Goal: Information Seeking & Learning: Learn about a topic

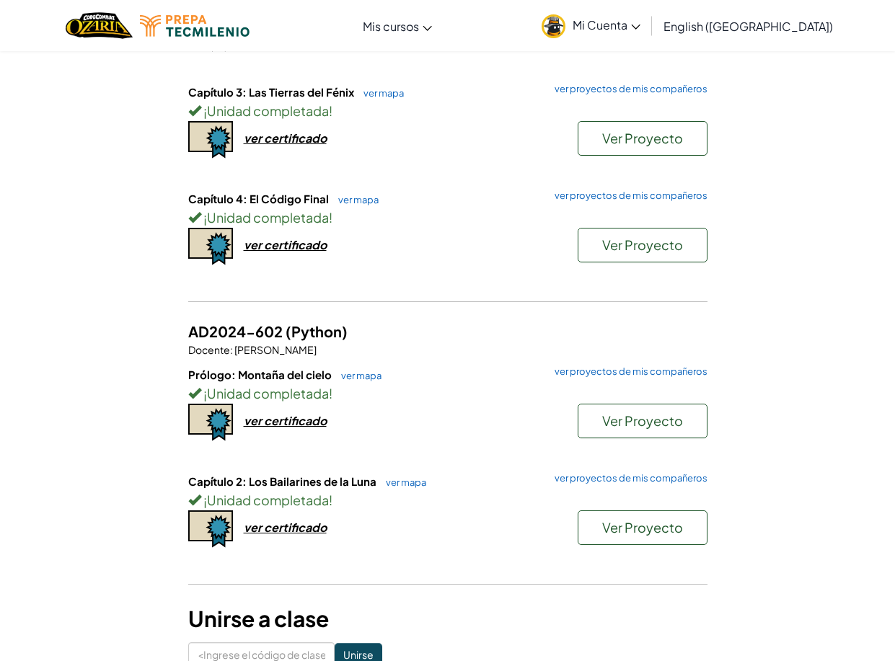
scroll to position [433, 0]
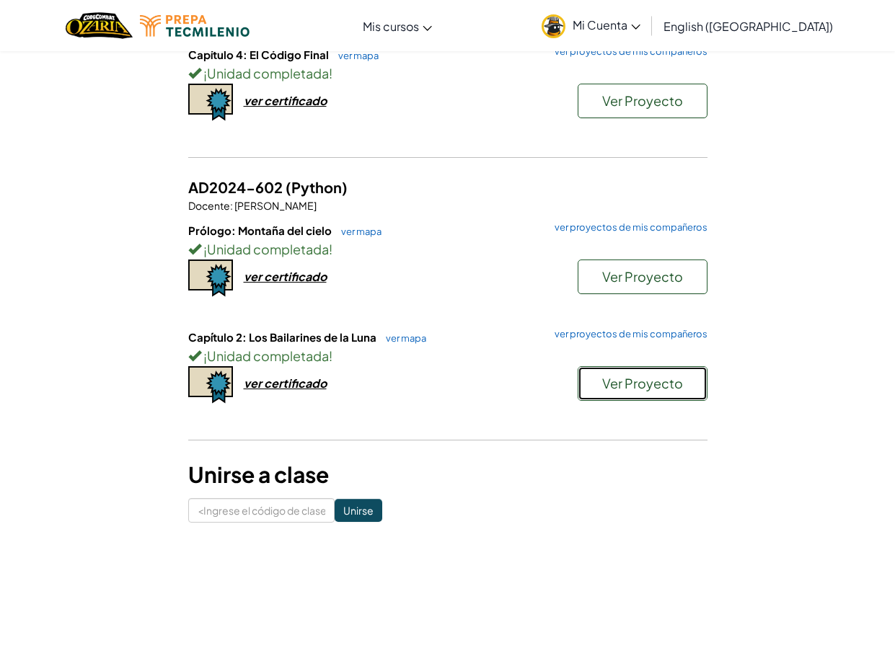
click at [631, 383] on span "Ver Proyecto" at bounding box center [642, 383] width 81 height 17
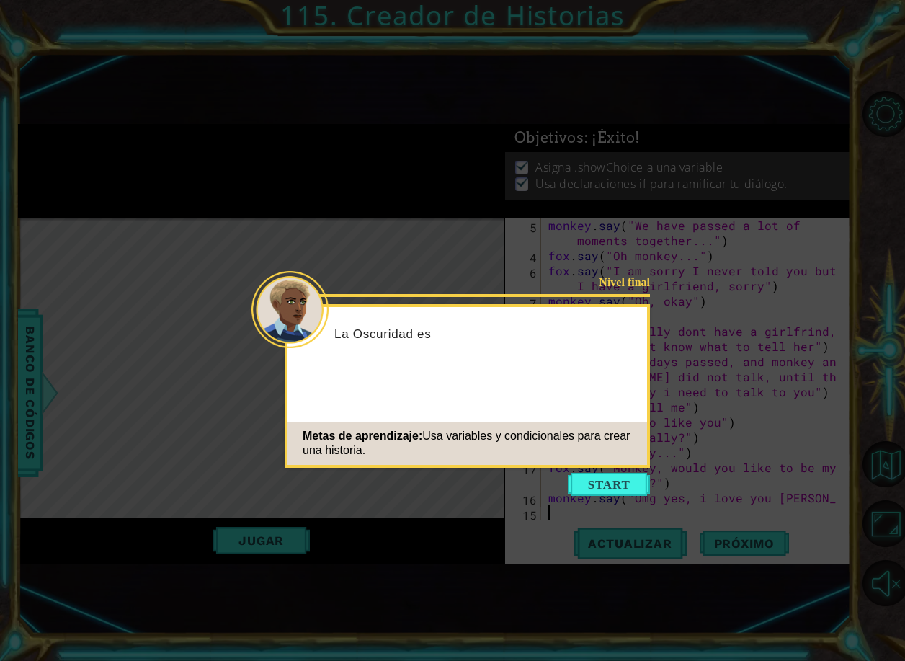
scroll to position [848, 0]
click at [616, 497] on icon at bounding box center [452, 330] width 905 height 661
click at [615, 483] on button "Empezar" at bounding box center [609, 484] width 82 height 23
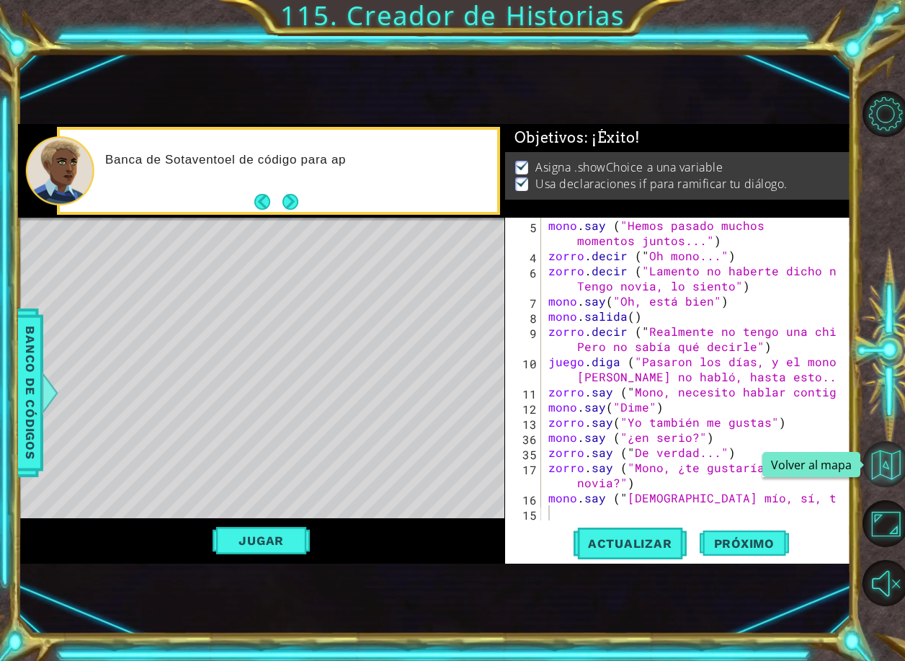
click at [882, 474] on button "Volver al mapa" at bounding box center [886, 464] width 46 height 46
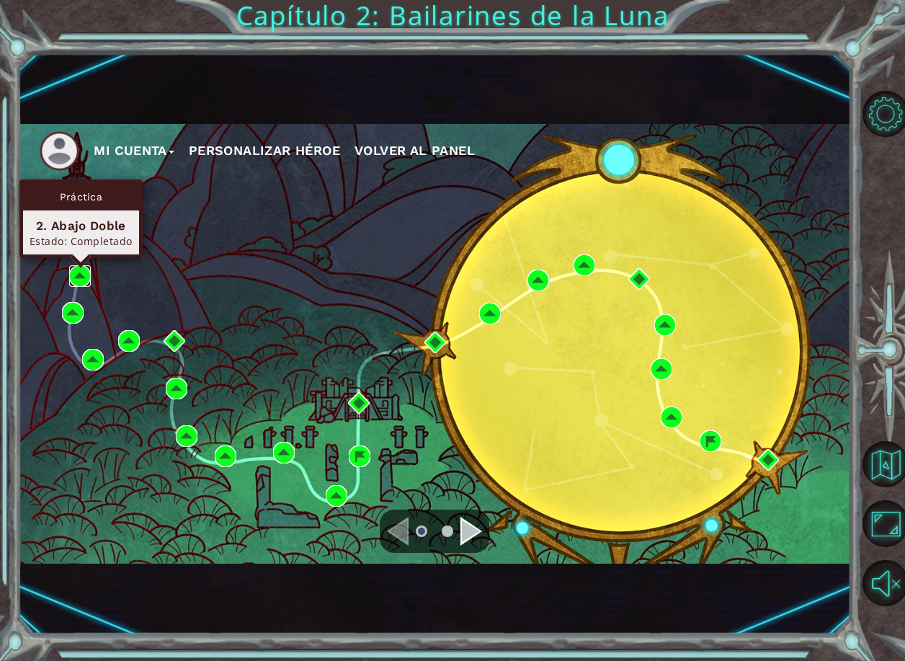
click at [80, 275] on img at bounding box center [80, 276] width 22 height 22
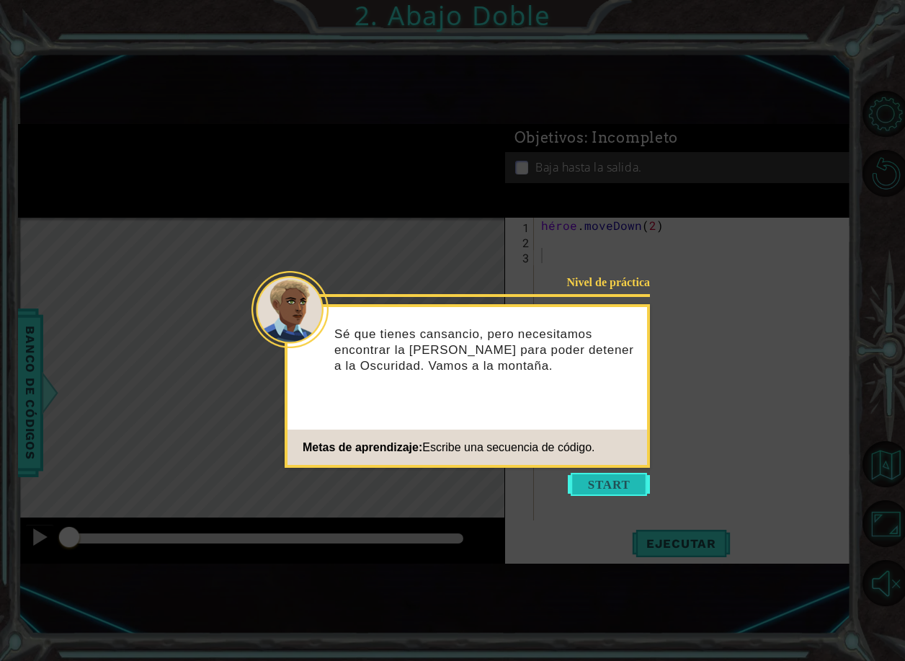
click at [567, 473] on icon at bounding box center [452, 330] width 905 height 661
click at [594, 482] on button "Empezar" at bounding box center [609, 484] width 82 height 23
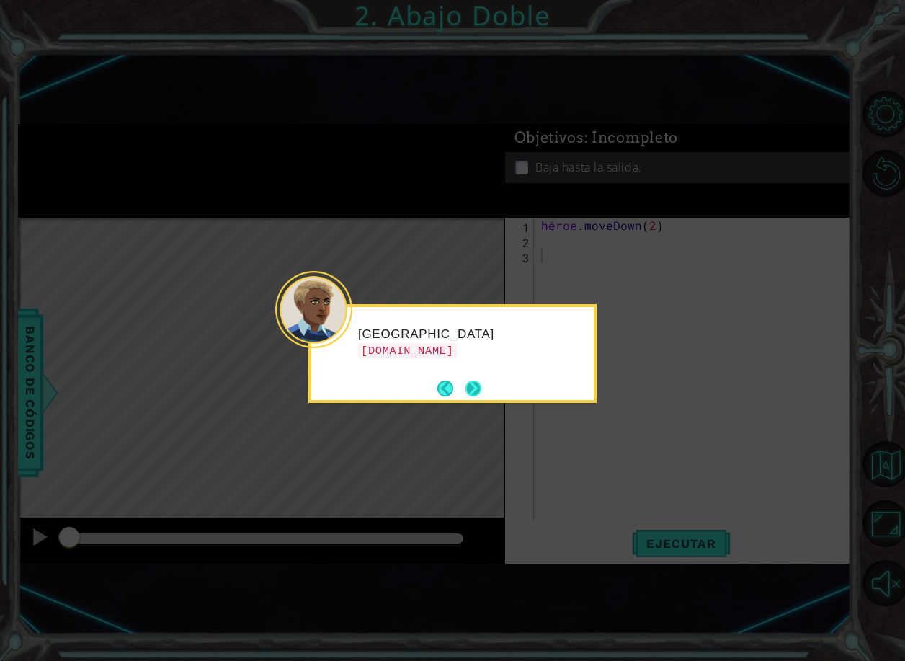
drag, startPoint x: 454, startPoint y: 385, endPoint x: 468, endPoint y: 386, distance: 13.8
click at [468, 386] on footer at bounding box center [460, 389] width 44 height 22
click at [475, 386] on button "Próximo" at bounding box center [473, 388] width 17 height 17
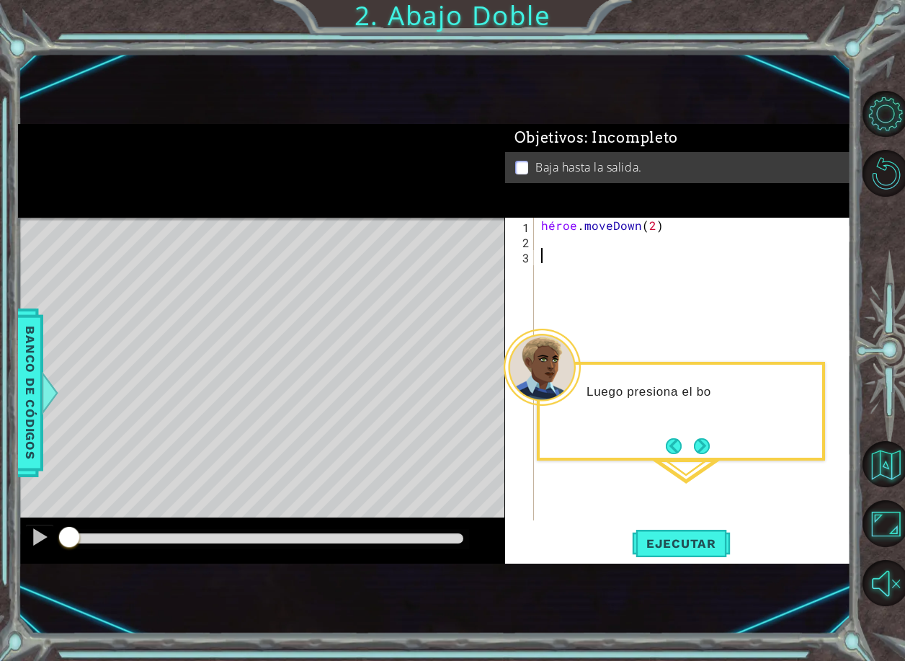
click at [630, 250] on div "héroe . moveDown ( 2 )" at bounding box center [696, 384] width 316 height 333
click at [692, 543] on span "Ejecutar" at bounding box center [681, 543] width 99 height 14
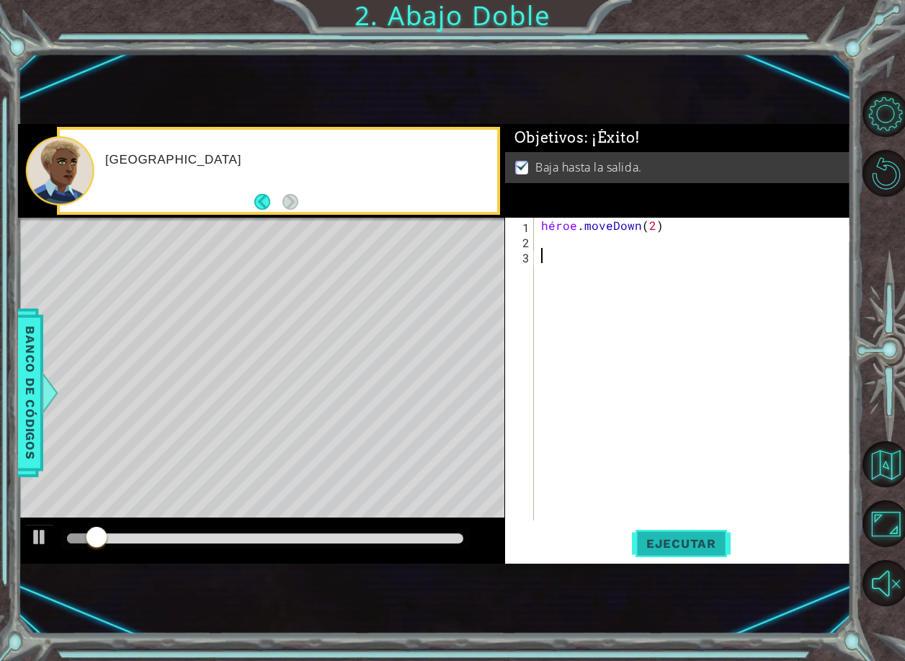
click at [673, 544] on span "Ejecutar" at bounding box center [681, 543] width 99 height 14
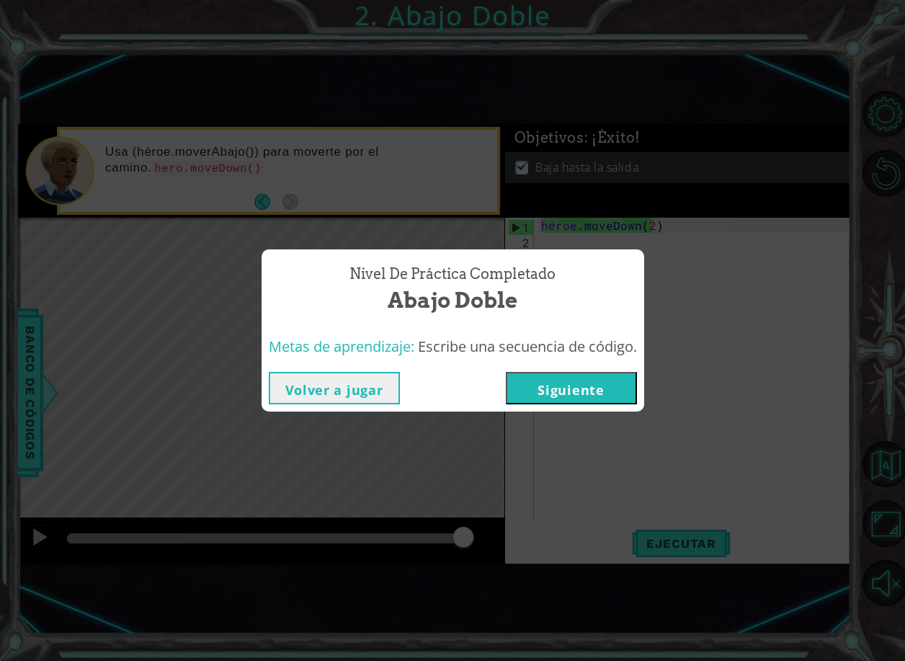
click at [590, 383] on button "Siguiente" at bounding box center [571, 388] width 131 height 32
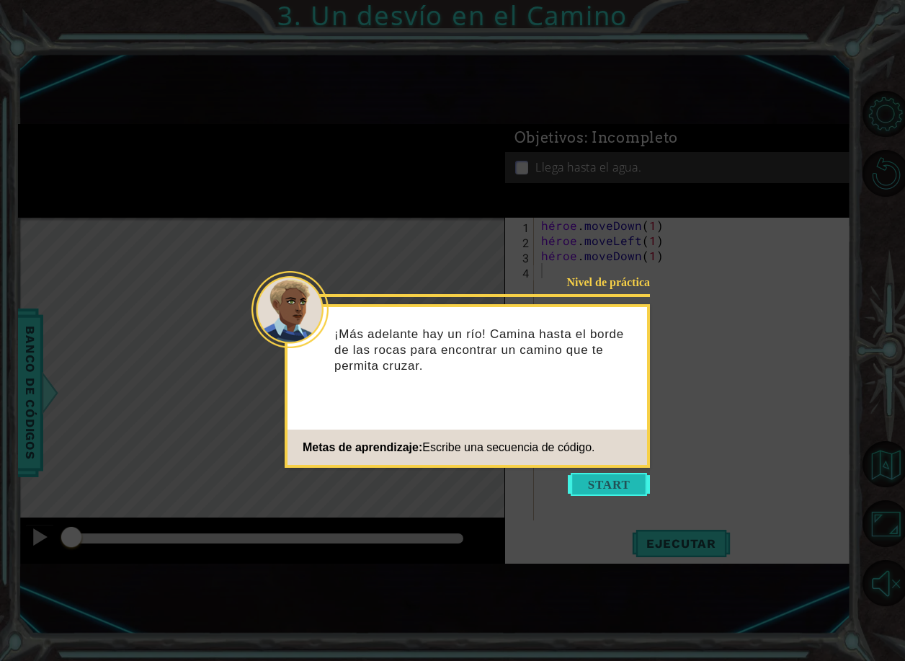
click at [623, 495] on button "Empezar" at bounding box center [609, 484] width 82 height 23
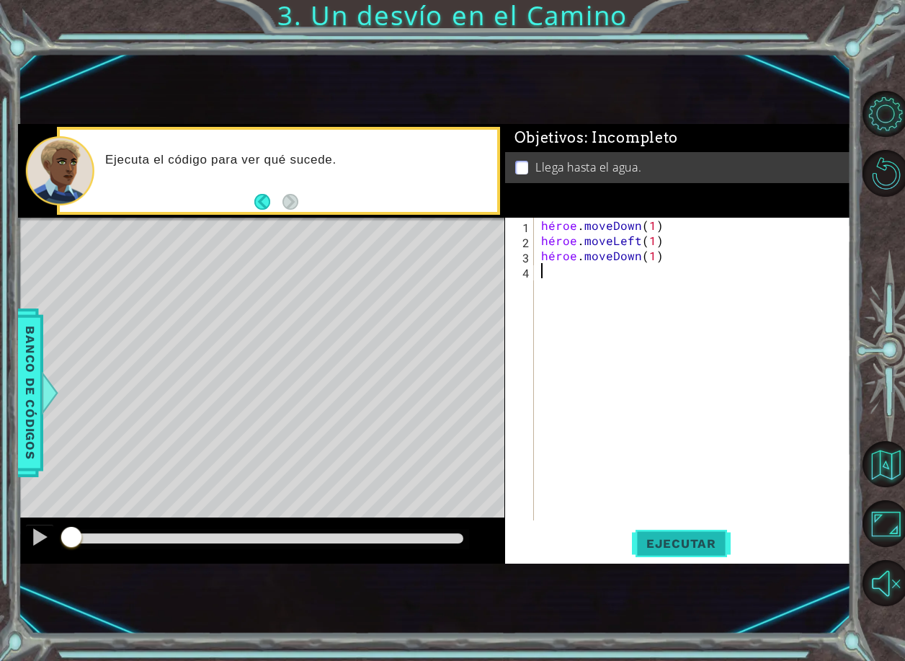
click at [690, 560] on button "Ejecutar" at bounding box center [681, 543] width 99 height 35
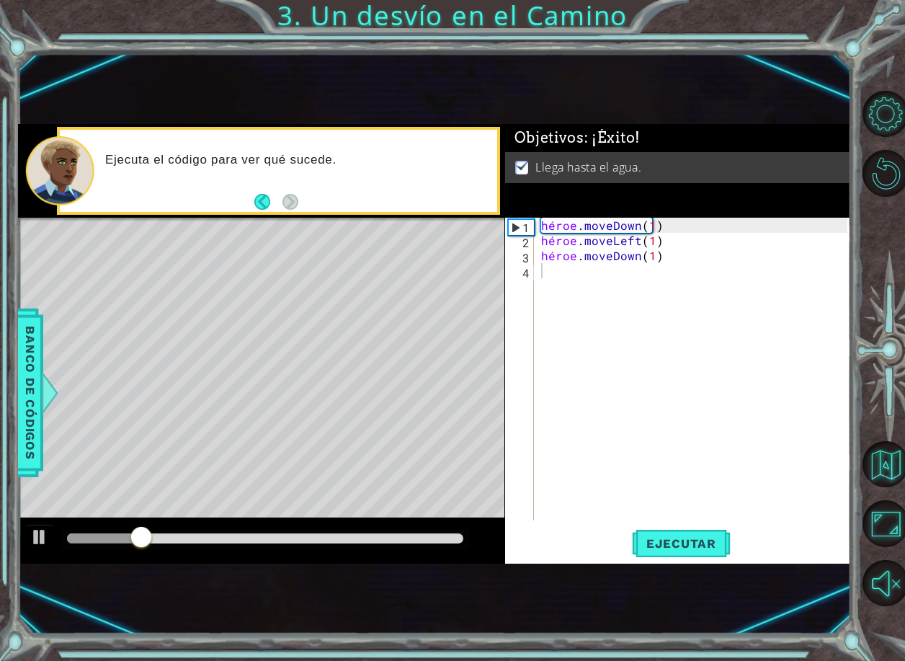
click at [451, 532] on div at bounding box center [264, 539] width 407 height 20
click at [448, 541] on div at bounding box center [265, 538] width 396 height 10
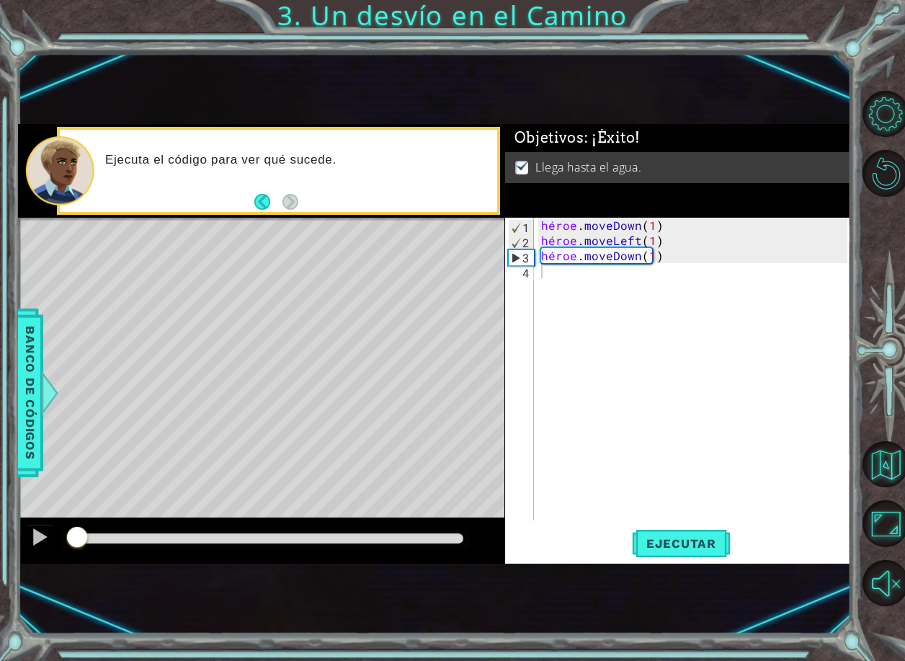
click at [733, 546] on div "Ejecutar" at bounding box center [681, 543] width 346 height 35
click at [888, 474] on button "Volver al mapa" at bounding box center [886, 464] width 46 height 46
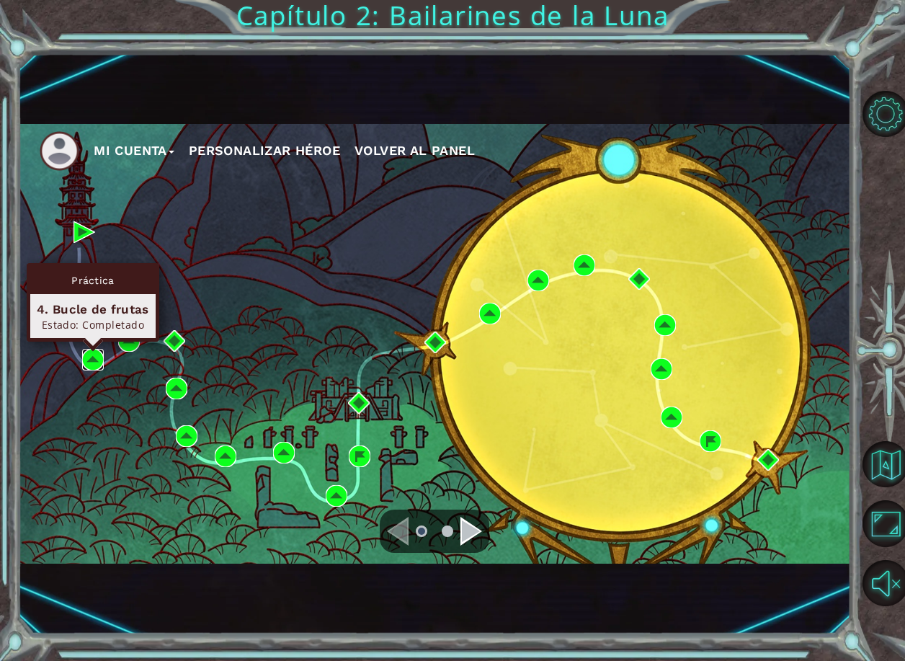
click at [99, 353] on img at bounding box center [93, 360] width 22 height 22
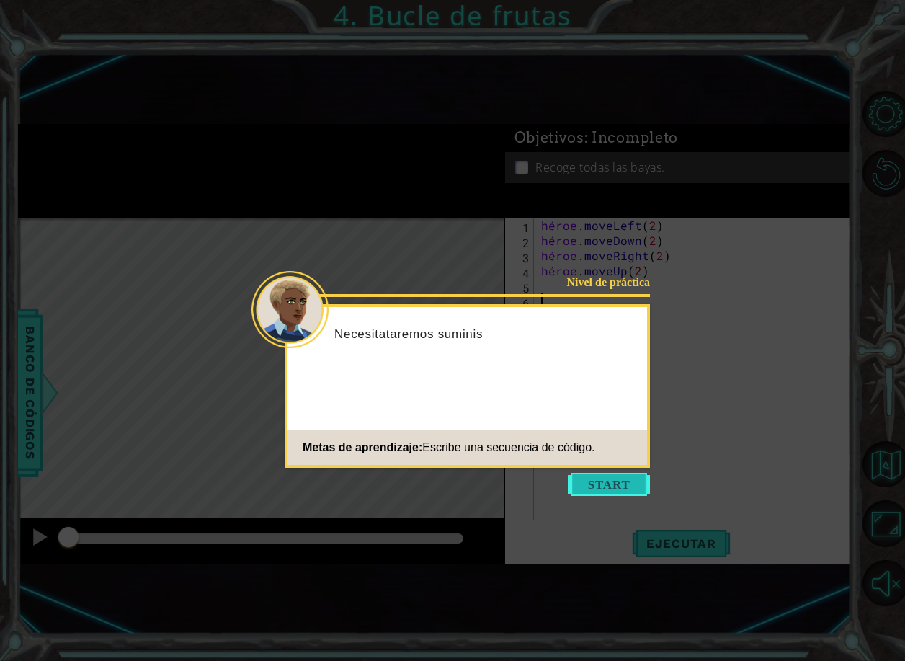
click at [587, 485] on button "Empezar" at bounding box center [609, 484] width 82 height 23
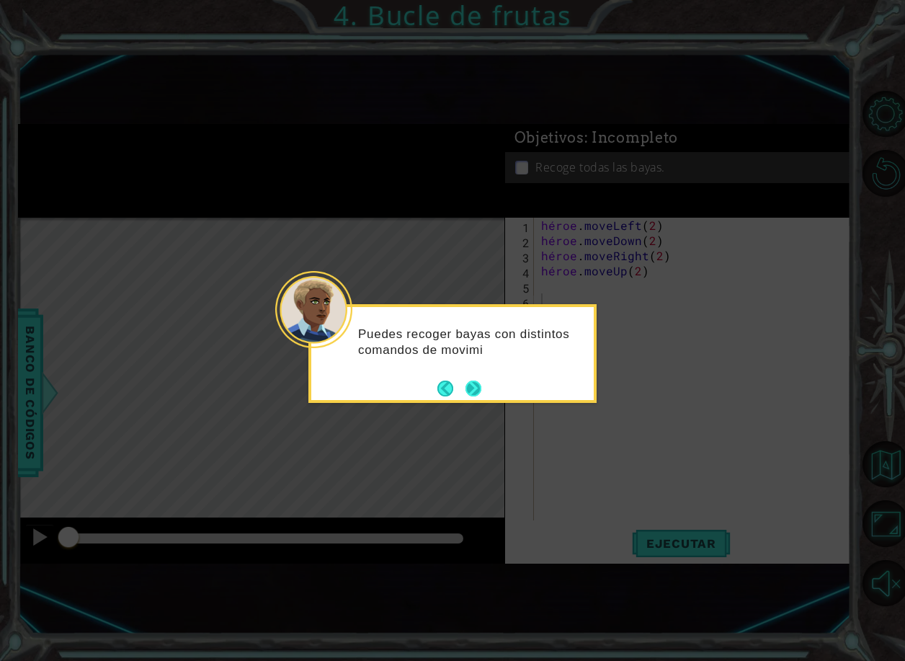
click at [476, 390] on button "Próximo" at bounding box center [473, 388] width 21 height 21
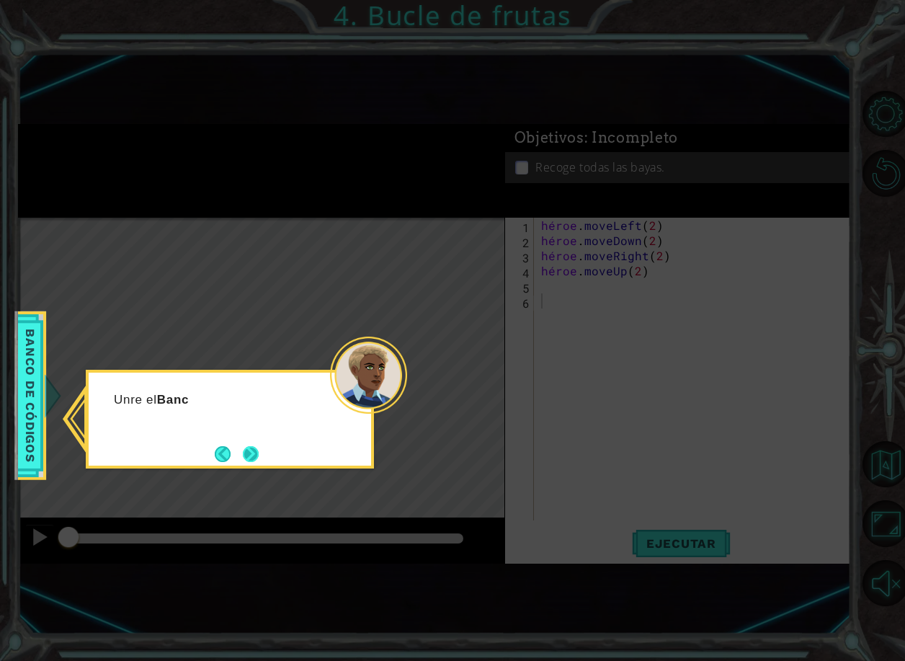
click at [250, 452] on button "Próximo" at bounding box center [251, 454] width 26 height 26
click at [250, 447] on button "Próximo" at bounding box center [251, 454] width 22 height 22
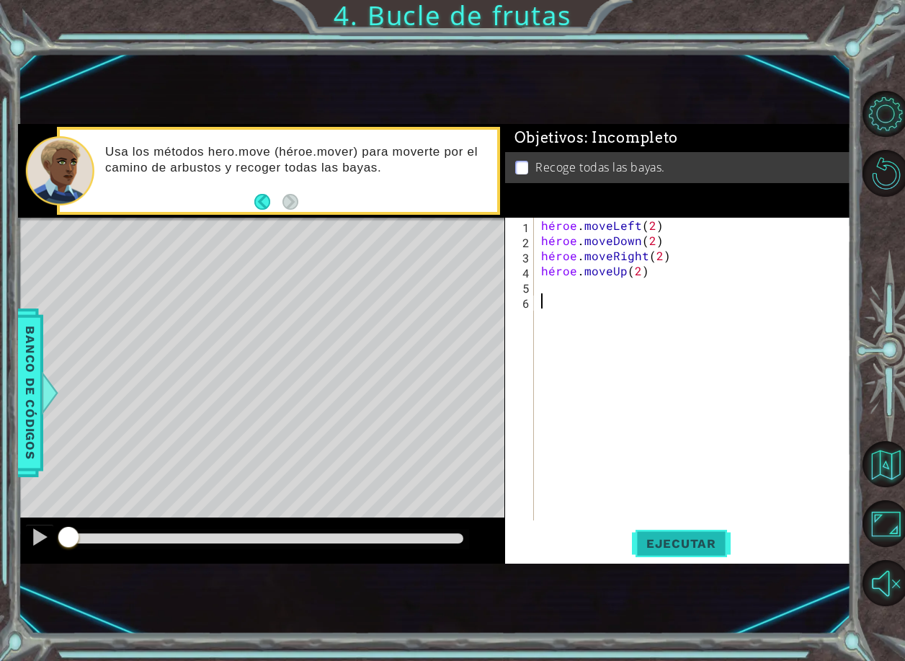
click at [689, 546] on span "Ejecutar" at bounding box center [681, 543] width 99 height 14
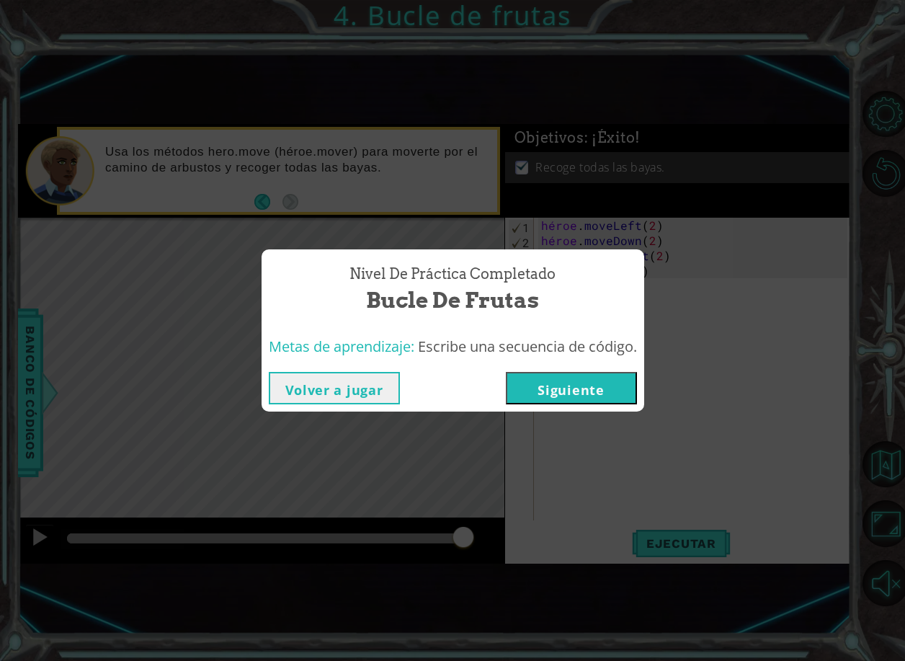
click at [585, 391] on button "Siguiente" at bounding box center [571, 388] width 131 height 32
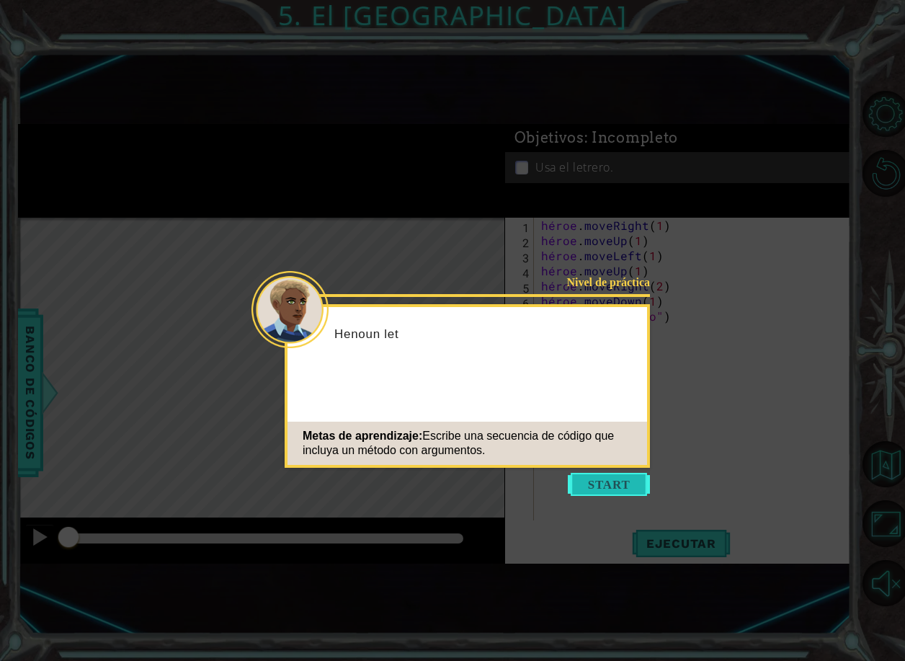
click at [616, 481] on button "Empezar" at bounding box center [609, 484] width 82 height 23
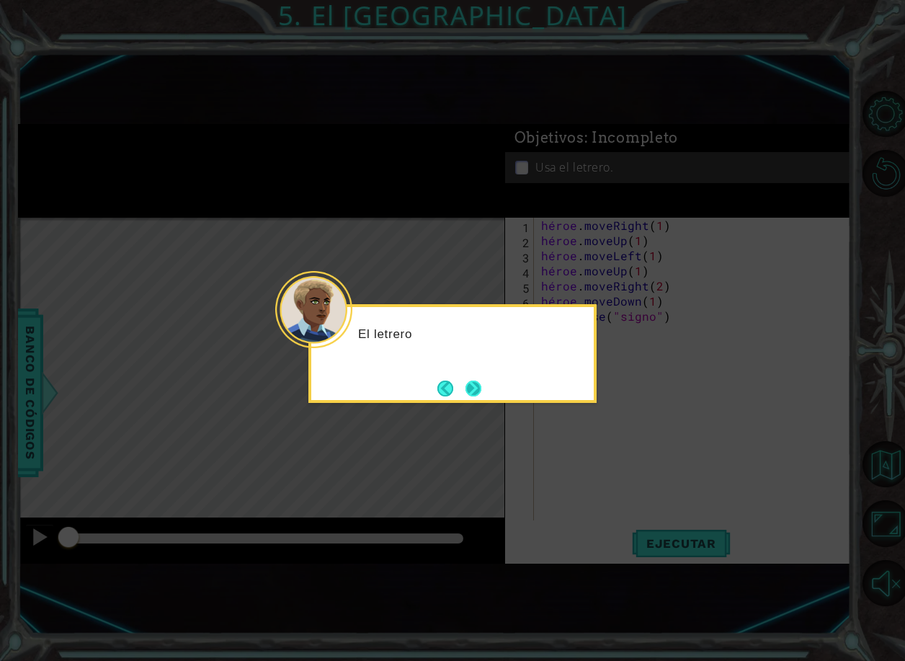
click at [482, 385] on button "Próximo" at bounding box center [473, 388] width 17 height 17
click at [482, 385] on button "Próximo" at bounding box center [474, 388] width 26 height 26
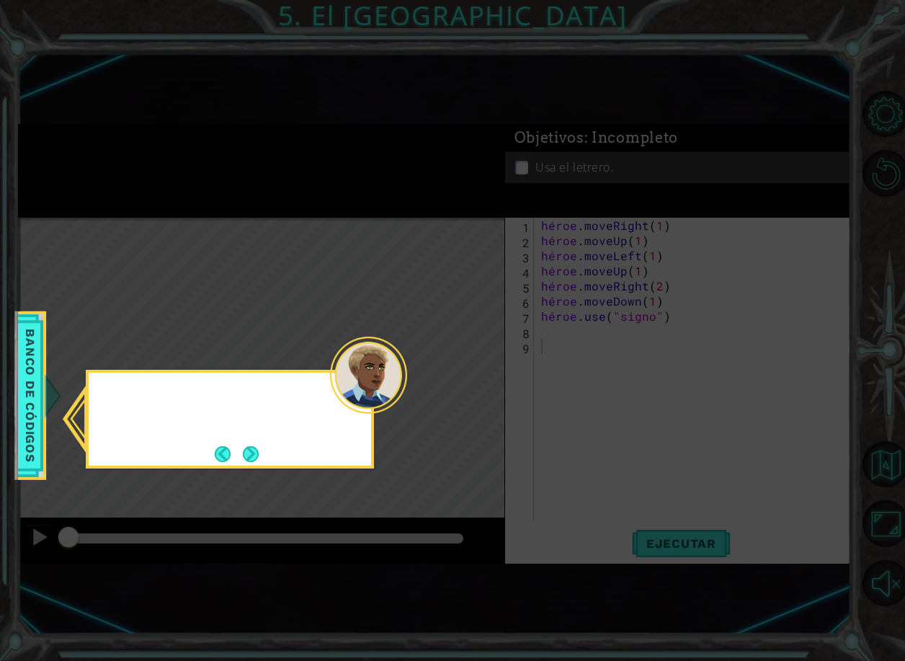
click at [482, 385] on icon at bounding box center [452, 330] width 905 height 661
click at [257, 445] on button "Próximo" at bounding box center [250, 453] width 19 height 19
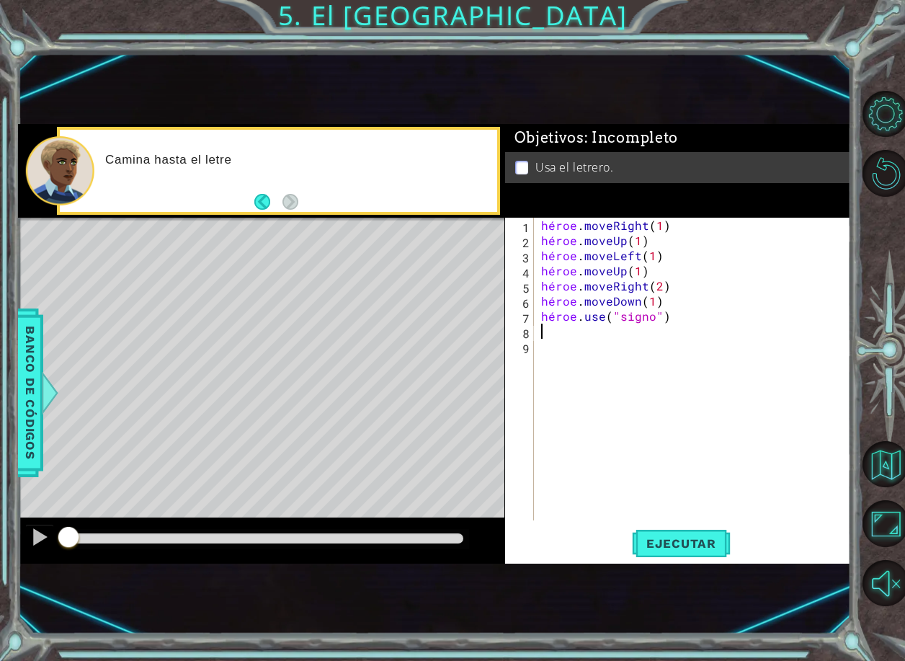
click at [617, 338] on div "héroe . moveRight ( 1 ) héroe . moveUp ( 1 ) héroe . moveLeft ( 1 ) héroe . mov…" at bounding box center [696, 384] width 316 height 333
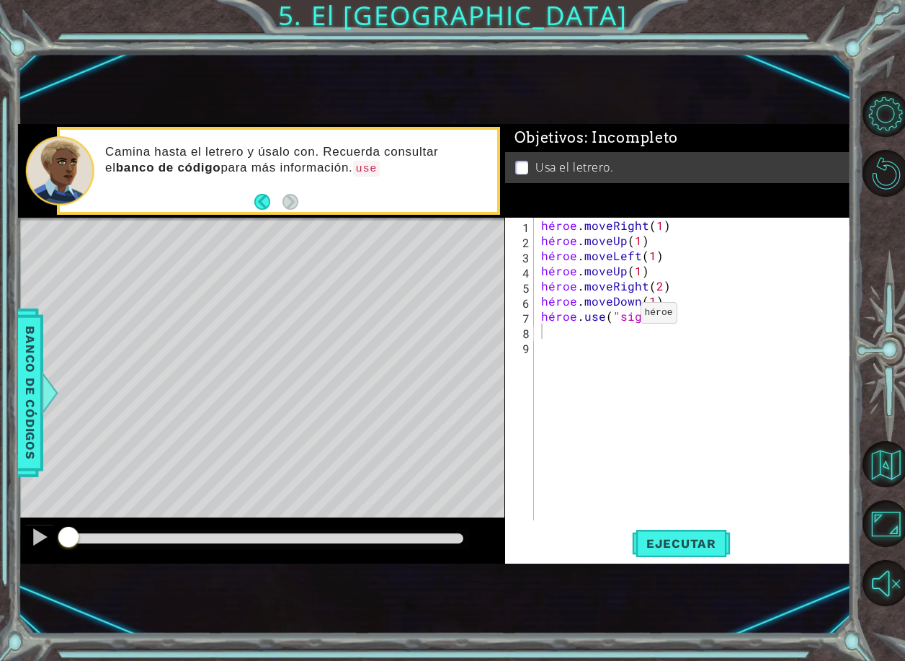
click at [439, 531] on div at bounding box center [264, 539] width 407 height 20
click at [416, 533] on div at bounding box center [265, 538] width 396 height 10
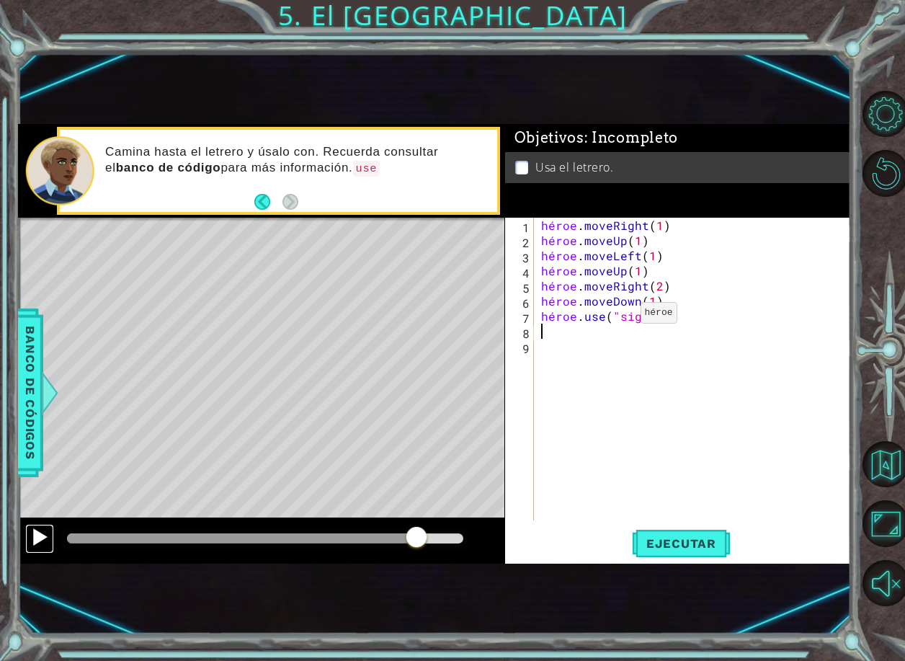
click at [37, 541] on div at bounding box center [39, 537] width 19 height 19
click at [39, 549] on button at bounding box center [39, 539] width 29 height 30
click at [295, 505] on div "methods hero moveDown(steps) moveUp(steps) moveLeft(steps) moveRight(steps) use…" at bounding box center [434, 344] width 833 height 440
click at [699, 547] on span "Ejecutar" at bounding box center [681, 543] width 99 height 14
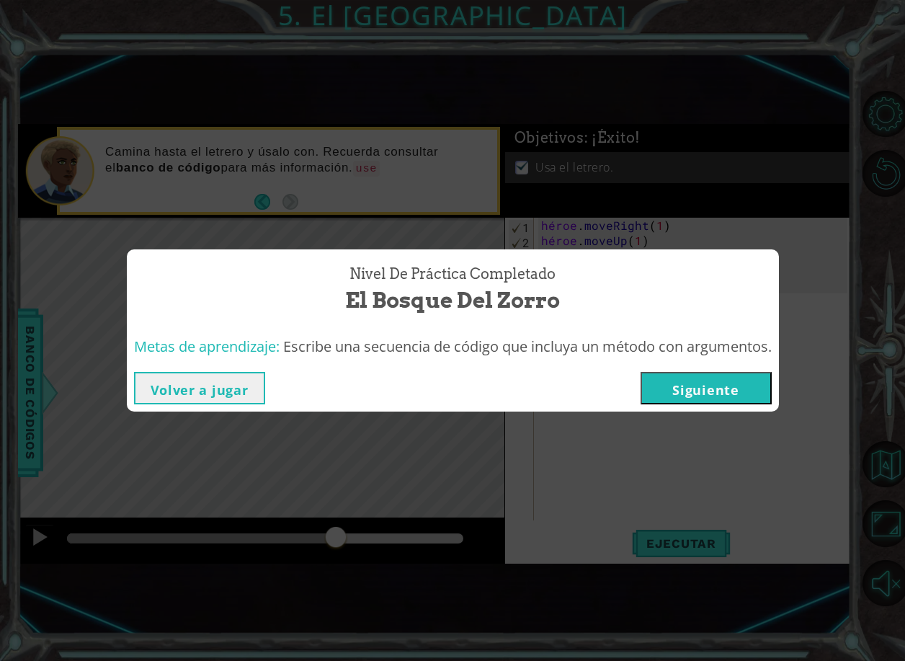
drag, startPoint x: 168, startPoint y: 531, endPoint x: 301, endPoint y: 483, distance: 141.6
click at [353, 517] on body "1 ההההההההההההההההההההההההההההההההההההההההההההההההההההההההההההההההההההההההההההה…" at bounding box center [452, 330] width 905 height 661
click at [216, 383] on button "Volver a jugar" at bounding box center [199, 388] width 131 height 32
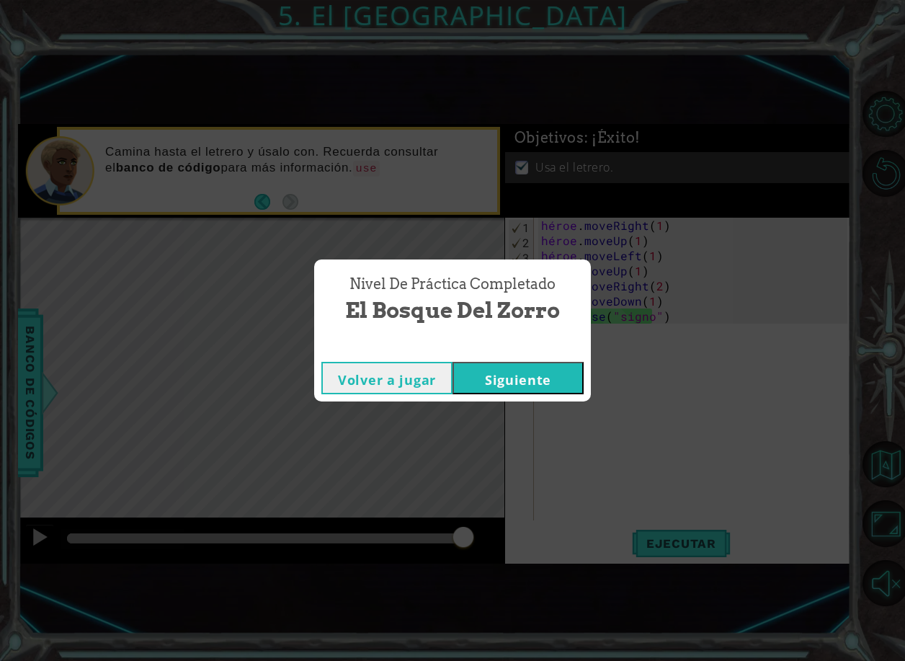
click at [379, 382] on button "Volver a jugar" at bounding box center [386, 378] width 131 height 32
drag, startPoint x: 464, startPoint y: 536, endPoint x: 324, endPoint y: 487, distance: 148.2
click at [291, 549] on body "1 ההההההההההההההההההההההההההההההההההההההההההההההההההההההההההההההההההההההההההההה…" at bounding box center [452, 330] width 905 height 661
click at [393, 386] on button "Volver a jugar" at bounding box center [386, 378] width 131 height 32
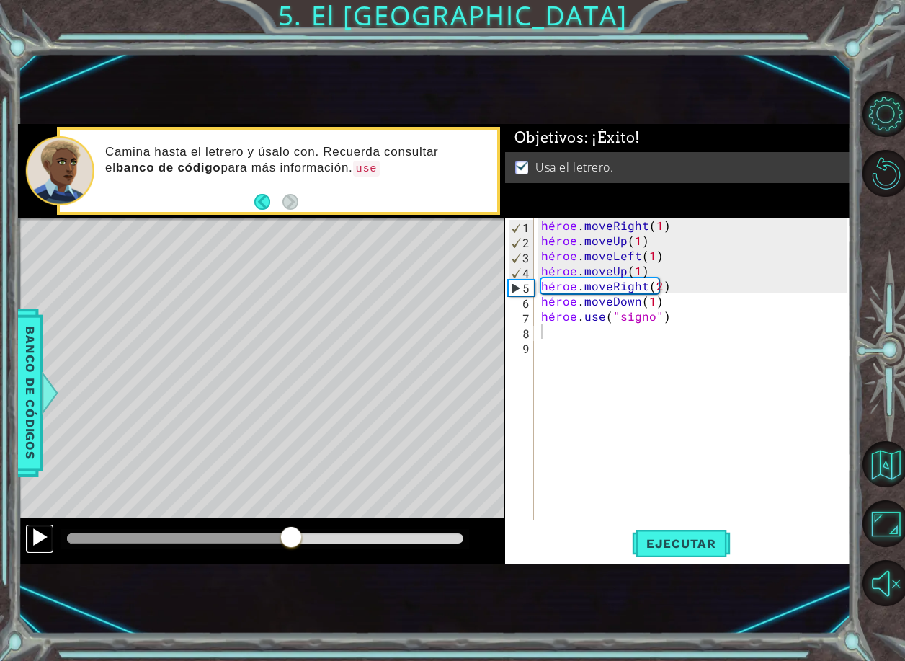
click at [42, 534] on div at bounding box center [39, 537] width 19 height 19
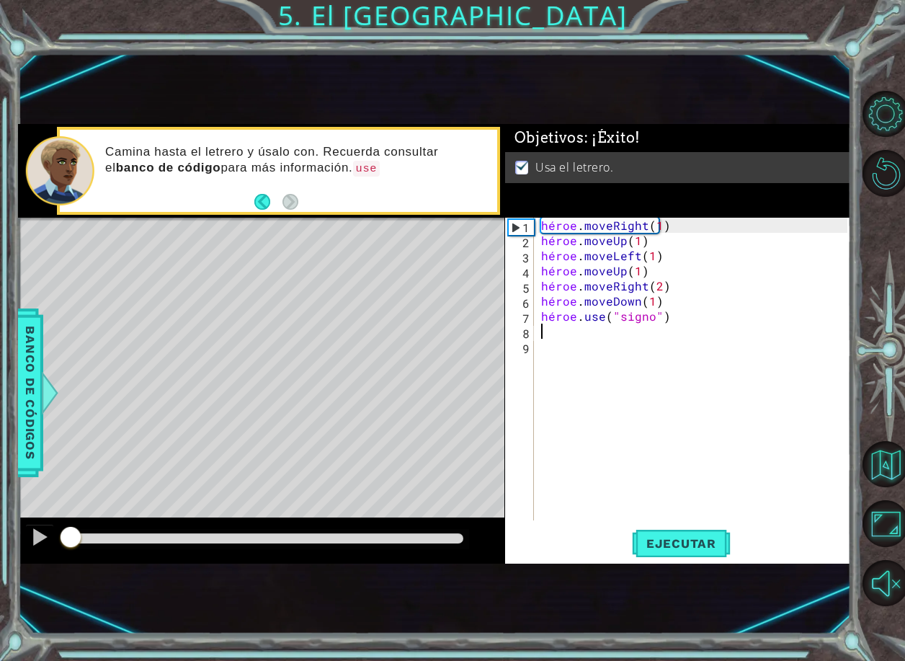
drag, startPoint x: 314, startPoint y: 533, endPoint x: -142, endPoint y: 550, distance: 456.6
click at [0, 550] on html "1 ההההההההההההההההההההההההההההההההההההההההההההההההההההההההההההההההההההההההההההה…" at bounding box center [452, 330] width 905 height 661
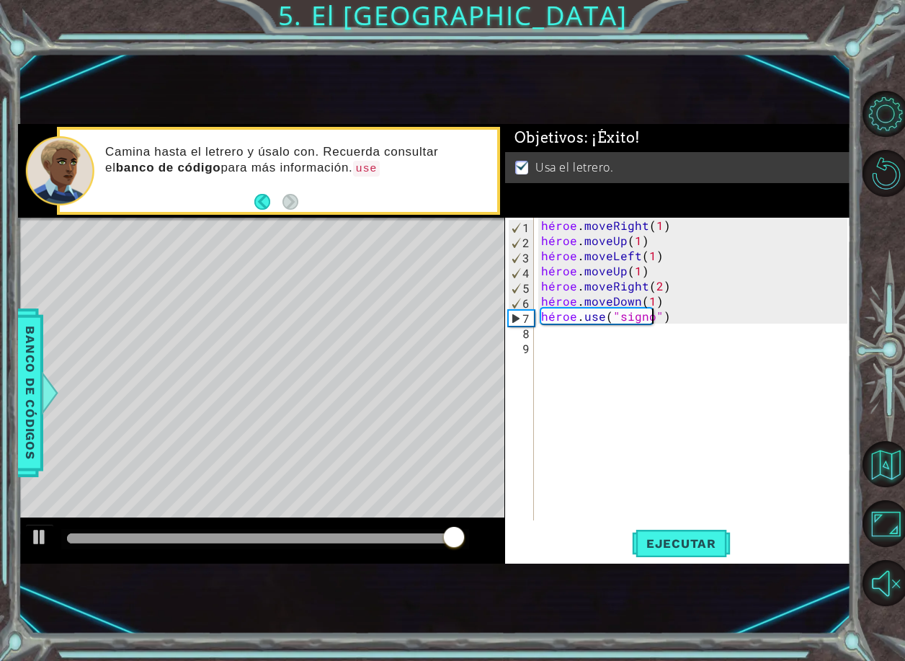
click at [677, 314] on div "héroe . moveRight ( 1 ) héroe . moveUp ( 1 ) héroe . moveLeft ( 1 ) héroe . mov…" at bounding box center [696, 384] width 316 height 333
type textarea "hero.use("sign")"
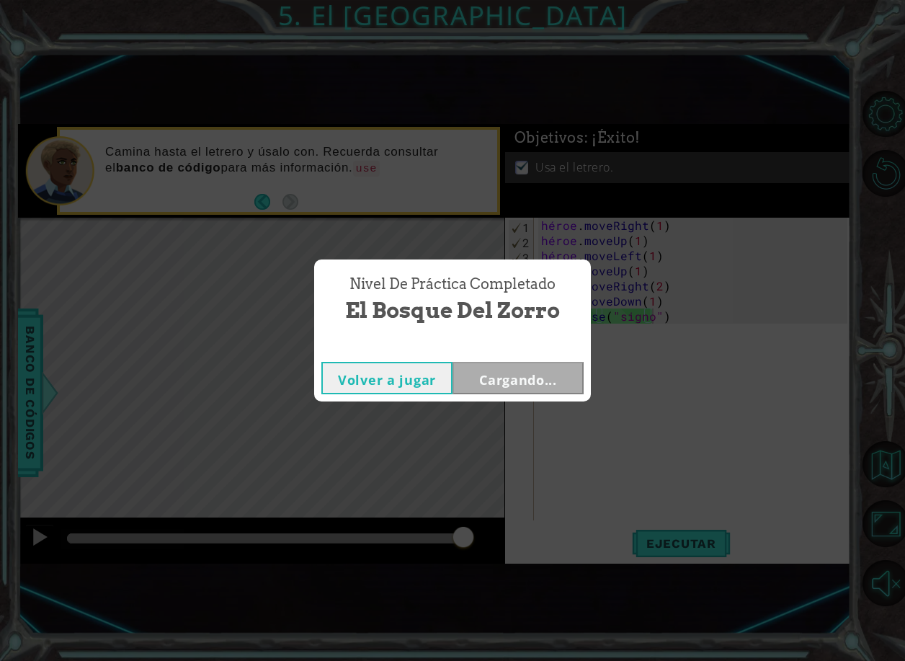
click at [681, 316] on div "Nivel de práctica Completado El Bosque del Zorro Volver a jugar Cargando..." at bounding box center [452, 330] width 905 height 661
click at [438, 371] on button "Volver a jugar" at bounding box center [386, 378] width 131 height 32
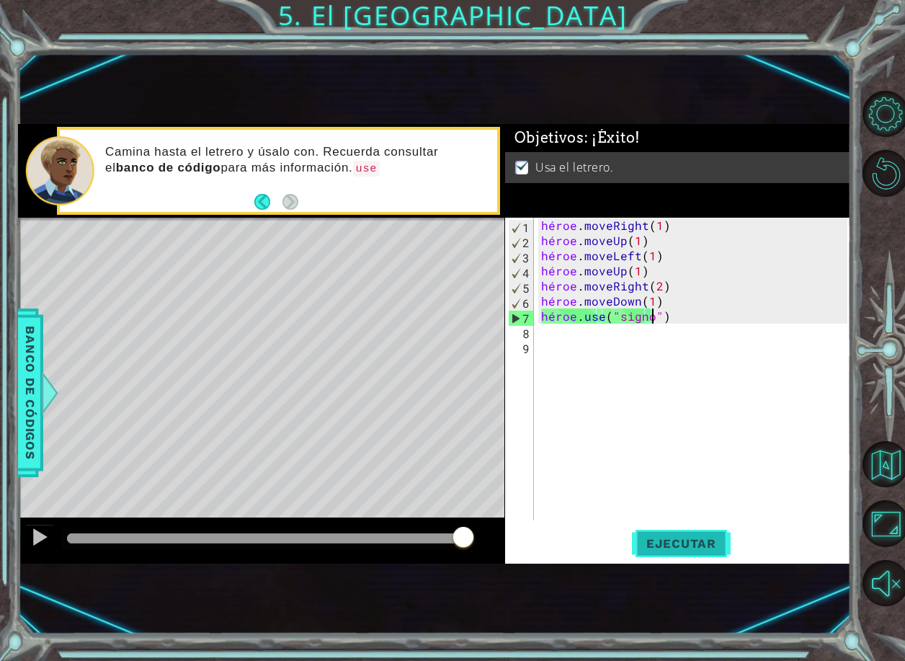
click at [691, 533] on button "Ejecutar" at bounding box center [681, 543] width 99 height 35
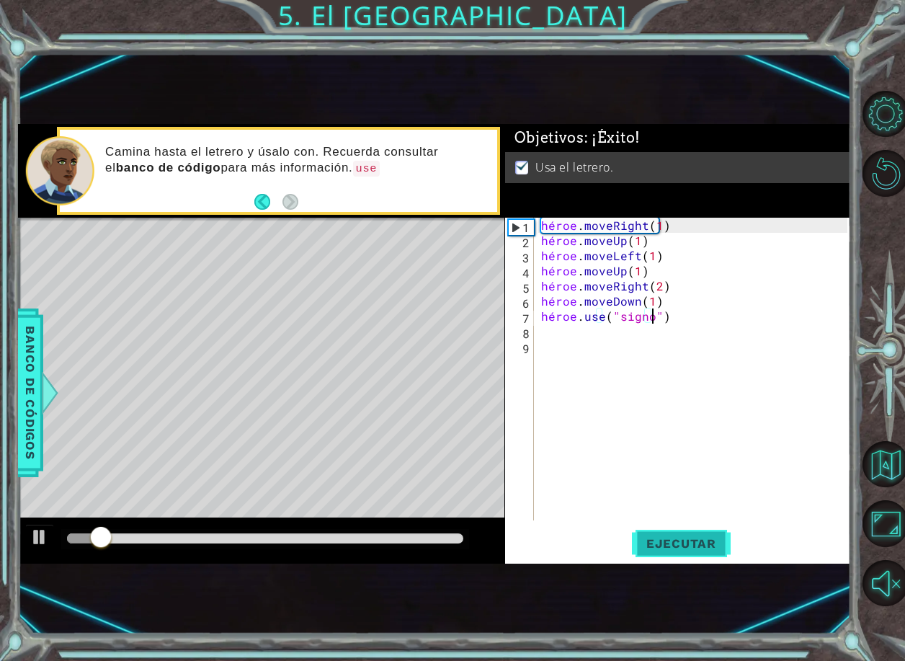
click at [691, 533] on button "Ejecutar" at bounding box center [681, 543] width 99 height 35
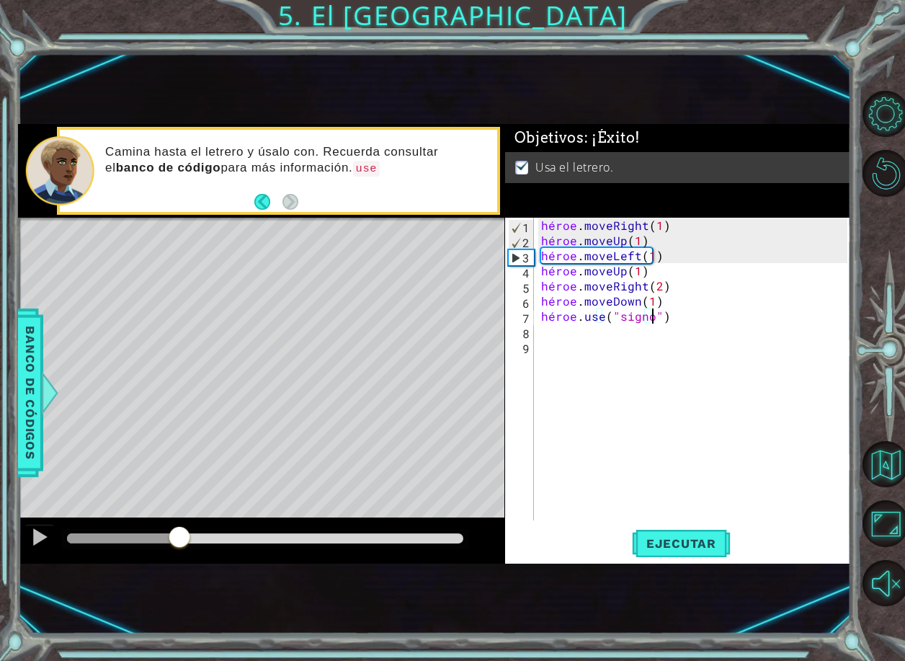
drag, startPoint x: 179, startPoint y: 539, endPoint x: 807, endPoint y: 371, distance: 649.9
click at [807, 371] on div "1 ההההההההההההההההההההההההההההההההההההההההההההההההההההההההההההההההההההההההההההה…" at bounding box center [434, 344] width 833 height 440
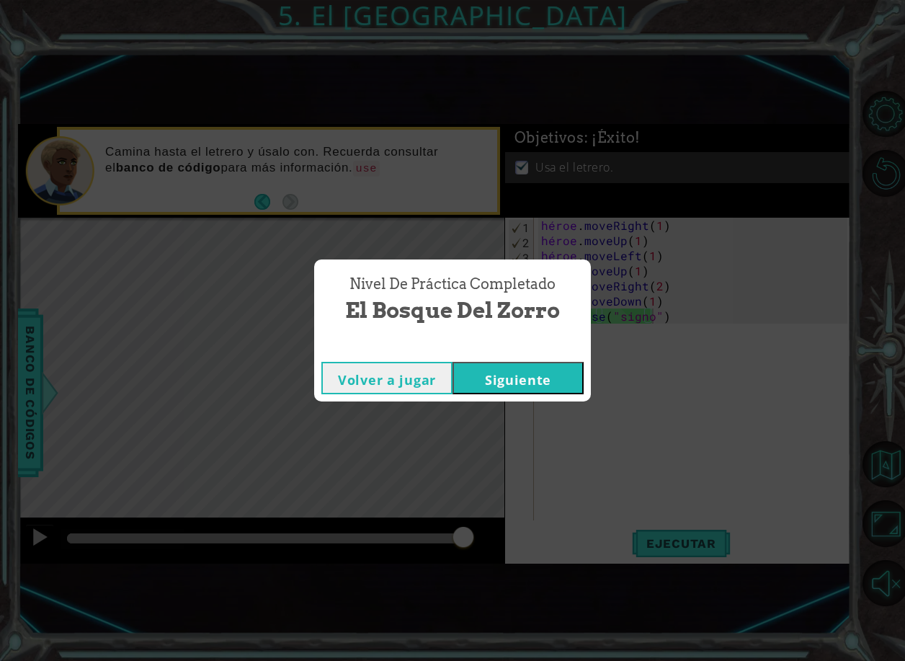
click at [506, 376] on button "Siguiente" at bounding box center [518, 378] width 131 height 32
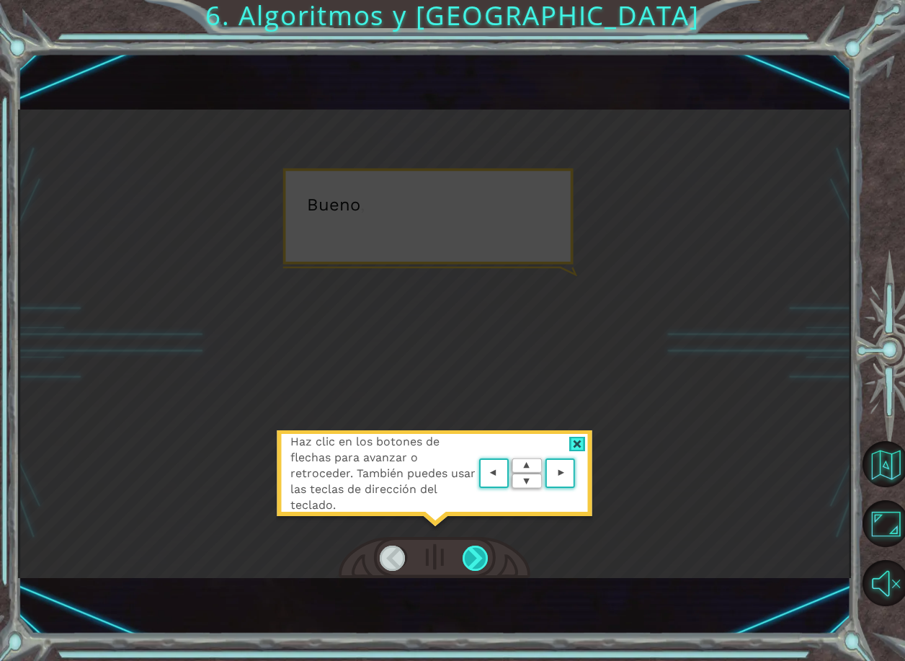
drag, startPoint x: 471, startPoint y: 564, endPoint x: 480, endPoint y: 559, distance: 10.6
click at [479, 560] on div at bounding box center [476, 558] width 27 height 25
click at [480, 559] on div at bounding box center [476, 558] width 27 height 25
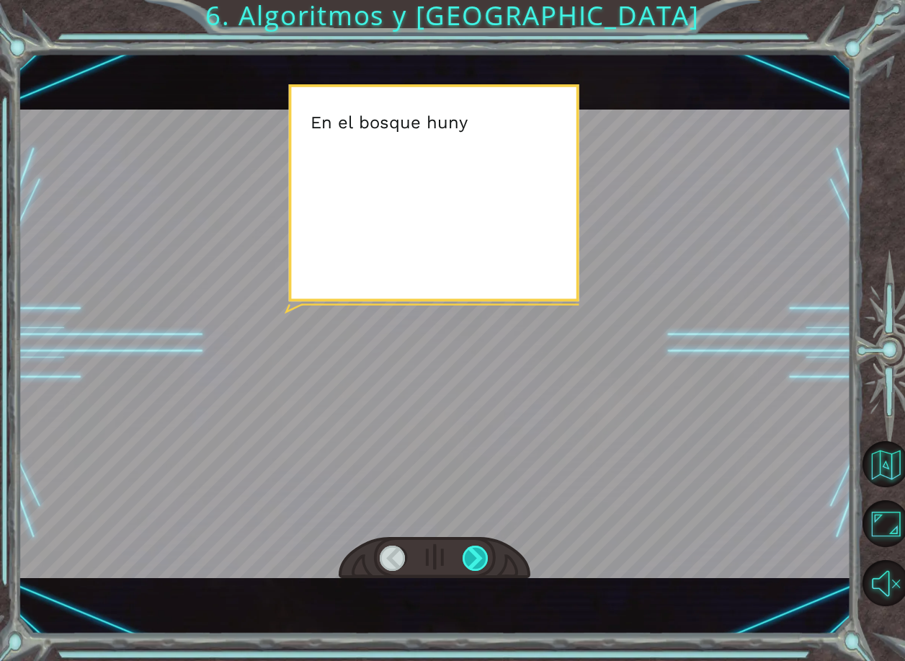
click at [480, 559] on div at bounding box center [476, 558] width 27 height 25
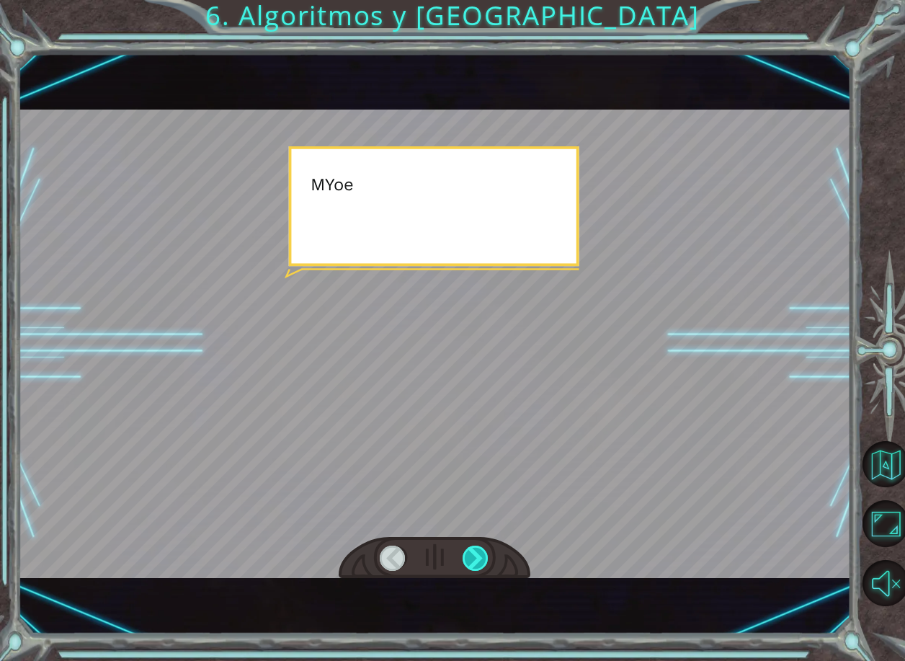
click at [480, 559] on div at bounding box center [476, 558] width 27 height 25
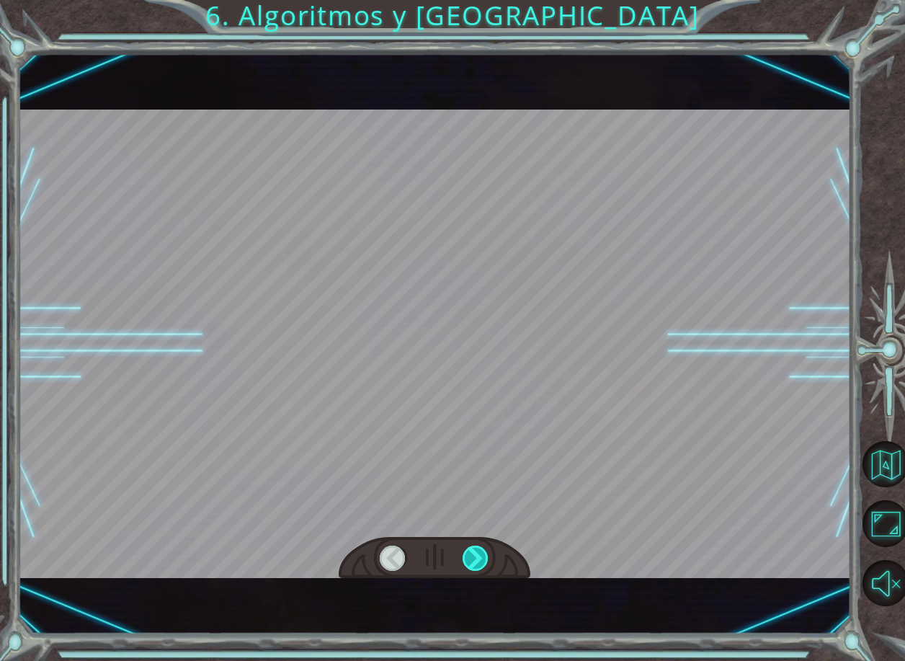
click at [480, 559] on div at bounding box center [476, 558] width 27 height 25
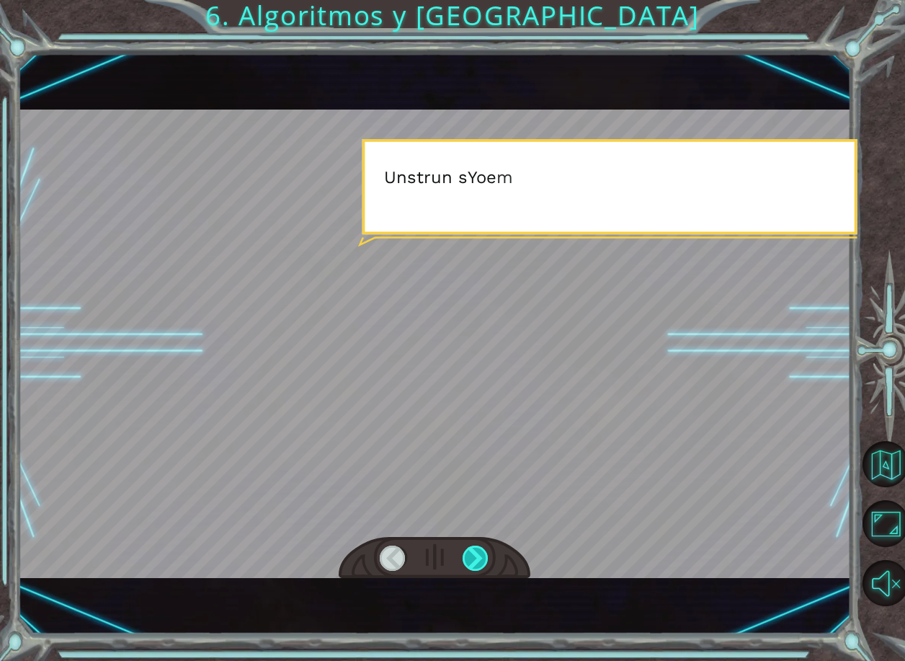
click at [480, 559] on div at bounding box center [476, 558] width 27 height 25
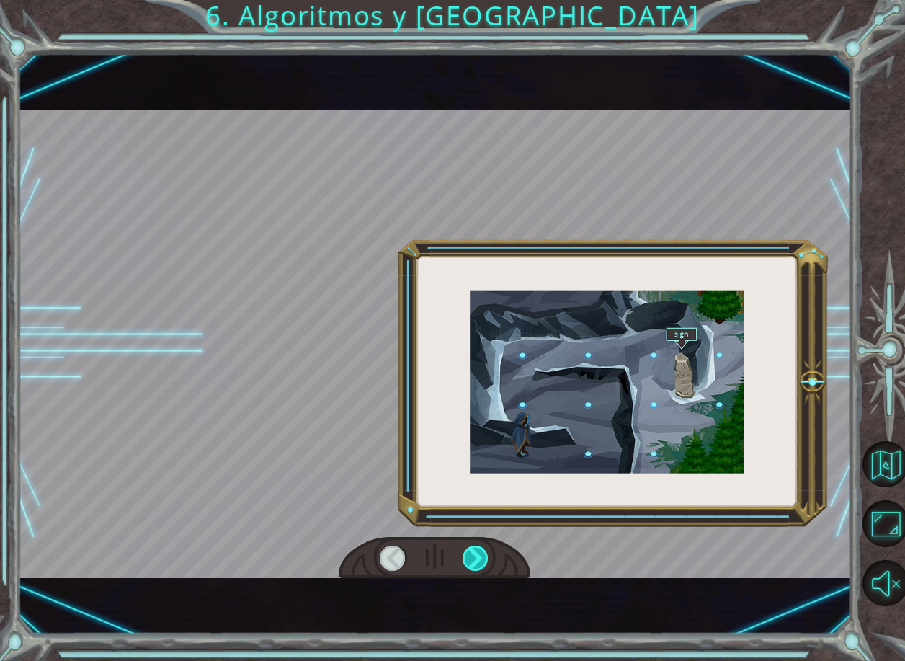
click at [480, 559] on div at bounding box center [476, 558] width 27 height 25
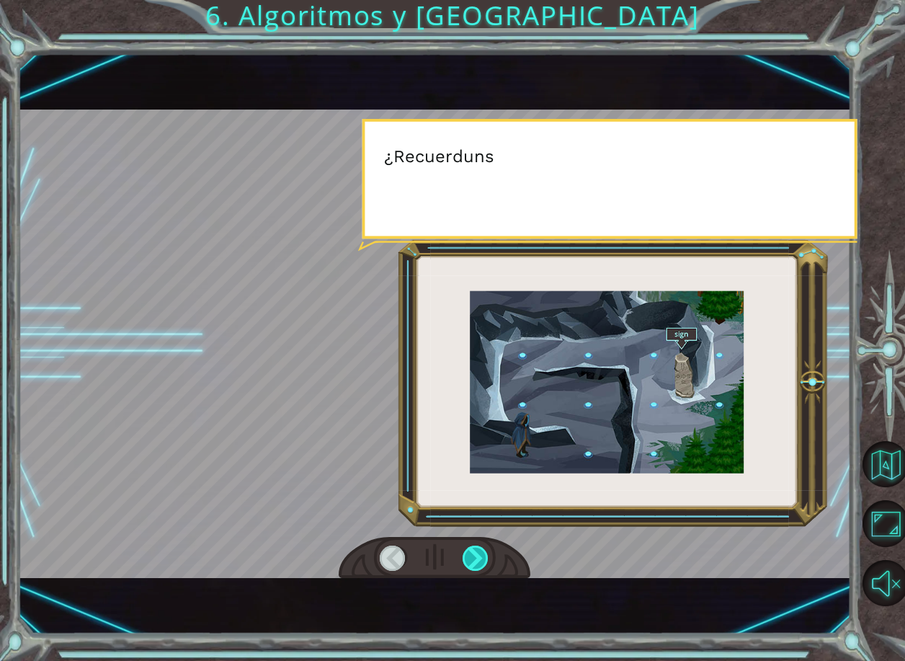
click at [480, 559] on div at bounding box center [476, 558] width 27 height 25
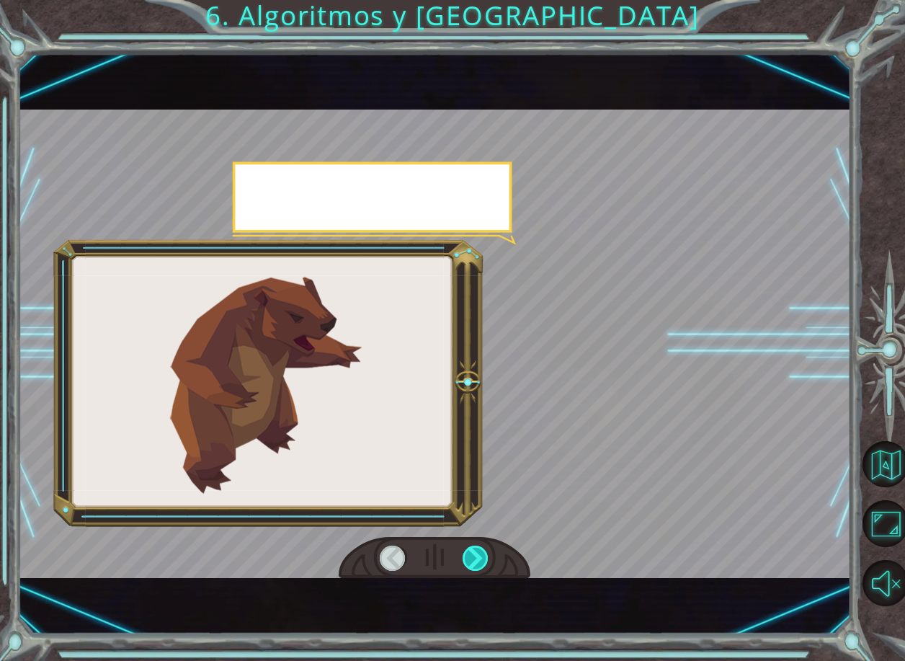
click at [480, 559] on div at bounding box center [476, 558] width 27 height 25
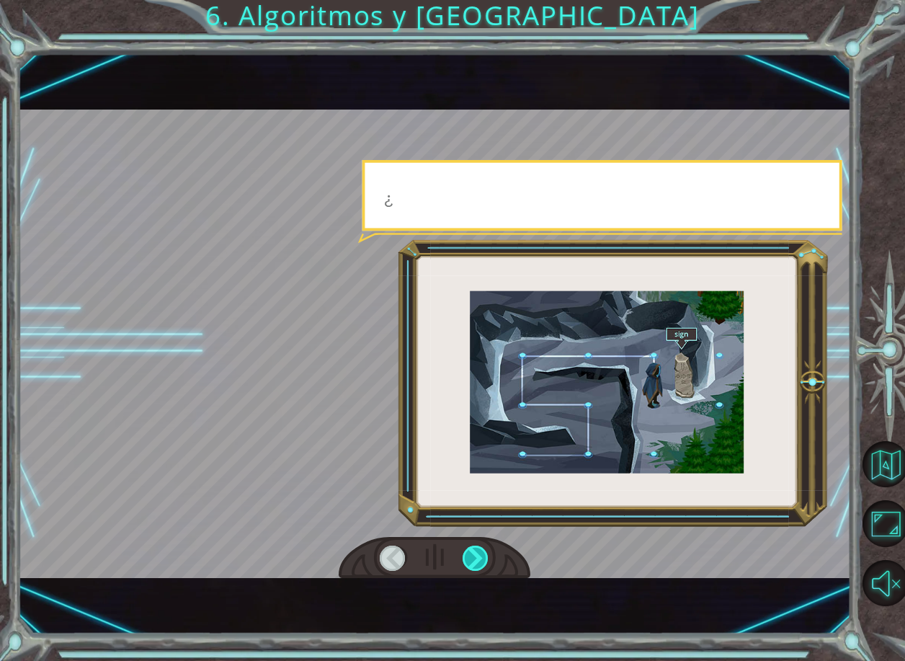
click at [480, 559] on div at bounding box center [476, 558] width 27 height 25
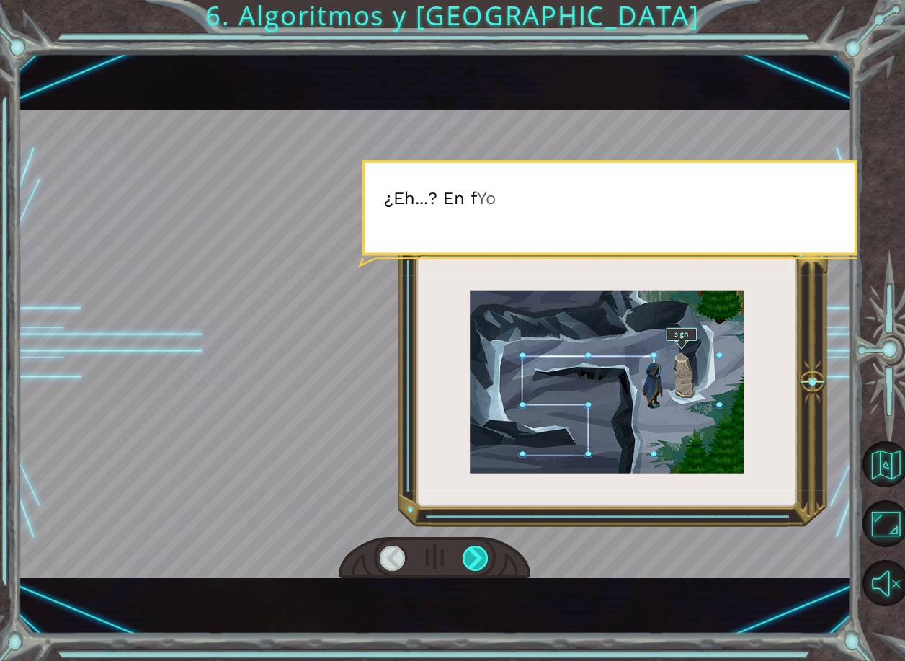
click at [480, 559] on div at bounding box center [476, 558] width 27 height 25
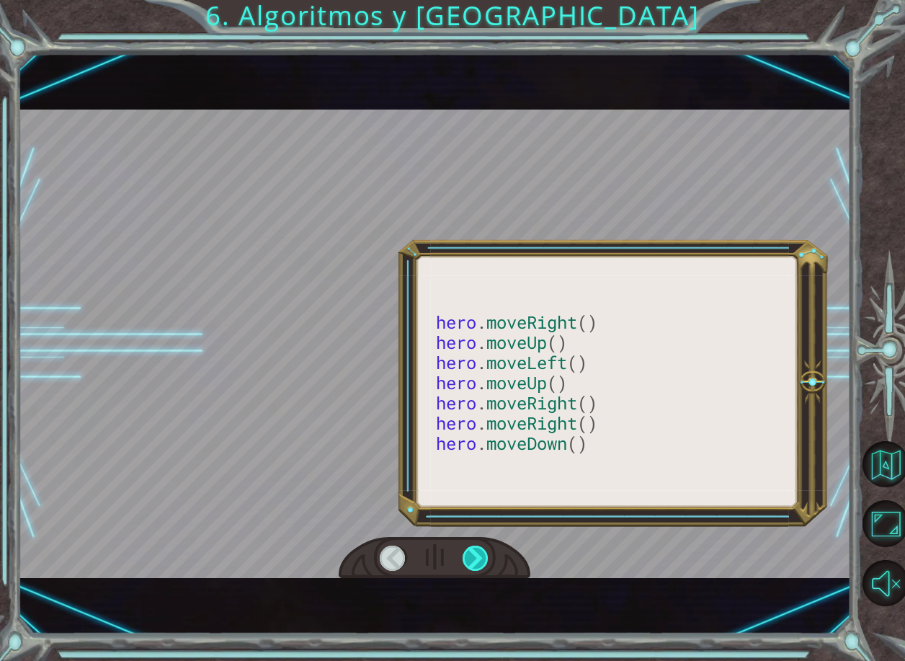
click at [480, 559] on div at bounding box center [476, 558] width 27 height 25
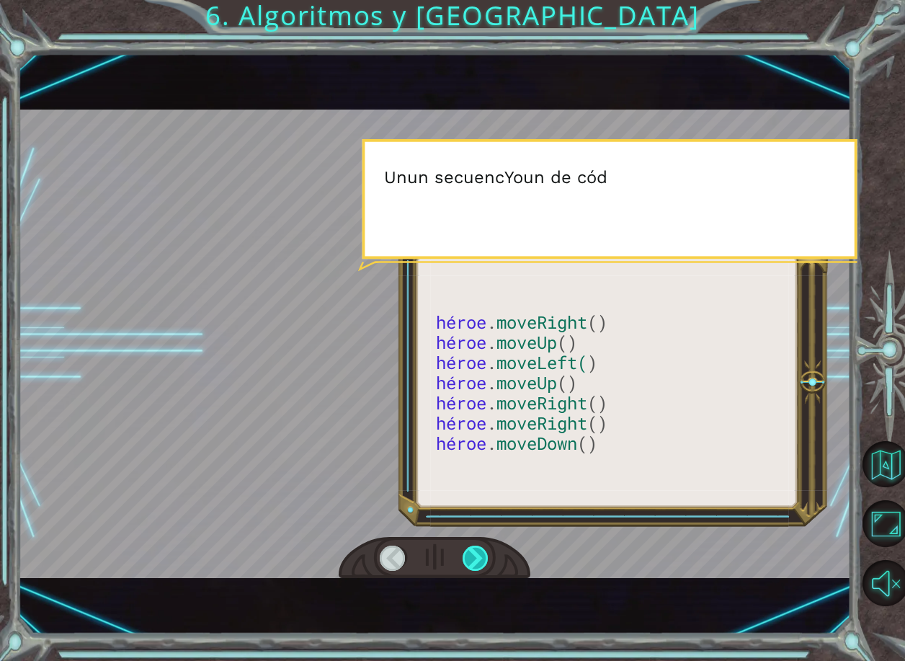
click at [480, 559] on div at bounding box center [476, 558] width 27 height 25
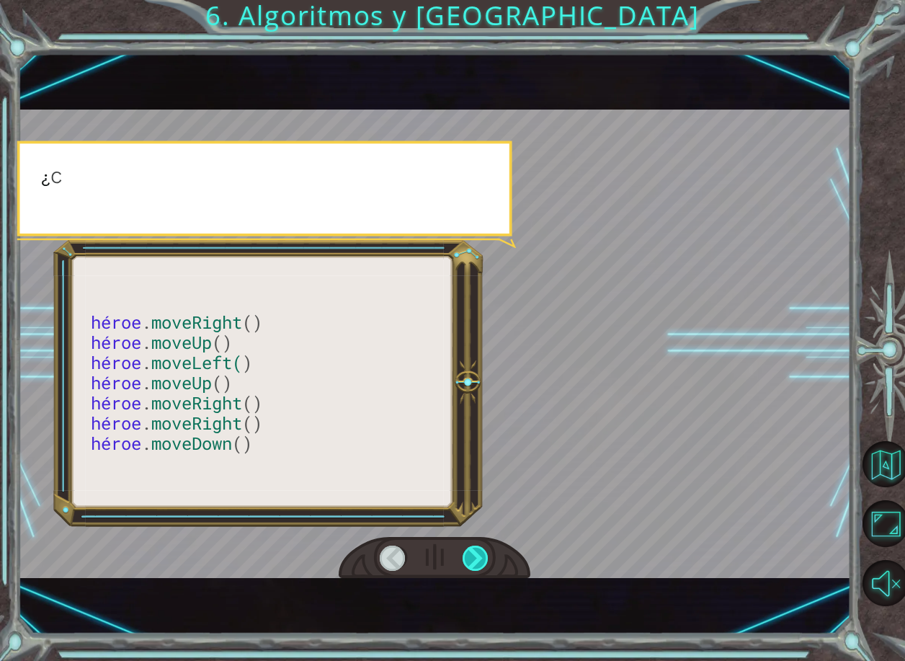
click at [480, 559] on div at bounding box center [476, 558] width 27 height 25
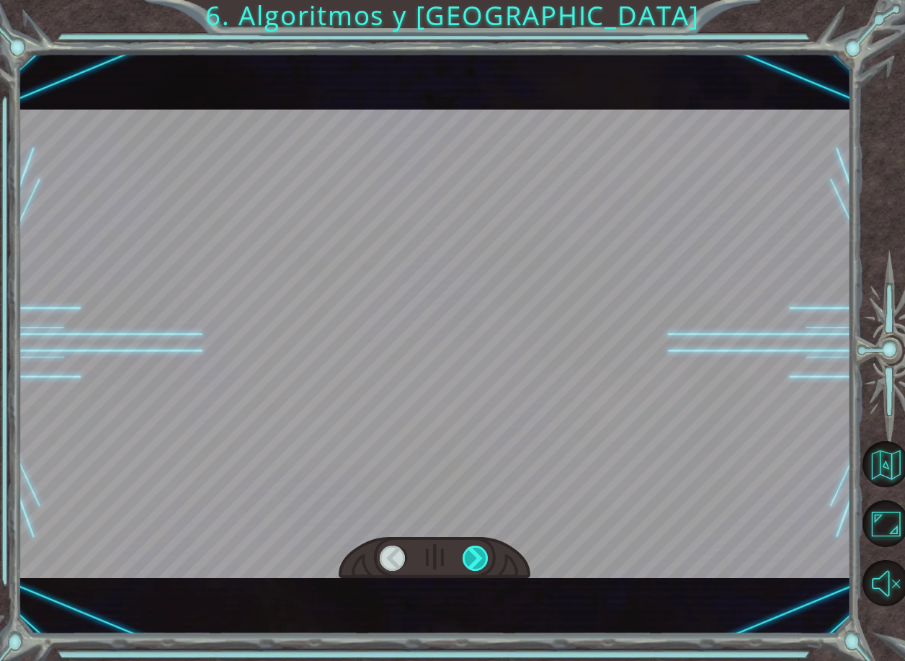
click at [480, 559] on div at bounding box center [476, 558] width 27 height 25
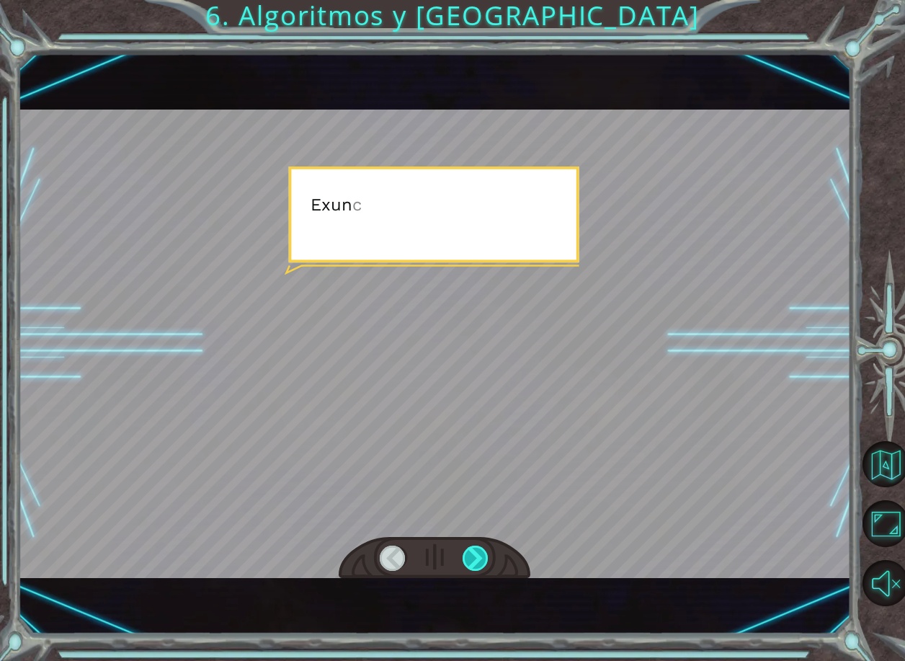
click at [480, 559] on div at bounding box center [476, 558] width 27 height 25
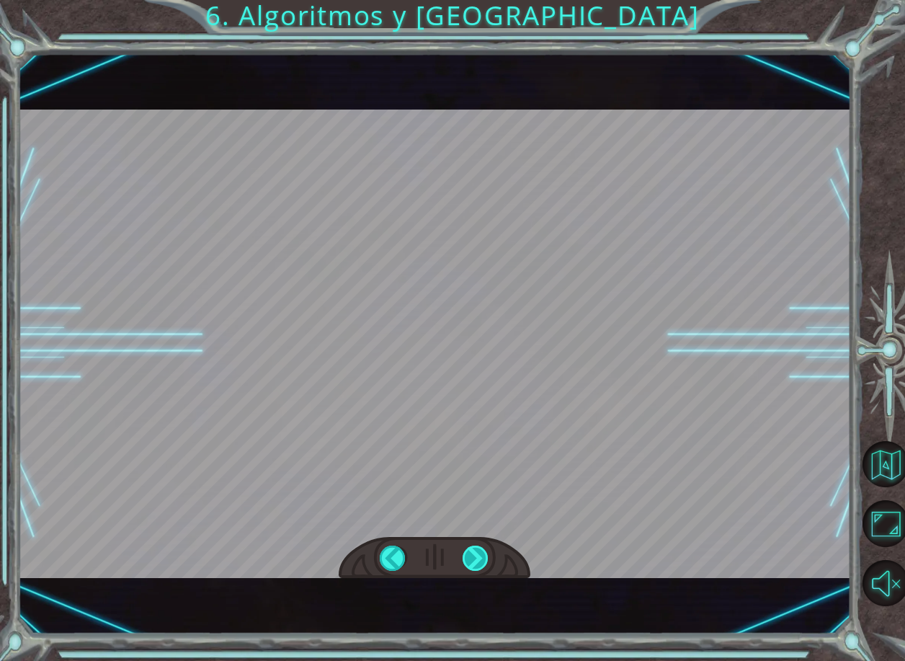
click at [480, 559] on div at bounding box center [476, 558] width 27 height 25
click at [480, 0] on div "héroe . moveRight () héroe . moveUp () héroe . moveLeft( ) héroe . moveUp () hé…" at bounding box center [452, 0] width 905 height 0
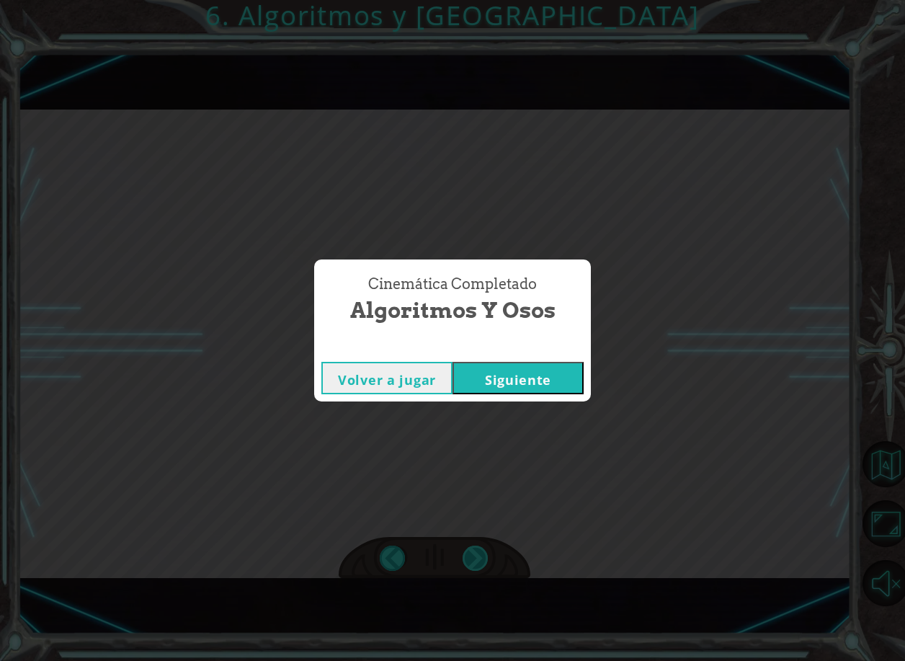
click at [480, 559] on div "Cinemática Completado Algoritmos y Osos Volver a jugar [GEOGRAPHIC_DATA]" at bounding box center [452, 330] width 905 height 661
drag, startPoint x: 480, startPoint y: 559, endPoint x: 417, endPoint y: 436, distance: 138.0
click at [417, 436] on div "Cinemática Completado Algoritmos y Osos Volver a jugar [GEOGRAPHIC_DATA]" at bounding box center [452, 330] width 905 height 661
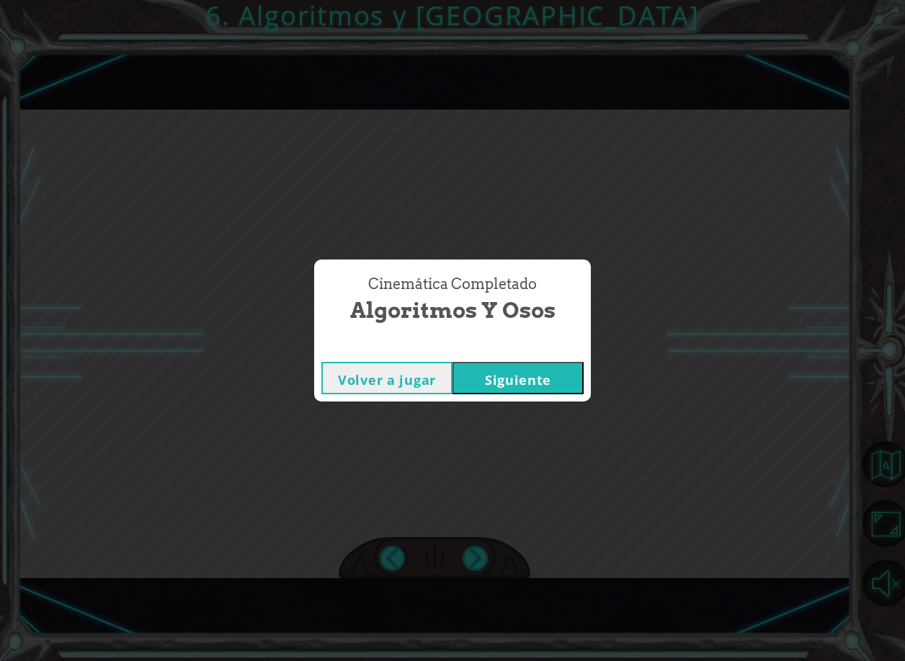
click at [501, 380] on button "Siguiente" at bounding box center [518, 378] width 131 height 32
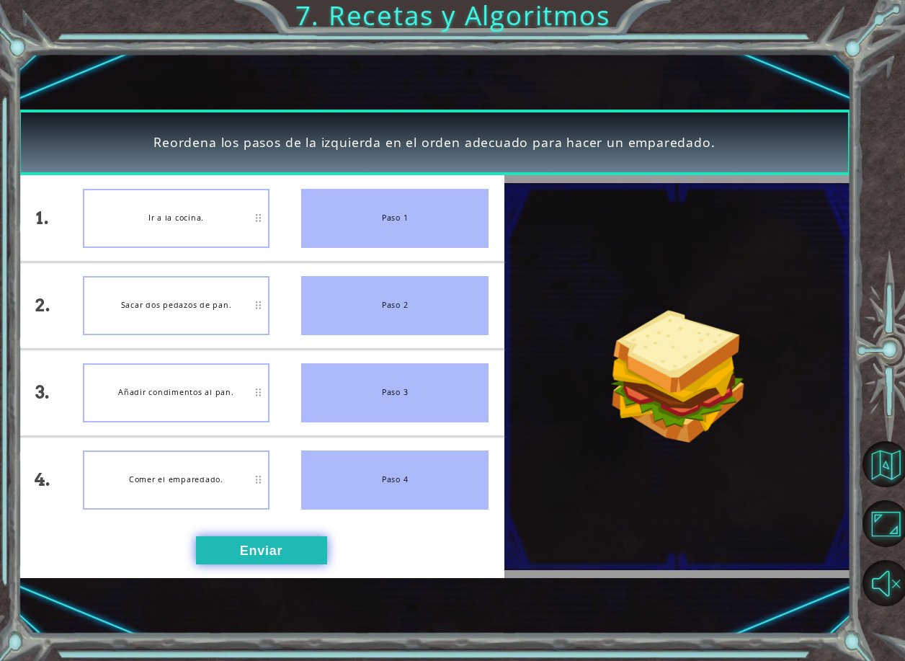
click at [231, 537] on button "Enviar" at bounding box center [261, 550] width 131 height 28
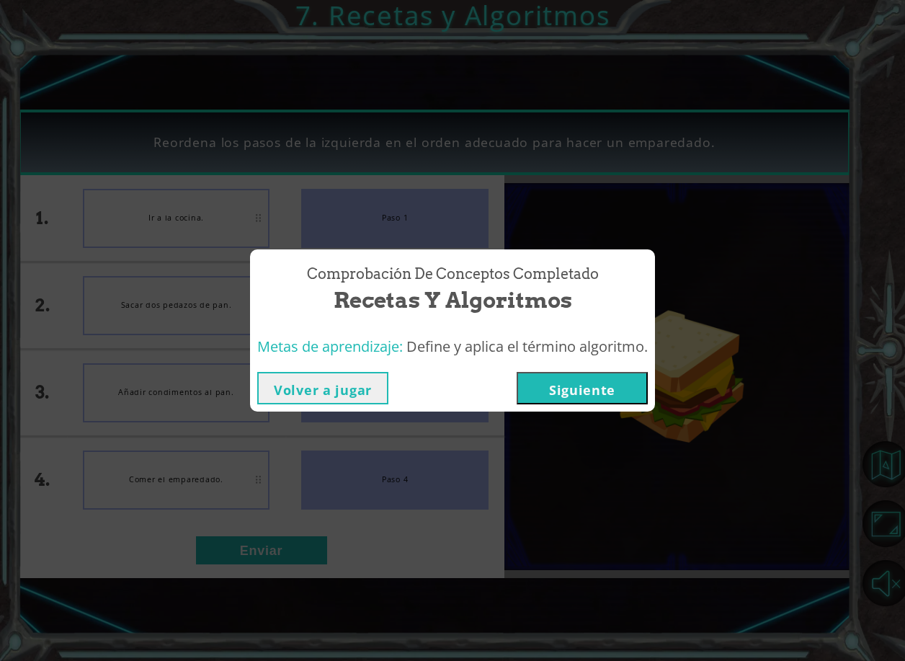
click at [612, 371] on div "Volver a jugar [GEOGRAPHIC_DATA]" at bounding box center [452, 388] width 405 height 47
drag, startPoint x: 612, startPoint y: 371, endPoint x: 609, endPoint y: 378, distance: 8.4
click at [609, 378] on button "Siguiente" at bounding box center [582, 388] width 131 height 32
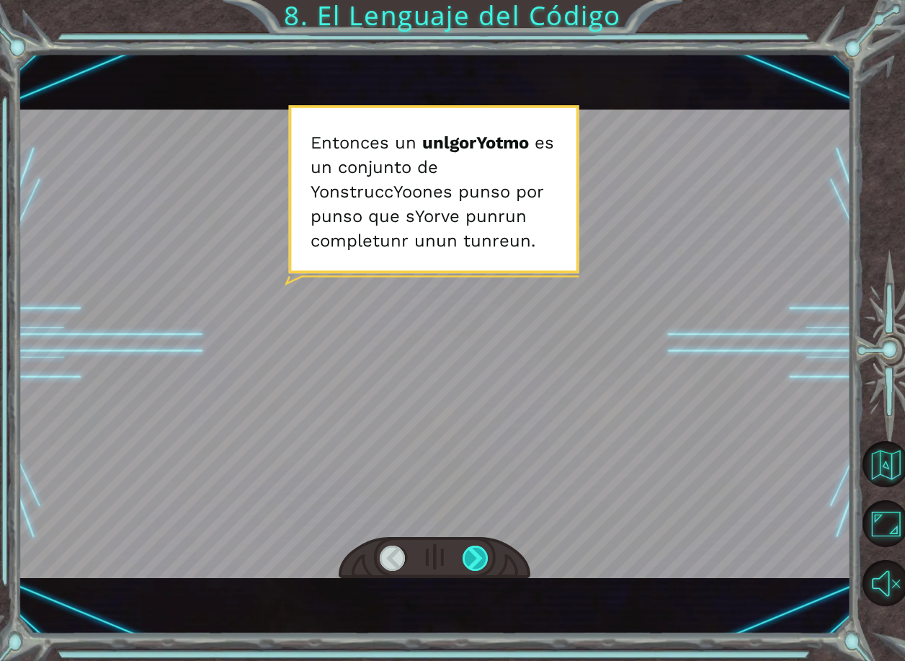
click at [471, 557] on div at bounding box center [476, 558] width 27 height 25
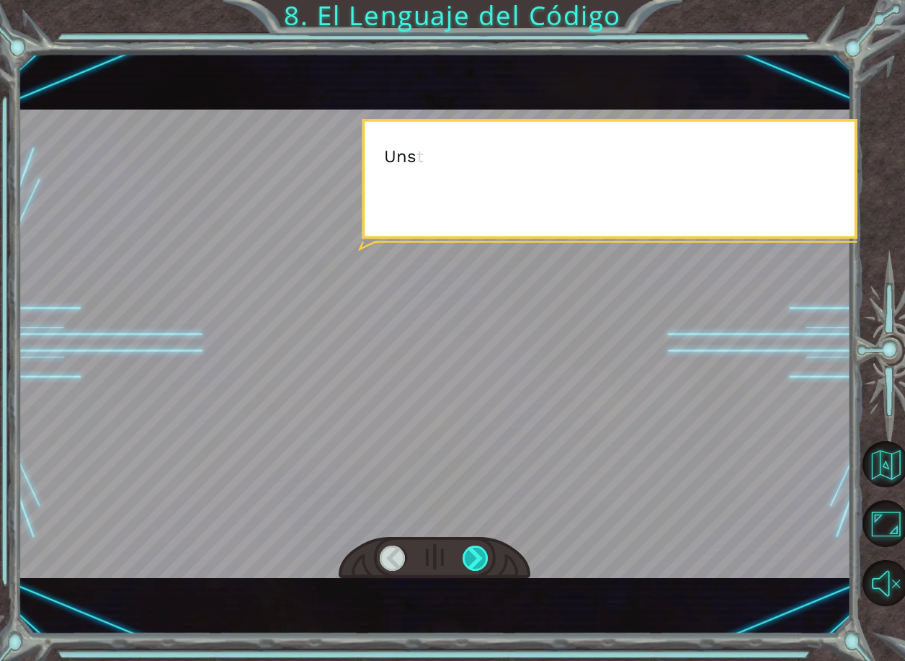
click at [471, 557] on div at bounding box center [476, 558] width 27 height 25
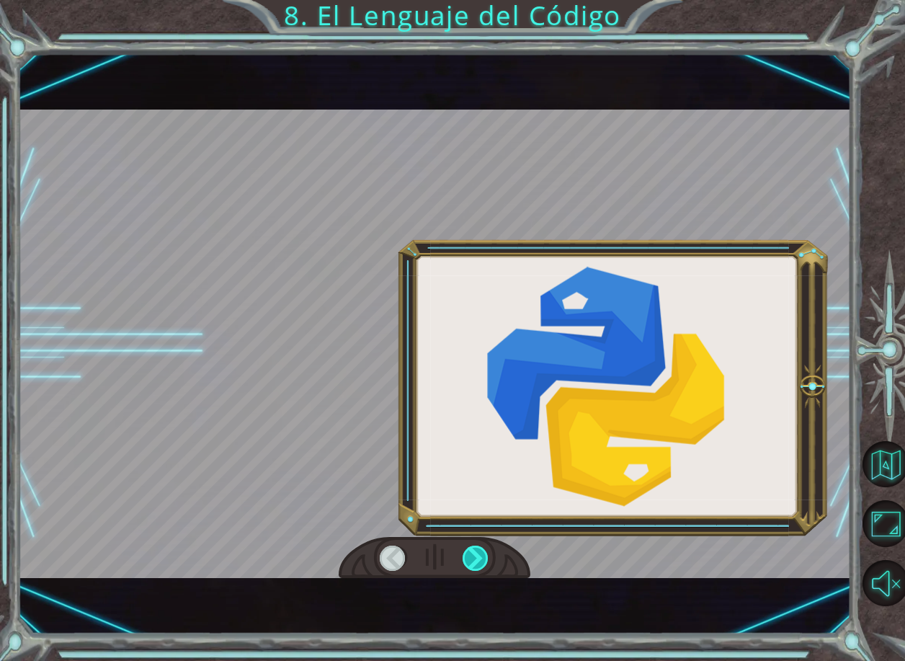
click at [471, 557] on div at bounding box center [476, 558] width 27 height 25
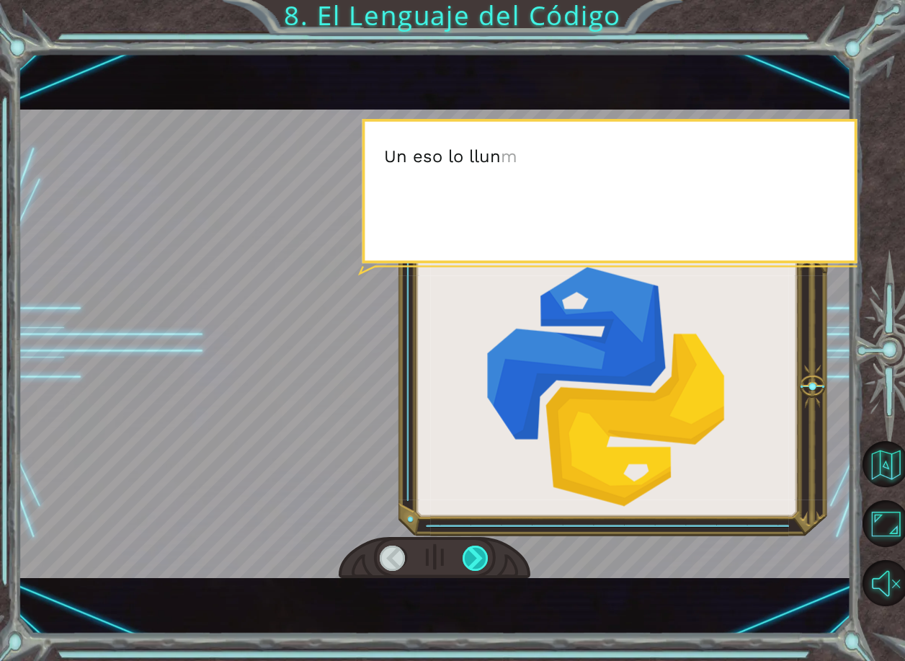
click at [471, 557] on div at bounding box center [476, 558] width 27 height 25
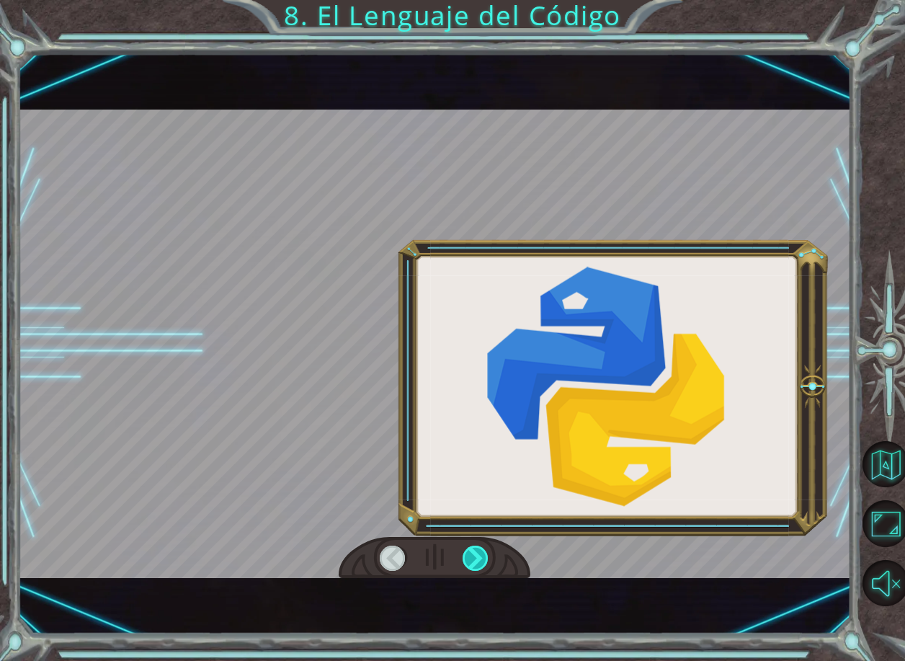
click at [471, 557] on div at bounding box center [476, 558] width 27 height 25
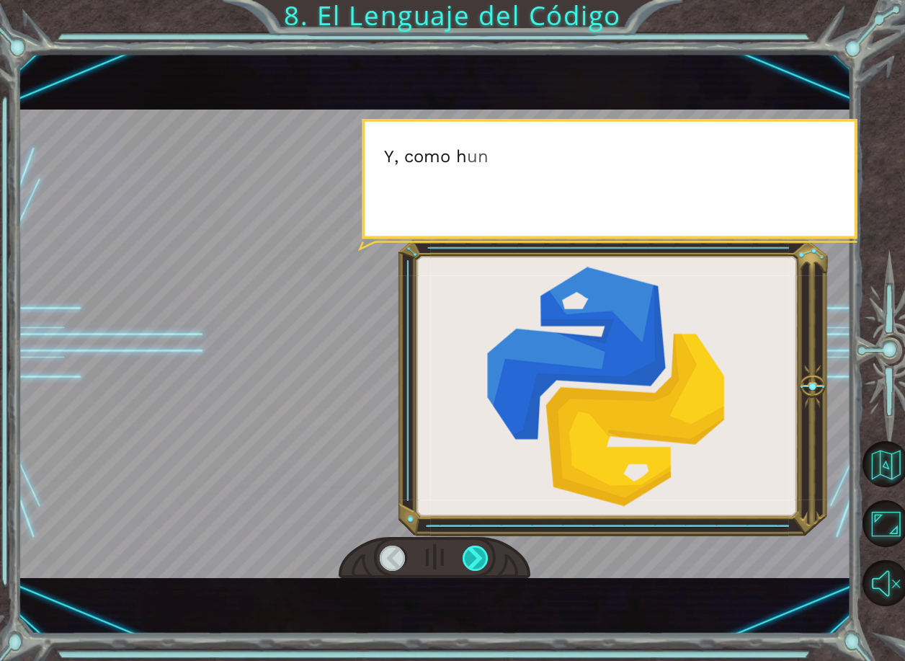
click at [471, 557] on div at bounding box center [476, 558] width 27 height 25
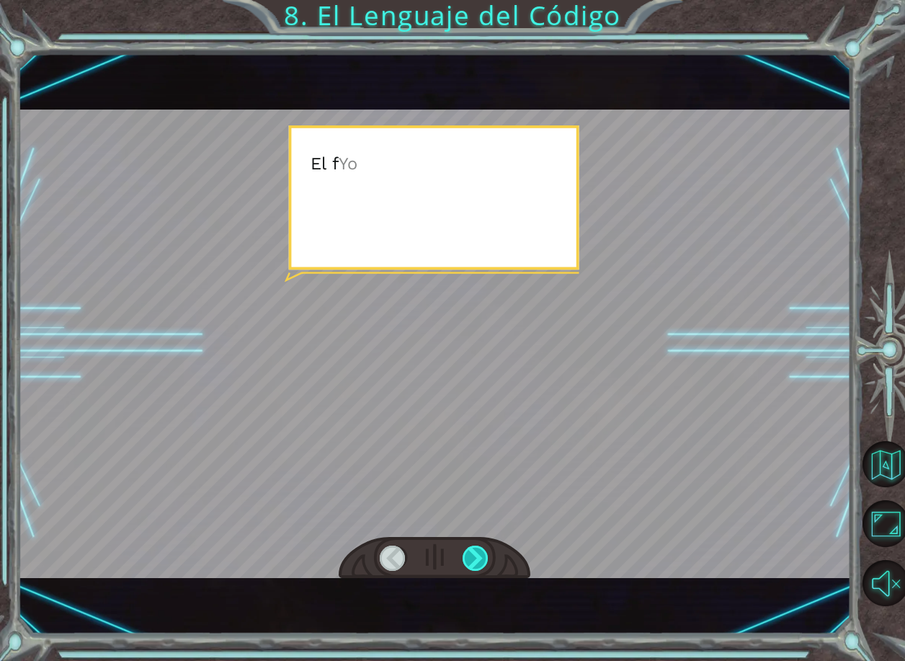
click at [471, 557] on div at bounding box center [476, 558] width 27 height 25
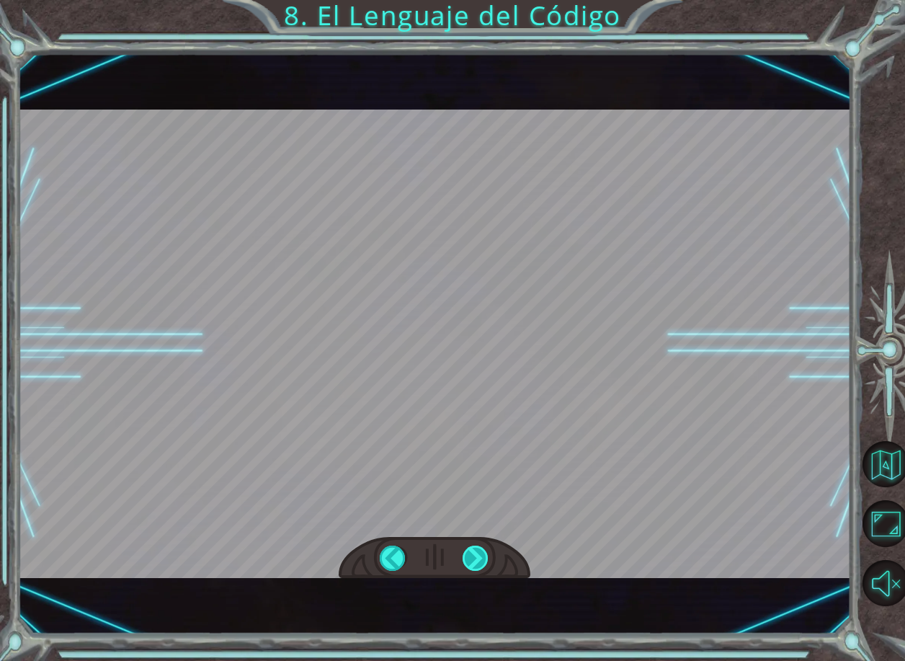
click at [471, 557] on div at bounding box center [476, 558] width 27 height 25
click at [471, 0] on div "E n t o n c e s u n un l g o r Yo t m o e s u n c o n j u n t o d e Yo n s t r …" at bounding box center [452, 0] width 905 height 0
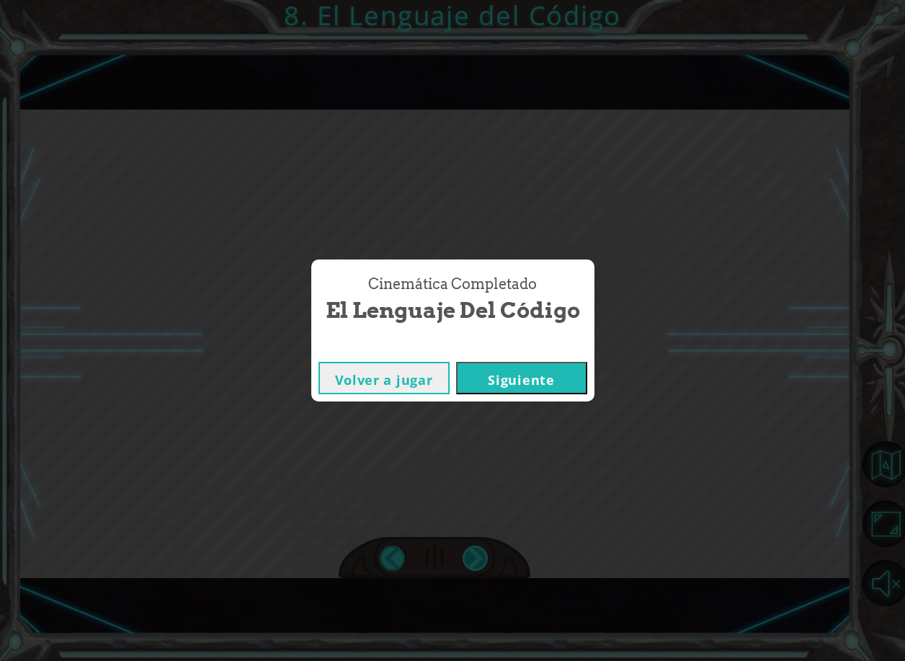
click at [471, 557] on div "Cinemática Completado El Lenguaje del Código Volver a jugar [GEOGRAPHIC_DATA]" at bounding box center [452, 330] width 905 height 661
drag, startPoint x: 471, startPoint y: 557, endPoint x: 580, endPoint y: 383, distance: 205.6
click at [580, 383] on button "Siguiente" at bounding box center [521, 378] width 131 height 32
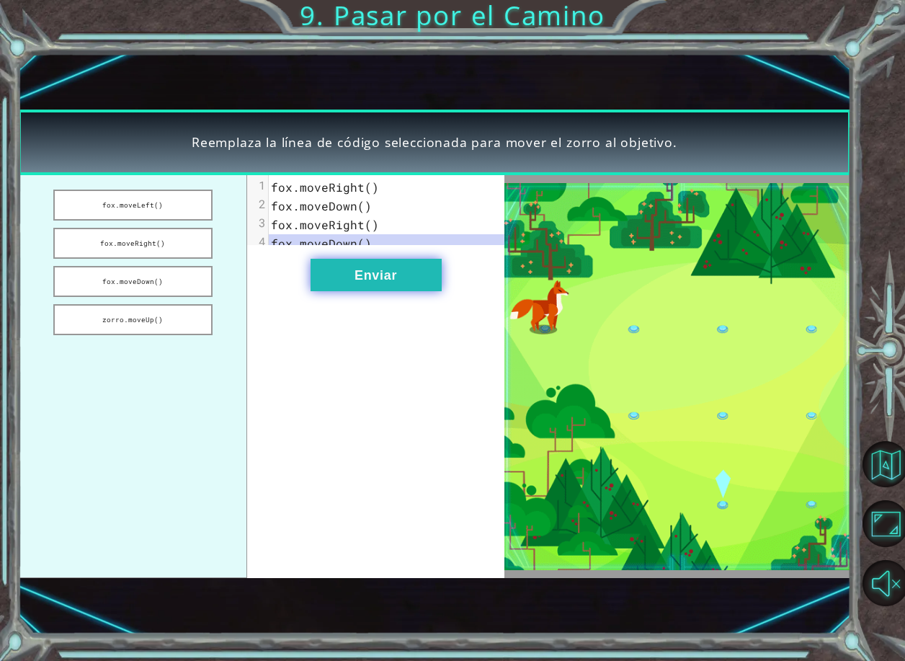
drag, startPoint x: 252, startPoint y: 272, endPoint x: 311, endPoint y: 284, distance: 59.5
click at [255, 273] on div "xxxxxxxxxx 4 1 fox.moveRight() 2 fox.moveDown() 3 fox.moveRight() 4 fox.moveDow…" at bounding box center [375, 376] width 257 height 402
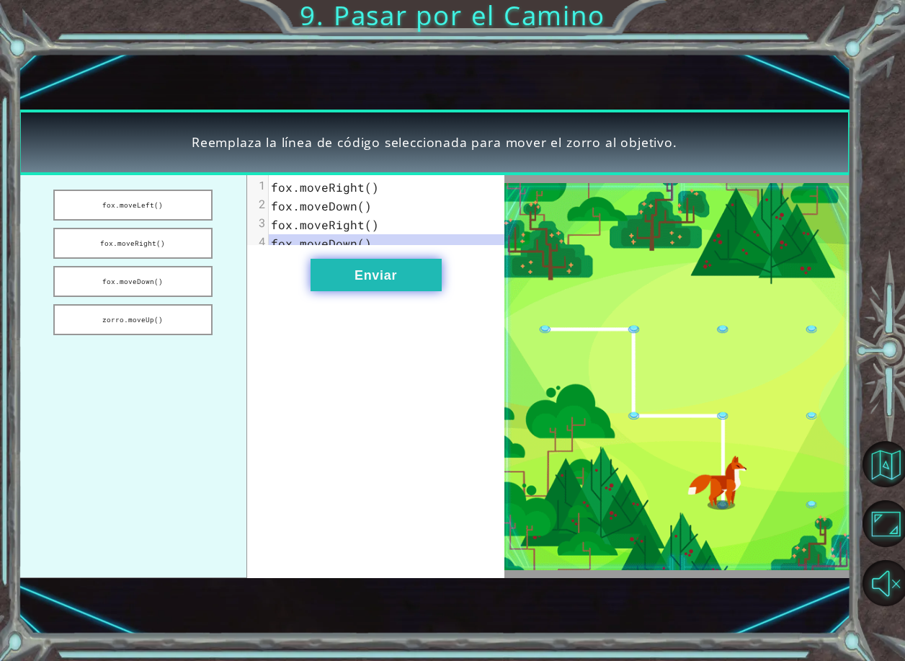
click at [317, 284] on button "Enviar" at bounding box center [376, 275] width 131 height 32
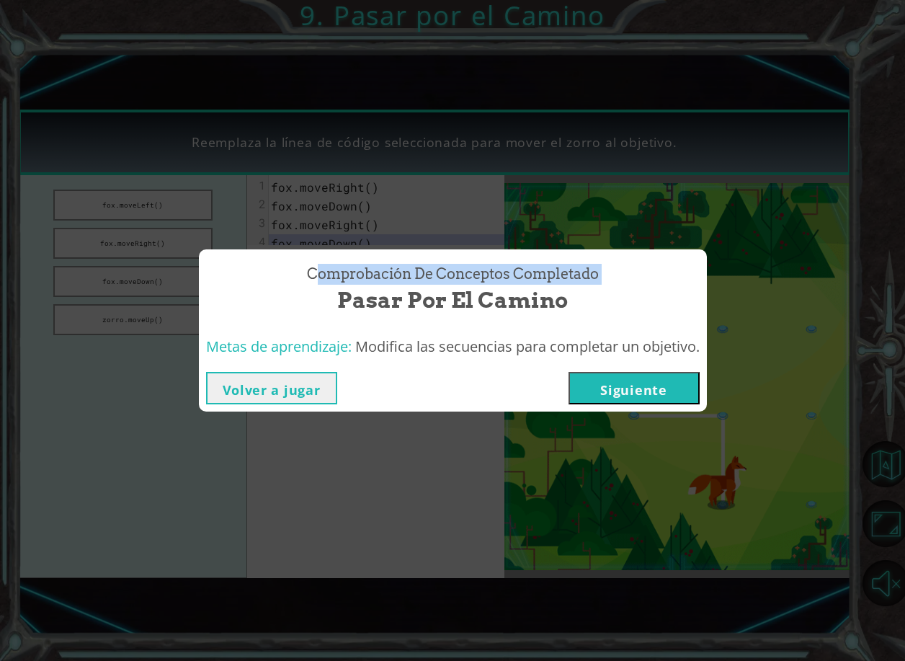
click at [317, 284] on span "Comprobación de conceptos Completado" at bounding box center [453, 274] width 292 height 21
click at [667, 393] on button "Siguiente" at bounding box center [634, 388] width 131 height 32
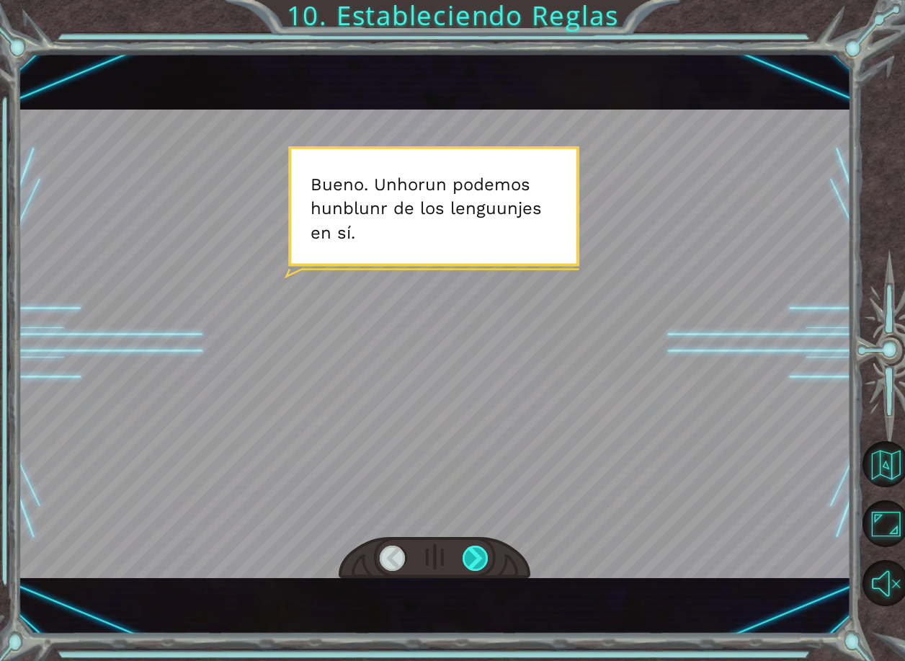
click at [473, 552] on div at bounding box center [476, 558] width 27 height 25
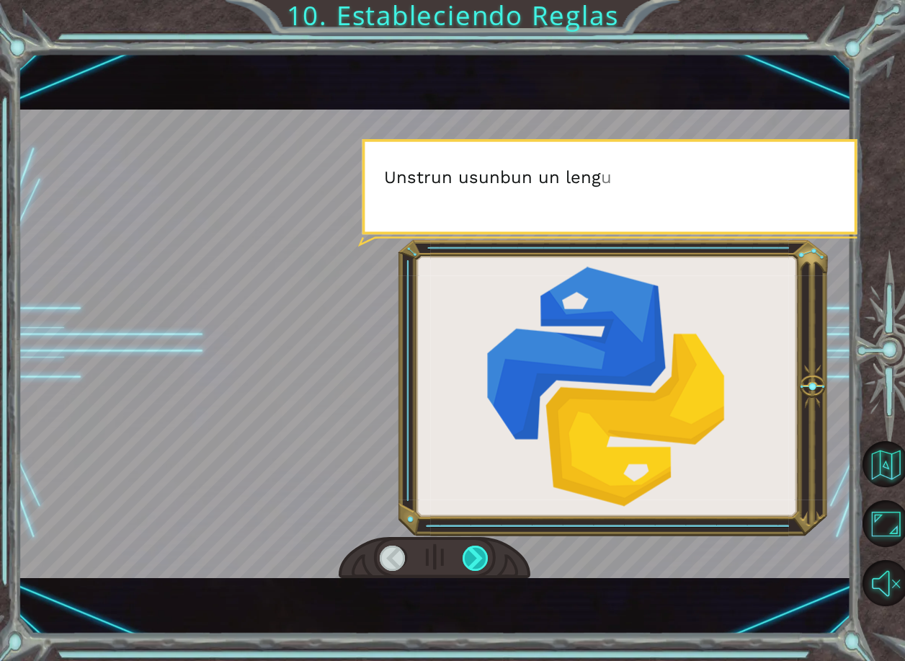
click at [473, 552] on div at bounding box center [476, 558] width 27 height 25
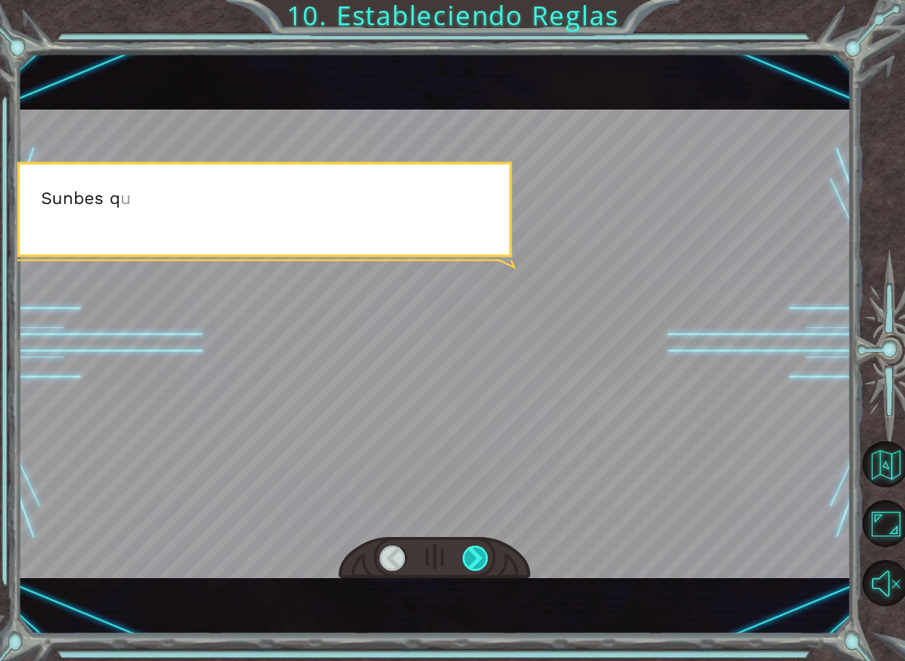
click at [473, 552] on div at bounding box center [476, 558] width 27 height 25
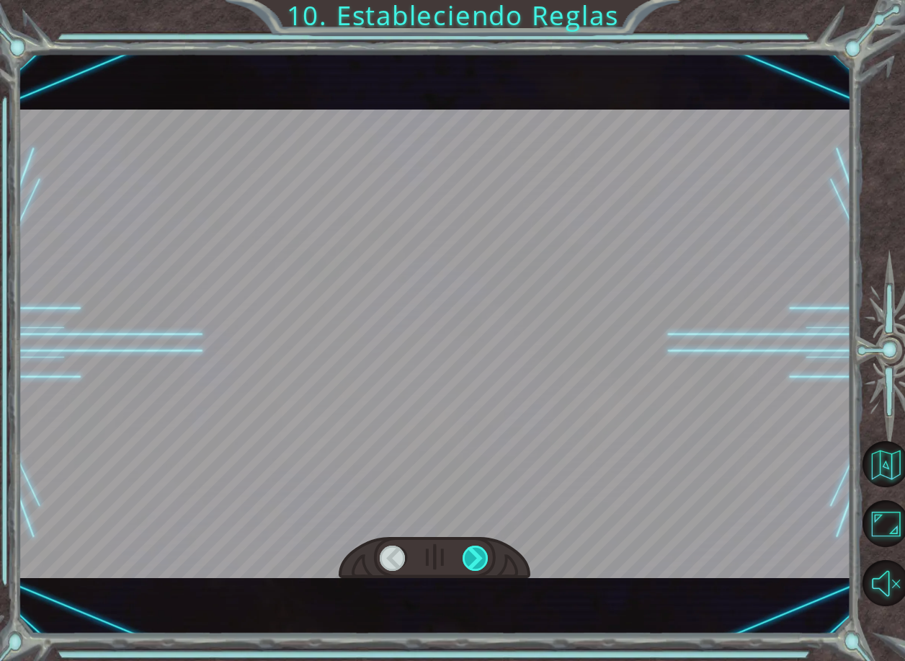
click at [473, 552] on div at bounding box center [476, 558] width 27 height 25
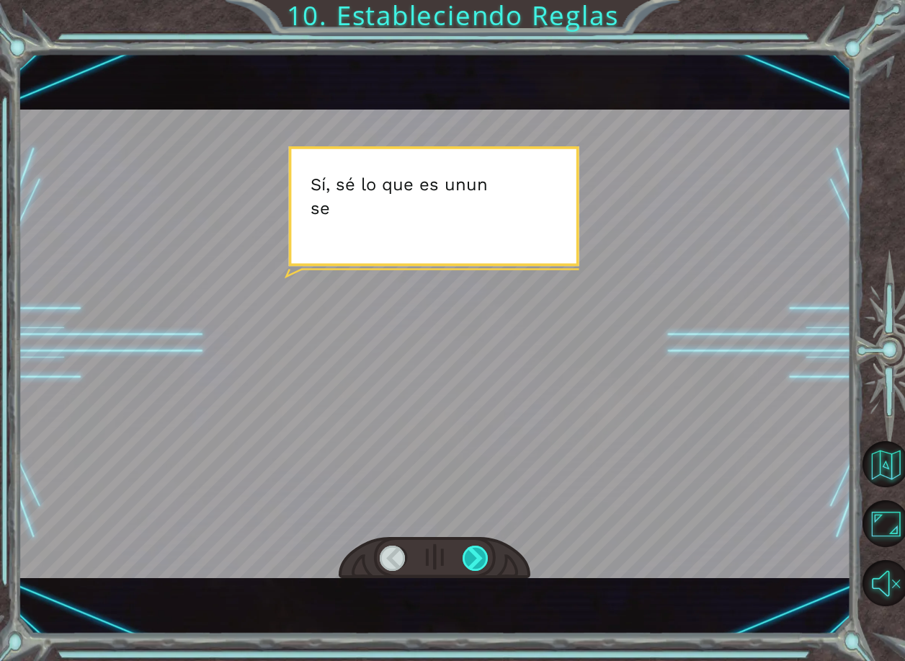
click at [473, 552] on div at bounding box center [476, 558] width 27 height 25
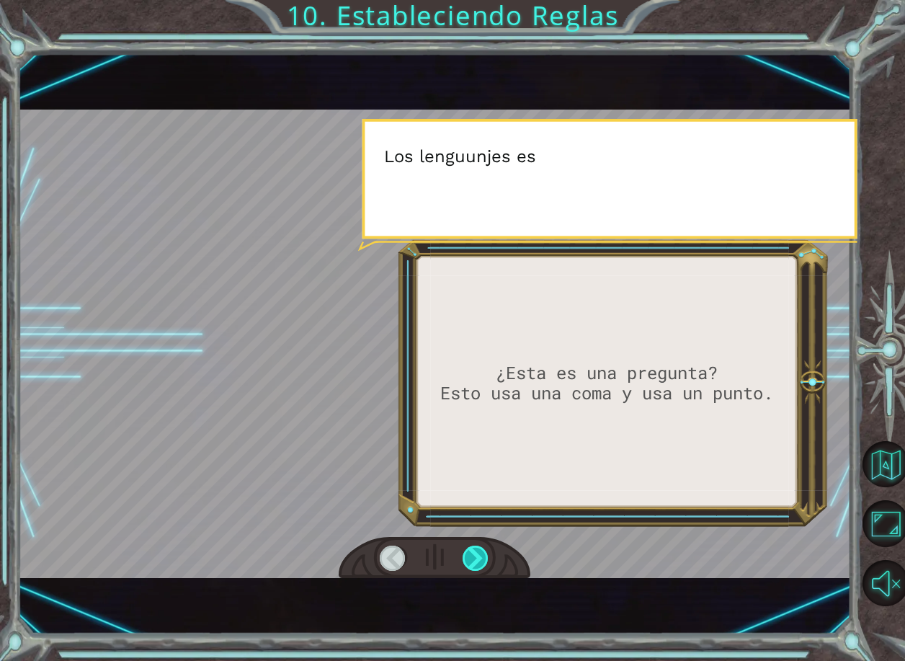
click at [473, 552] on div at bounding box center [476, 558] width 27 height 25
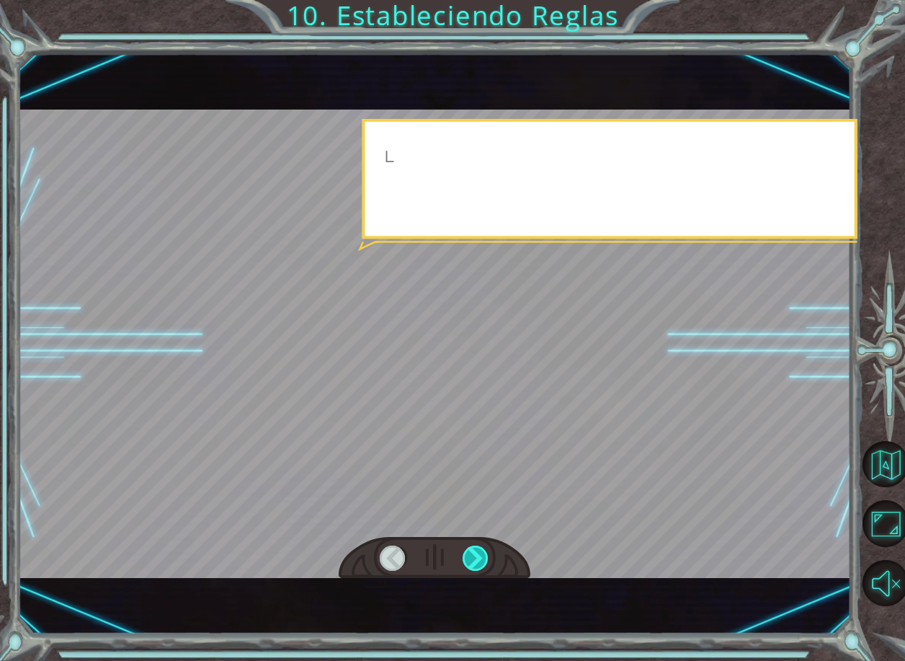
click at [473, 552] on div at bounding box center [476, 558] width 27 height 25
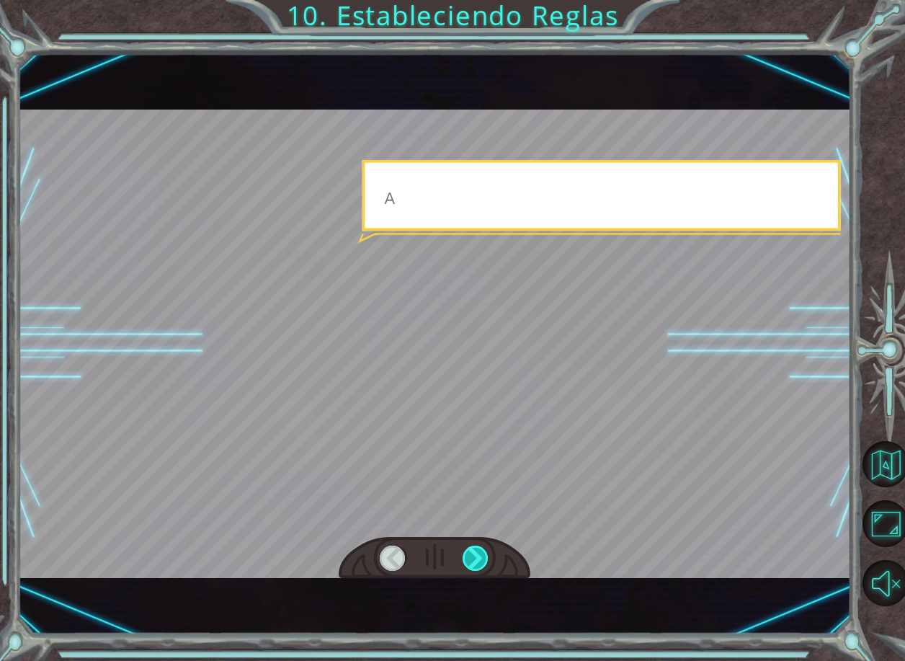
click at [473, 552] on div at bounding box center [476, 558] width 27 height 25
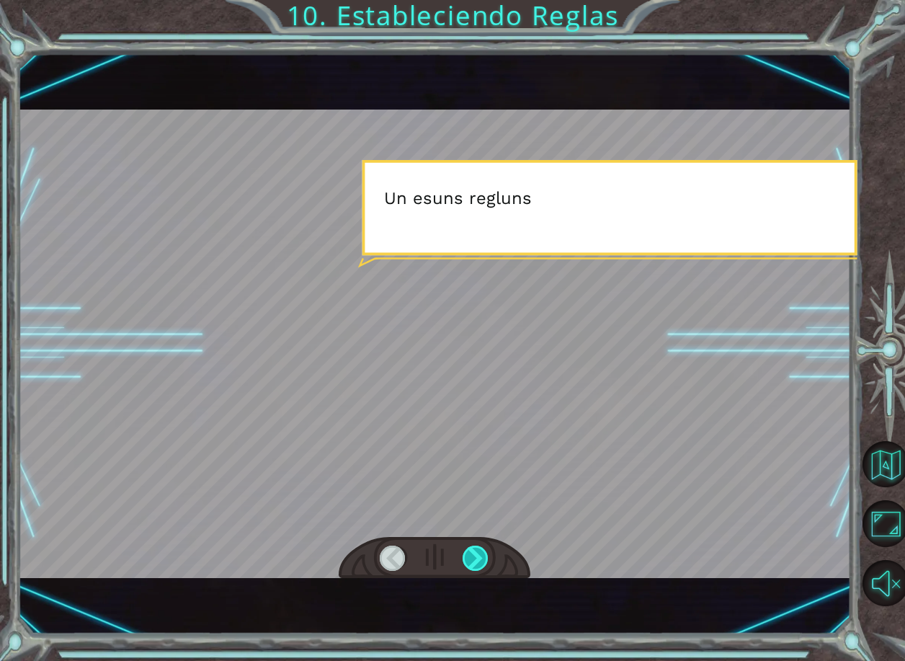
click at [473, 552] on div at bounding box center [476, 558] width 27 height 25
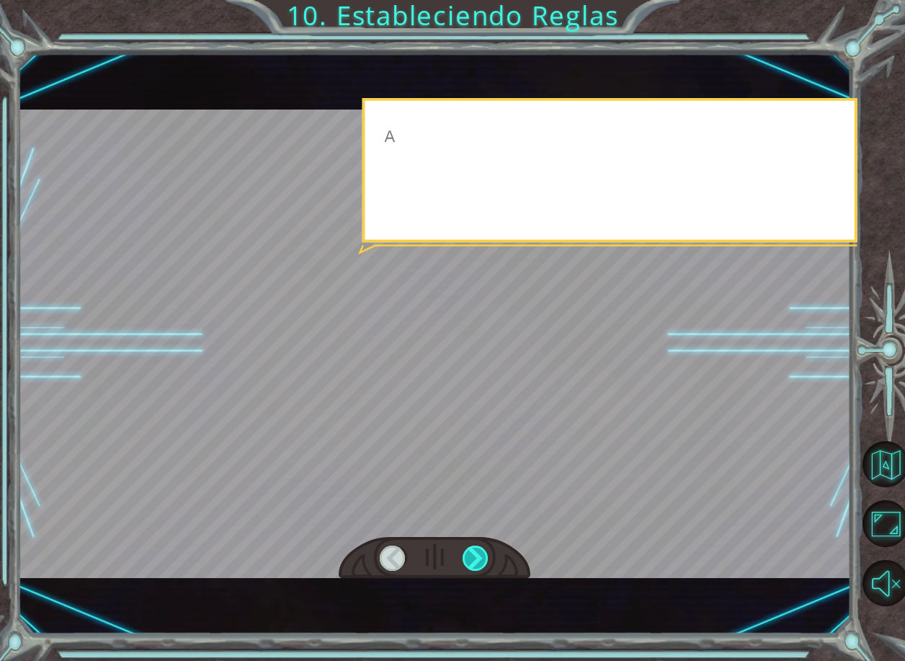
click at [472, 552] on div at bounding box center [476, 558] width 27 height 25
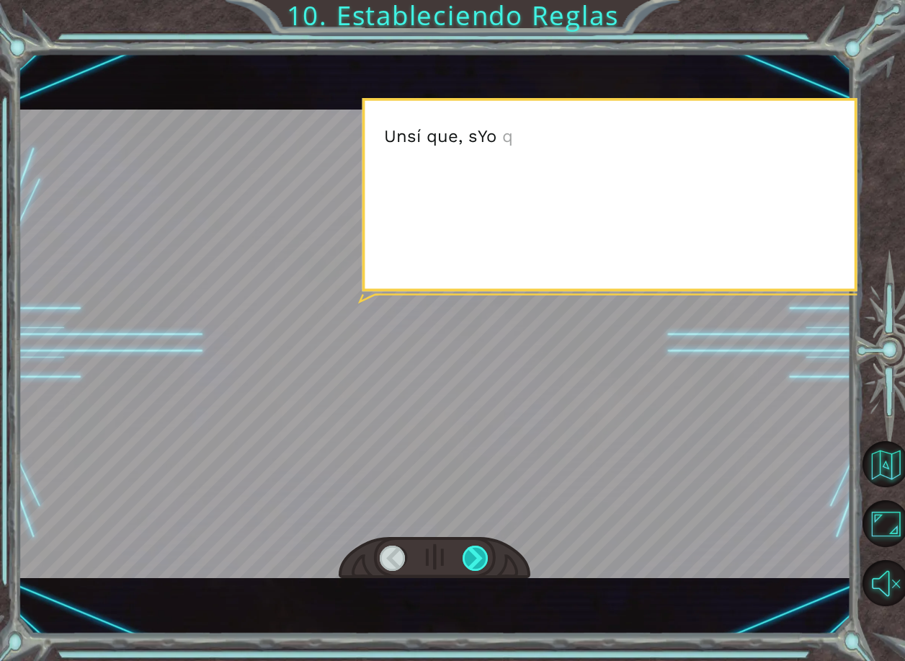
click at [472, 552] on div at bounding box center [476, 558] width 27 height 25
click at [474, 551] on div at bounding box center [476, 558] width 27 height 25
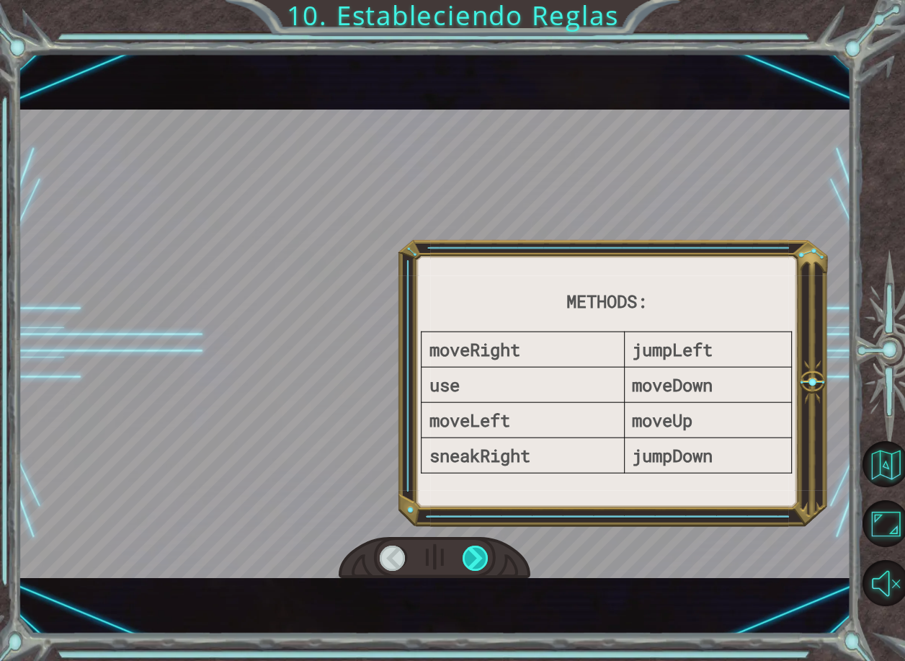
click at [474, 551] on div at bounding box center [476, 558] width 27 height 25
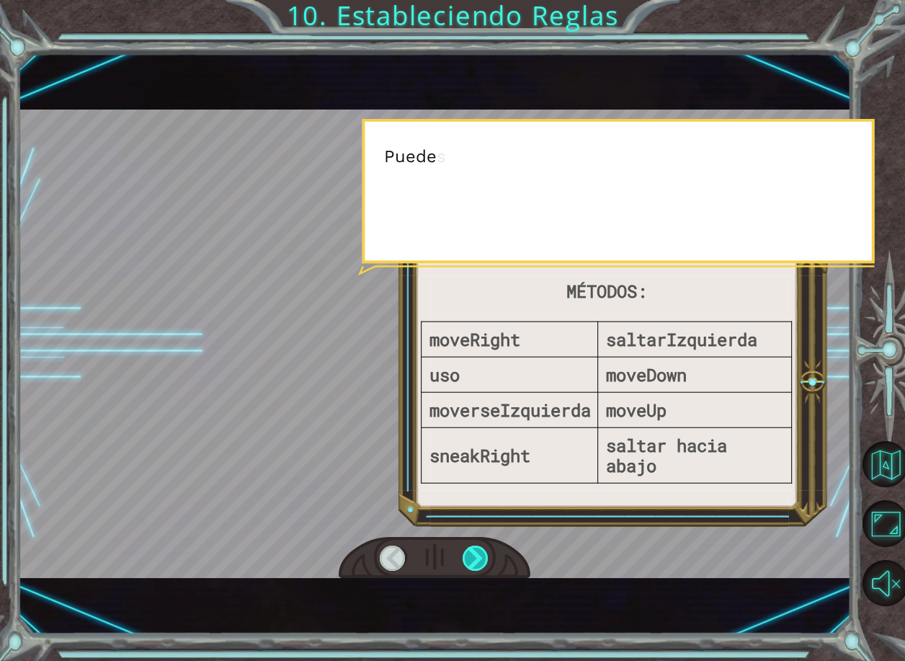
click at [474, 551] on div at bounding box center [476, 558] width 27 height 25
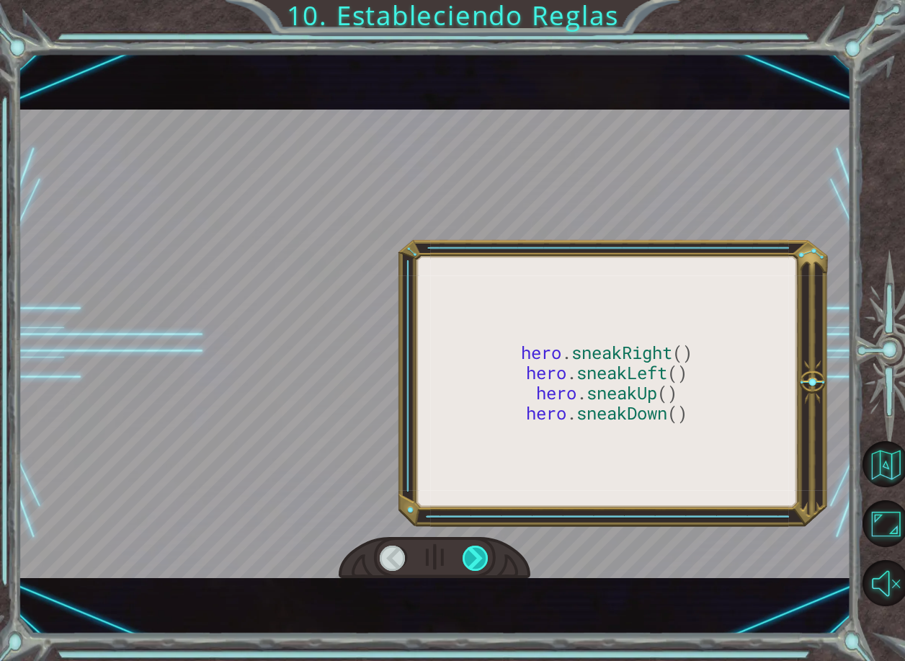
click at [474, 551] on div at bounding box center [476, 558] width 27 height 25
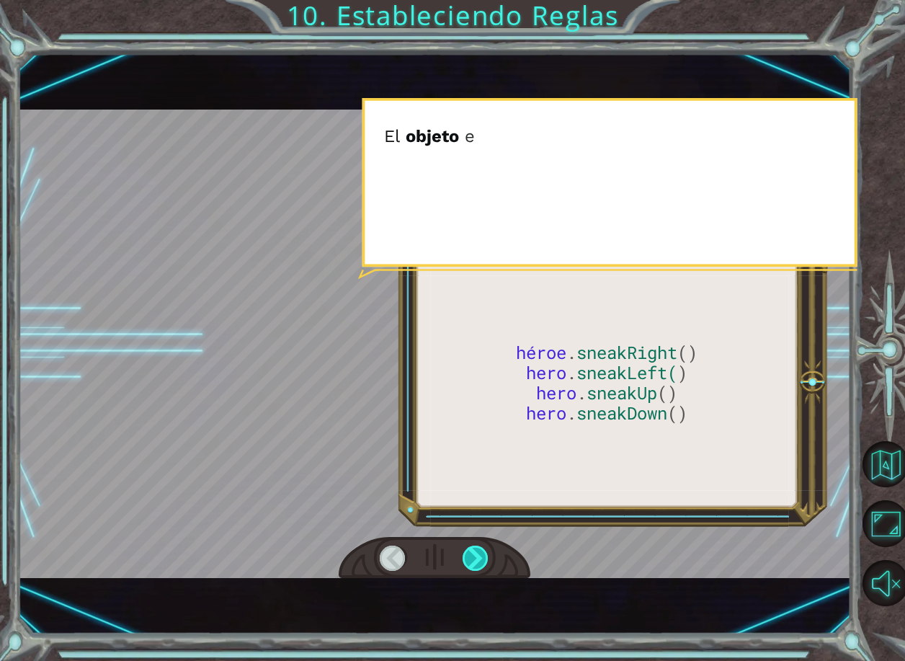
click at [474, 551] on div at bounding box center [476, 558] width 27 height 25
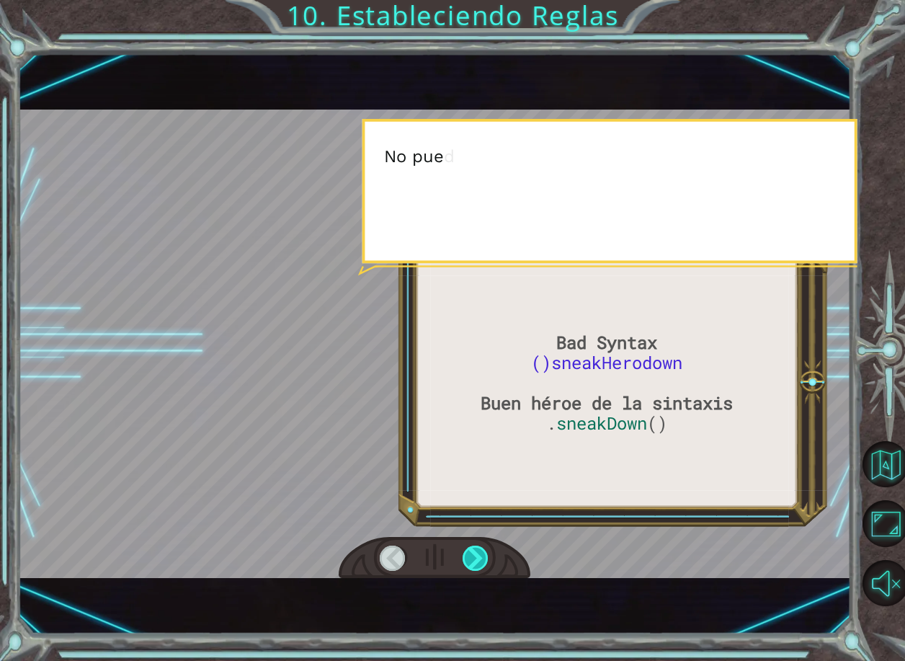
click at [474, 551] on div at bounding box center [476, 558] width 27 height 25
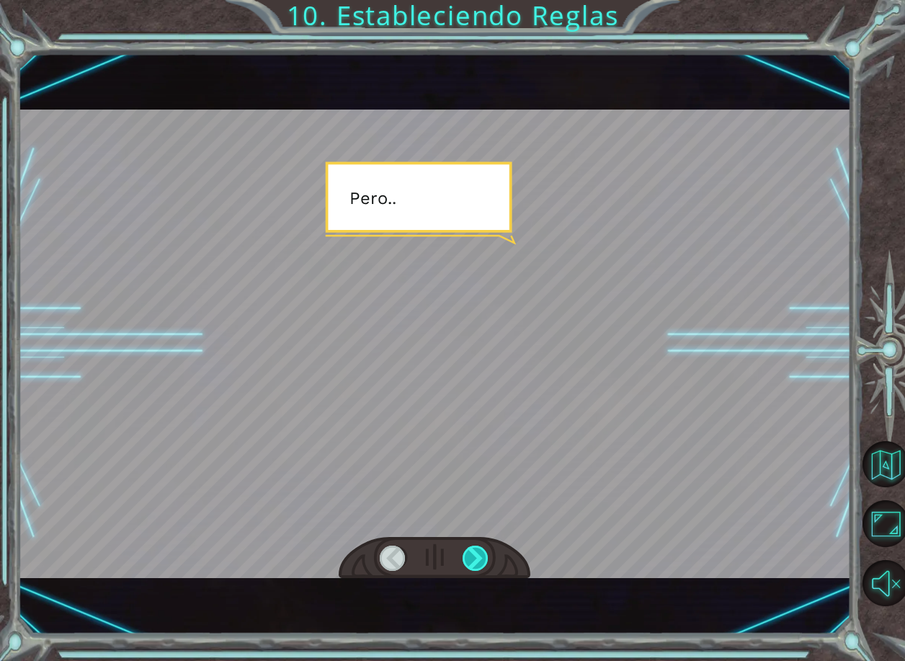
click at [474, 551] on div at bounding box center [476, 558] width 27 height 25
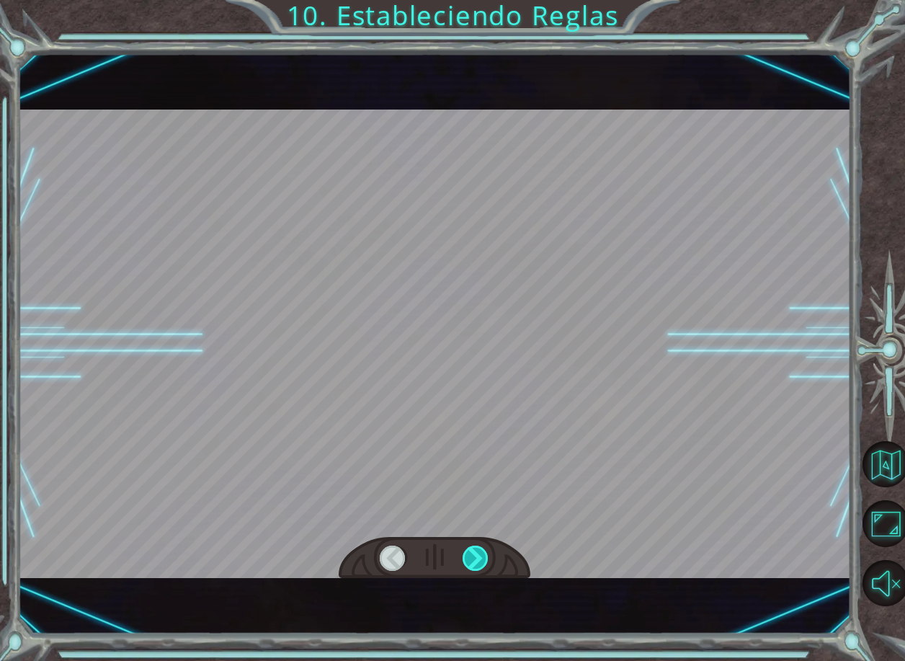
click at [474, 551] on div at bounding box center [476, 558] width 27 height 25
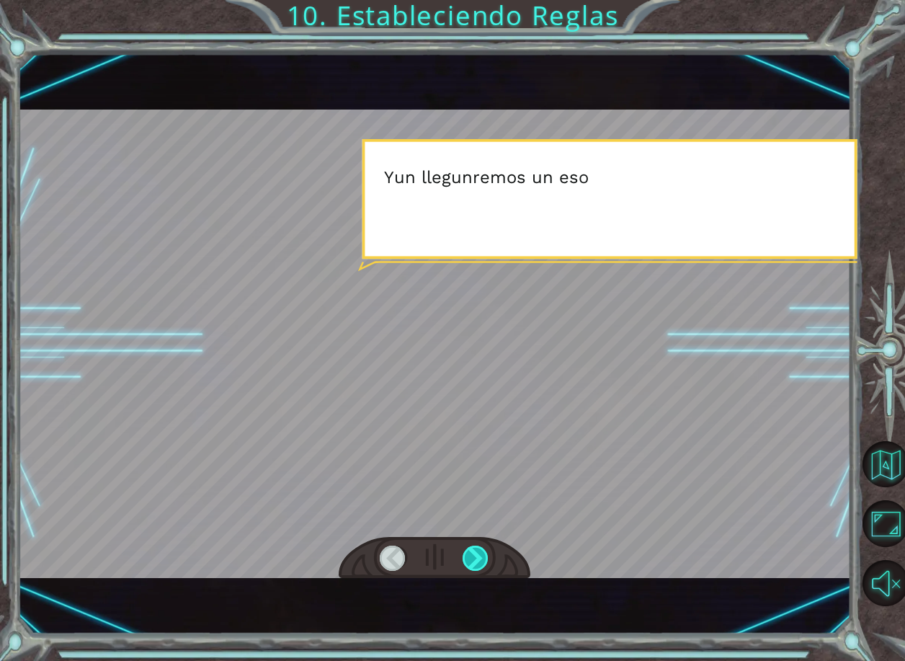
click at [474, 551] on div at bounding box center [476, 558] width 27 height 25
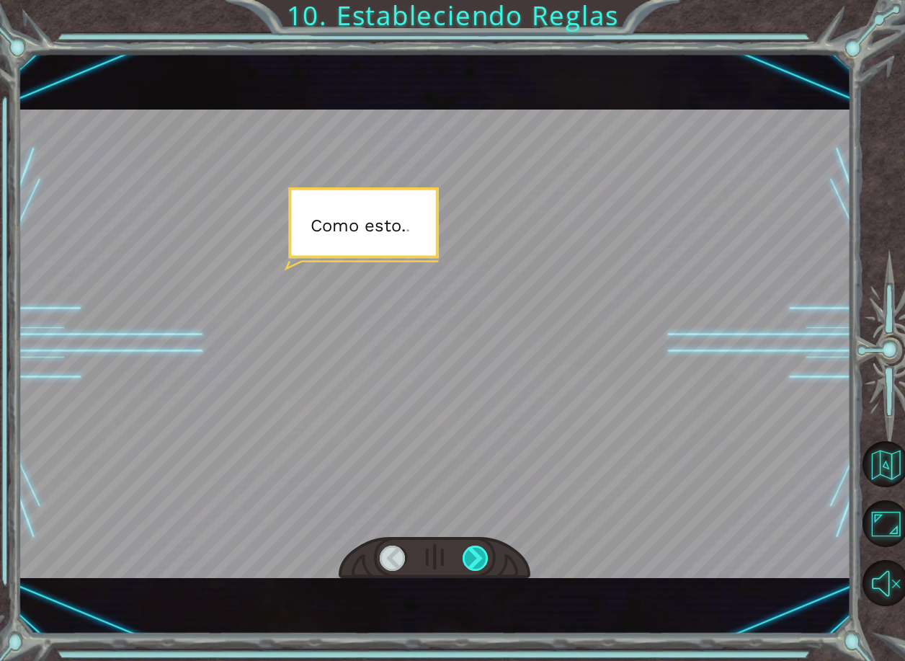
click at [474, 551] on div at bounding box center [476, 558] width 27 height 25
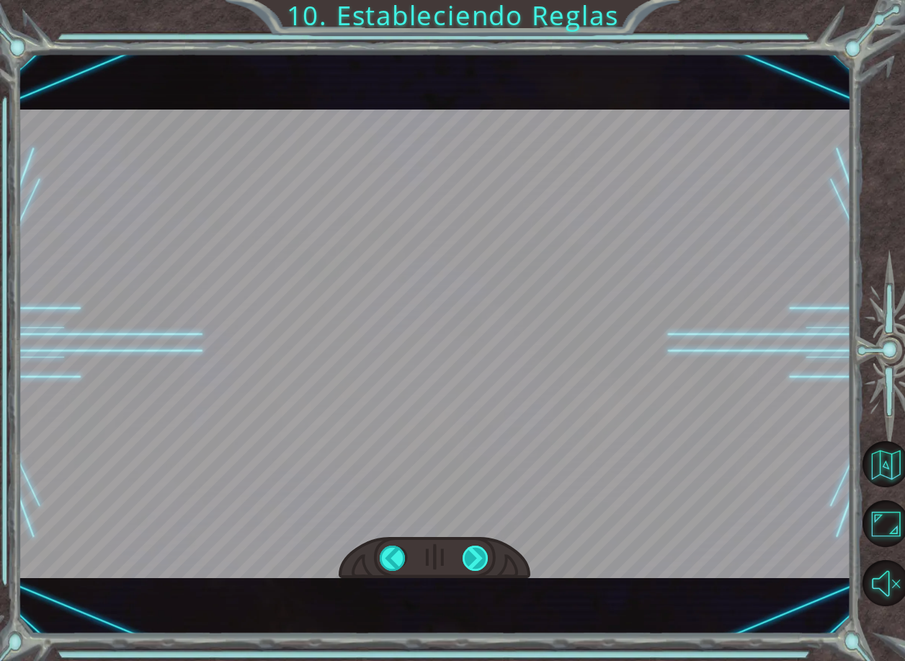
drag, startPoint x: 474, startPoint y: 551, endPoint x: 475, endPoint y: 559, distance: 8.1
click at [474, 554] on div at bounding box center [476, 558] width 27 height 25
click at [475, 559] on div at bounding box center [476, 558] width 27 height 25
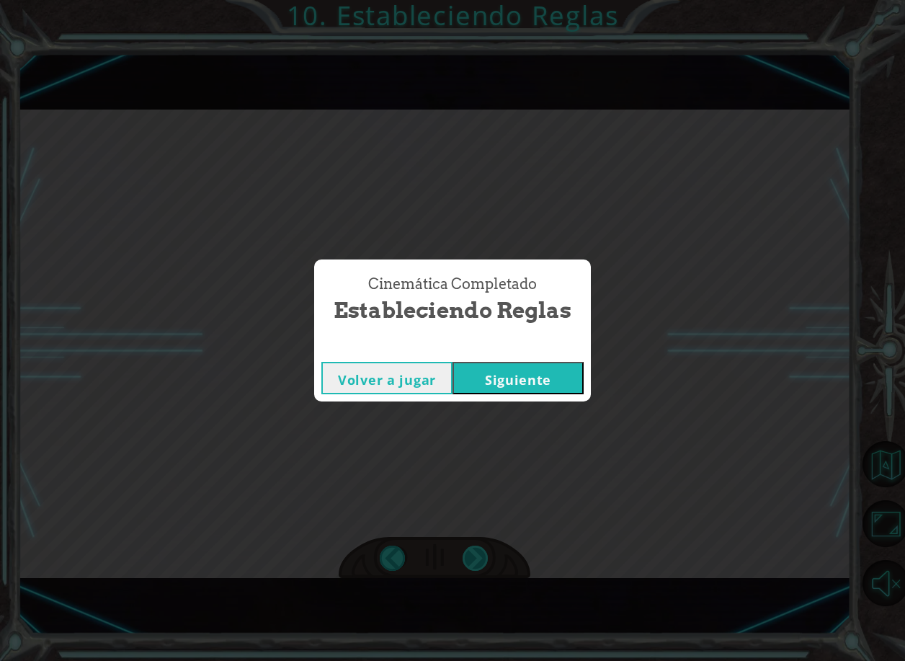
click at [475, 559] on div "Cinemática Completado Estableciendo Reglas Volver a jugar [GEOGRAPHIC_DATA]" at bounding box center [452, 330] width 905 height 661
click at [580, 382] on button "Siguiente" at bounding box center [518, 378] width 131 height 32
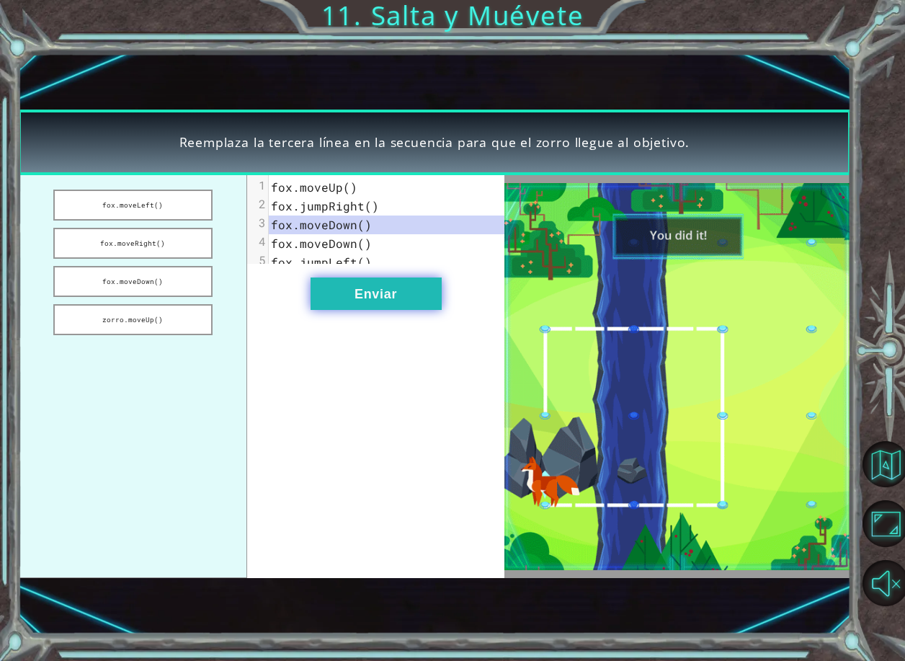
click at [399, 307] on button "Enviar" at bounding box center [376, 294] width 131 height 32
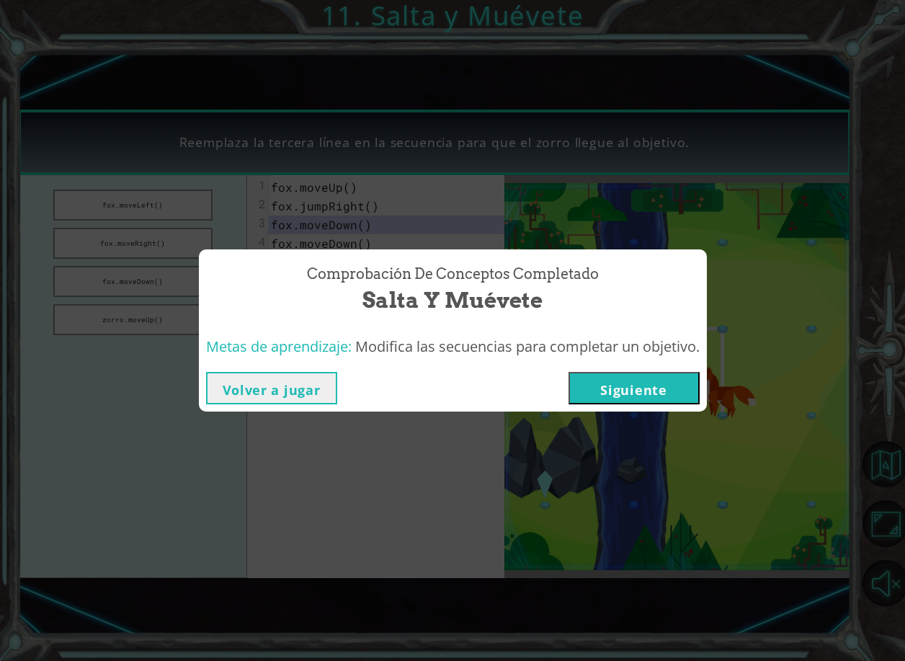
drag, startPoint x: 663, startPoint y: 399, endPoint x: 660, endPoint y: 389, distance: 10.7
click at [662, 397] on button "Siguiente" at bounding box center [634, 388] width 131 height 32
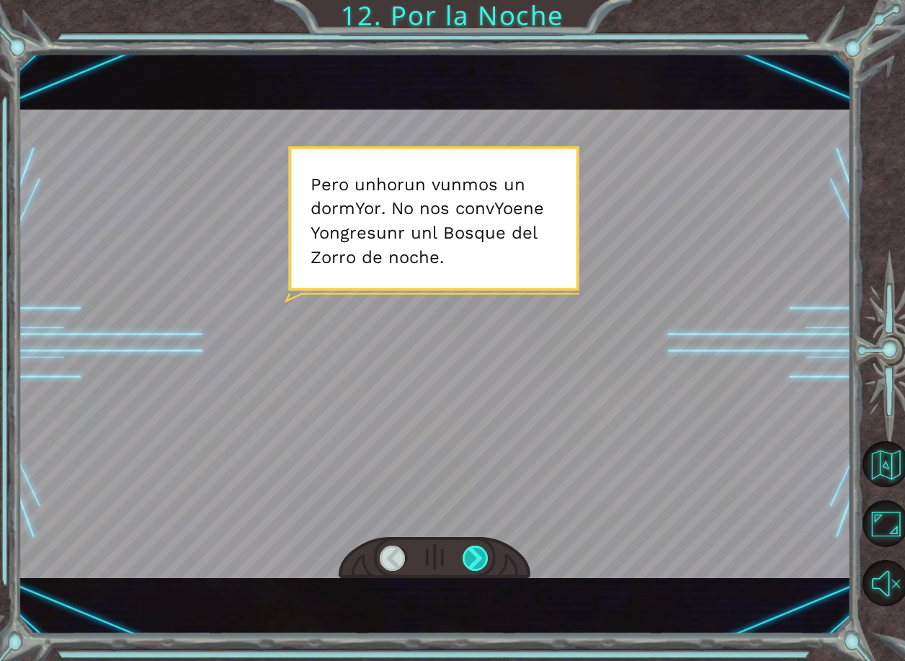
click at [480, 561] on div at bounding box center [476, 558] width 27 height 25
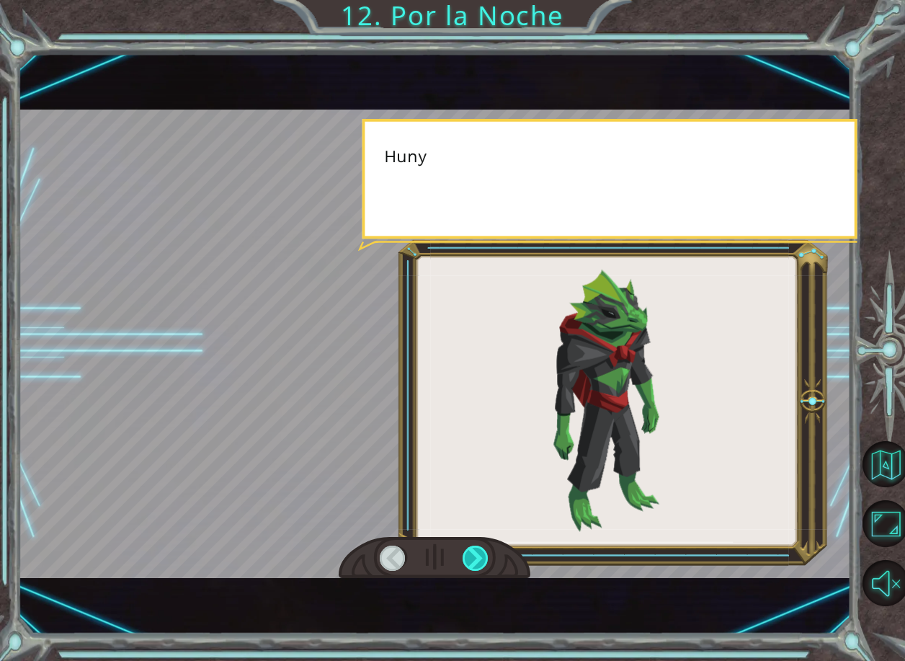
click at [480, 561] on div at bounding box center [476, 558] width 27 height 25
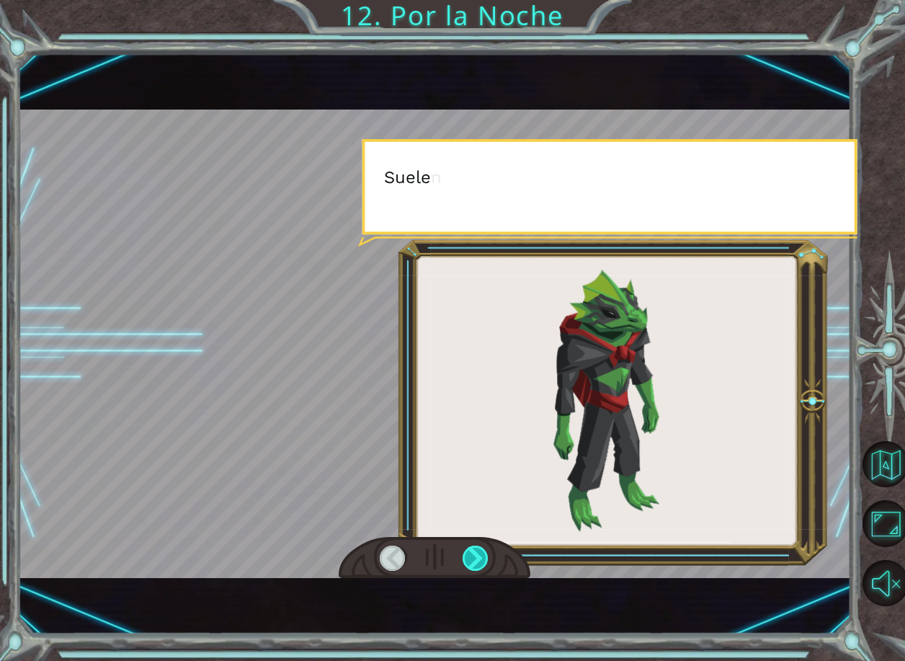
click at [480, 561] on div at bounding box center [476, 558] width 27 height 25
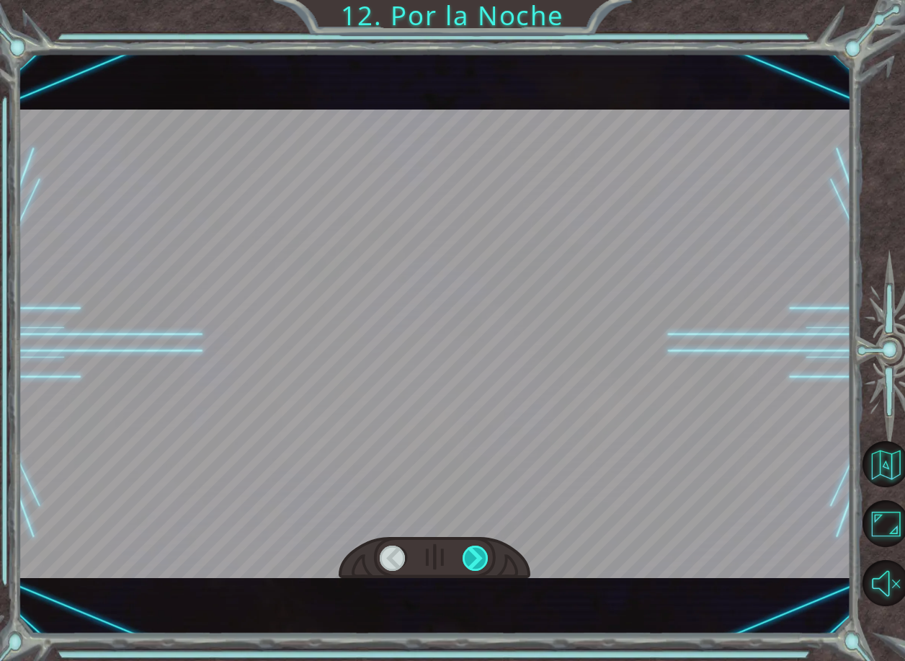
click at [480, 561] on div at bounding box center [476, 558] width 27 height 25
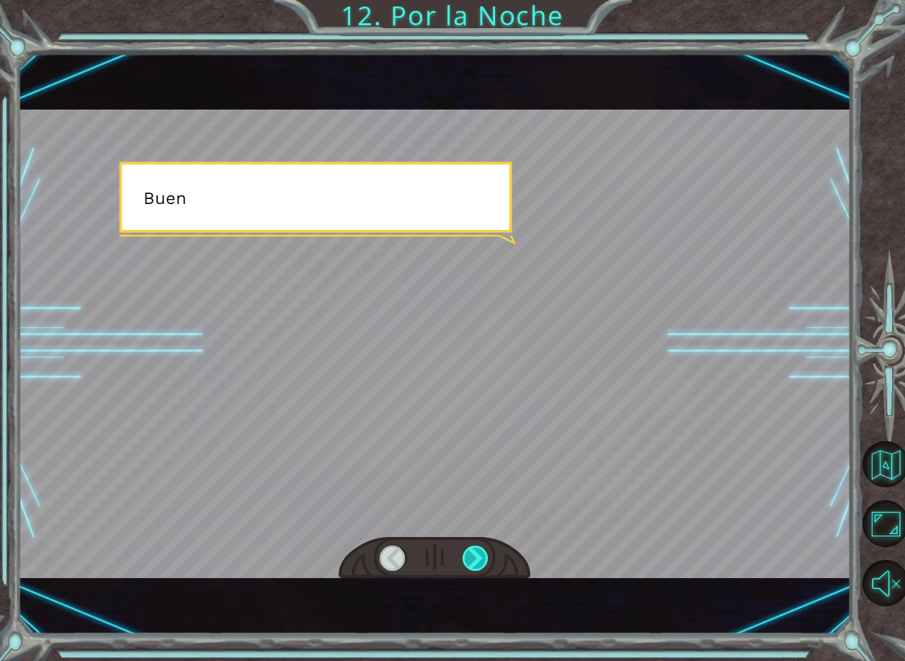
click at [480, 561] on div at bounding box center [476, 558] width 27 height 25
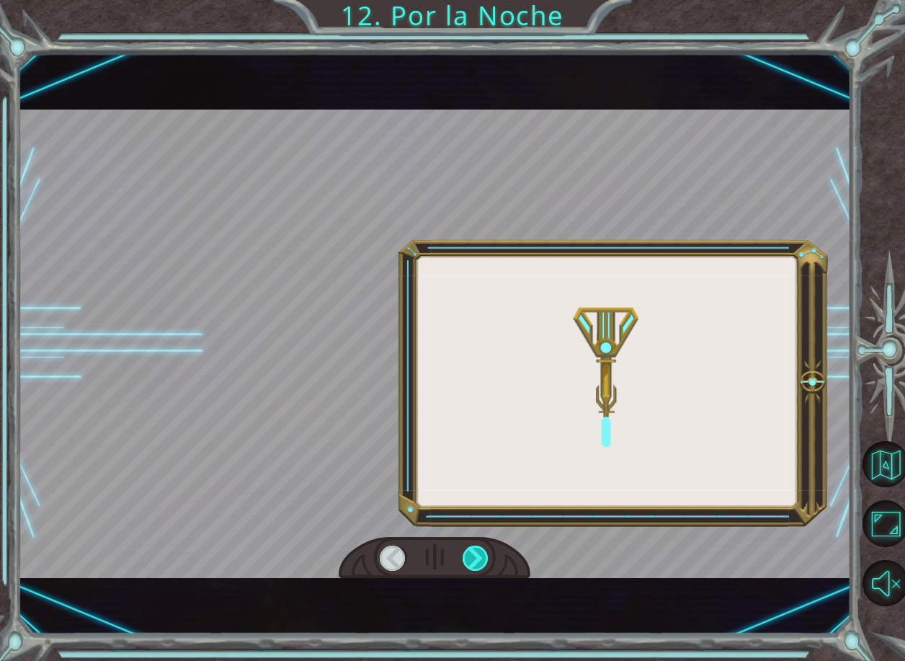
click at [480, 561] on div at bounding box center [476, 558] width 27 height 25
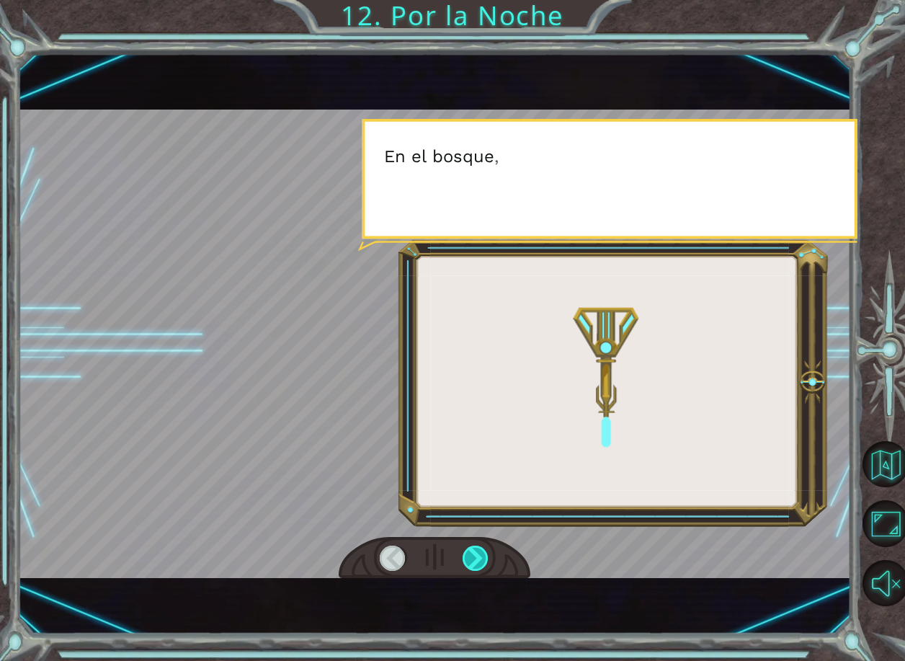
click at [480, 561] on div at bounding box center [476, 558] width 27 height 25
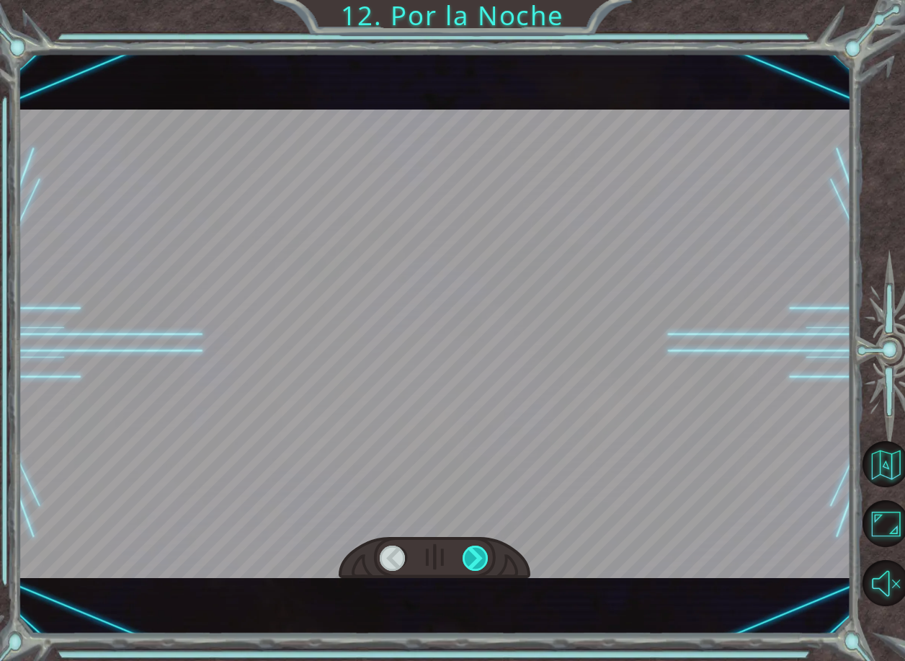
click at [480, 561] on div at bounding box center [476, 558] width 27 height 25
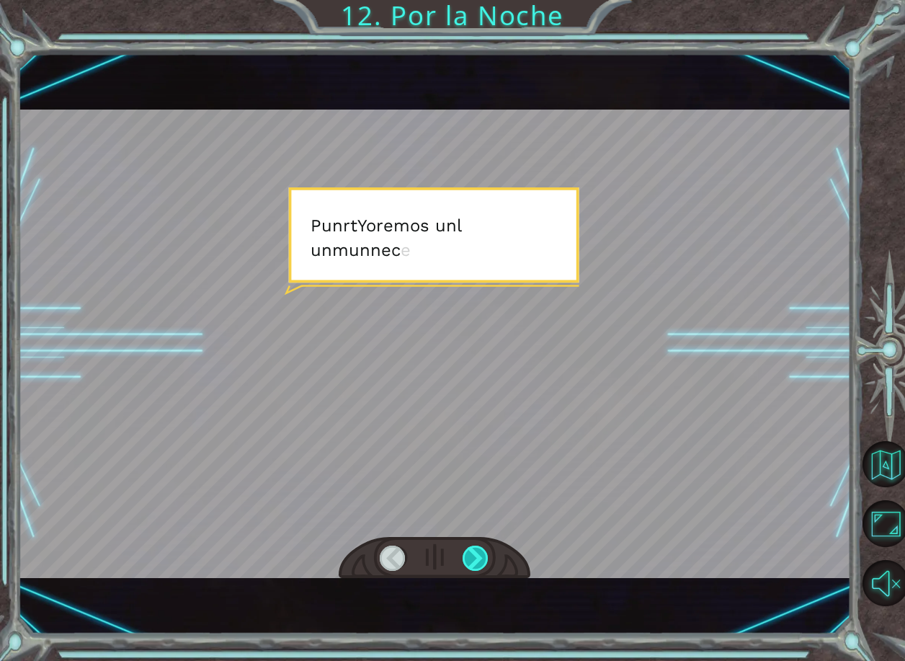
click at [480, 561] on div at bounding box center [476, 558] width 27 height 25
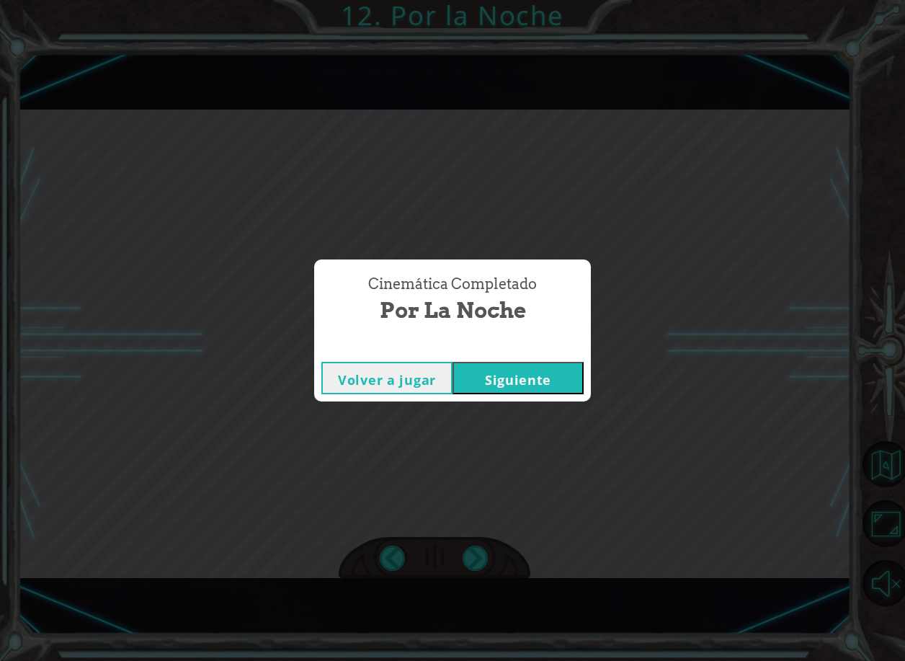
click at [525, 378] on button "Siguiente" at bounding box center [518, 378] width 131 height 32
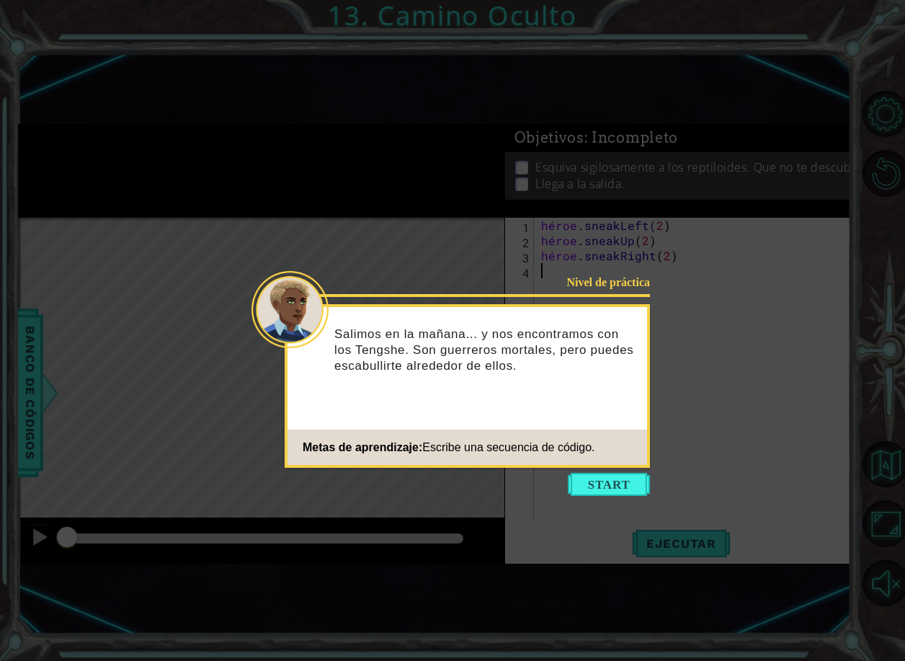
click at [611, 475] on button "Empezar" at bounding box center [609, 484] width 82 height 23
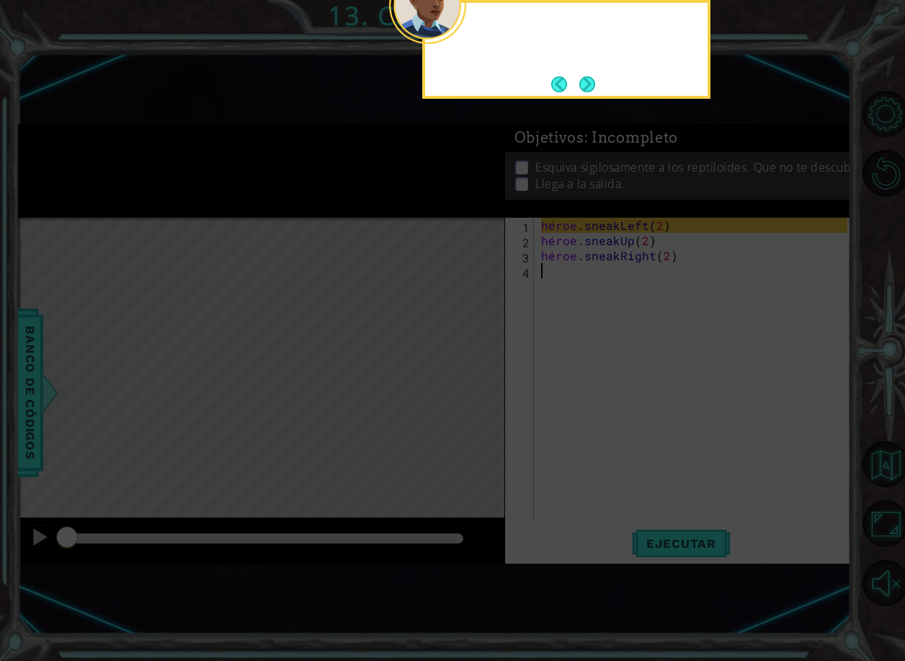
click at [611, 475] on icon at bounding box center [452, 197] width 905 height 927
click at [379, 330] on icon at bounding box center [452, 197] width 905 height 927
click at [589, 68] on div "Puedes pasar desapercibido por el Teng" at bounding box center [566, 45] width 283 height 73
click at [584, 79] on button "Próximo" at bounding box center [586, 83] width 19 height 19
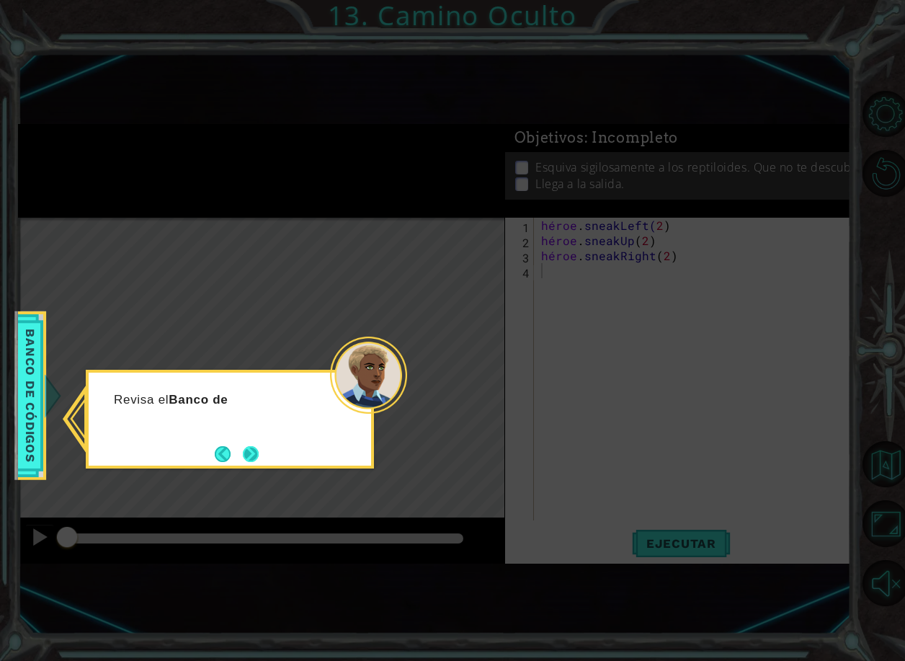
click at [254, 452] on button "Próximo" at bounding box center [250, 454] width 18 height 18
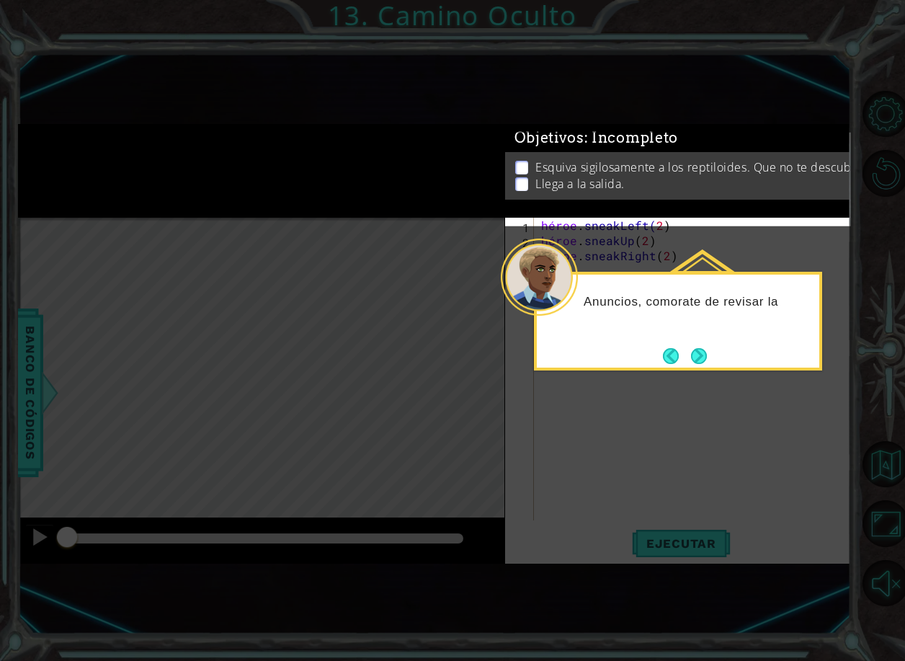
click at [721, 357] on div "Anuncios, comorate de revisar la" at bounding box center [678, 321] width 288 height 99
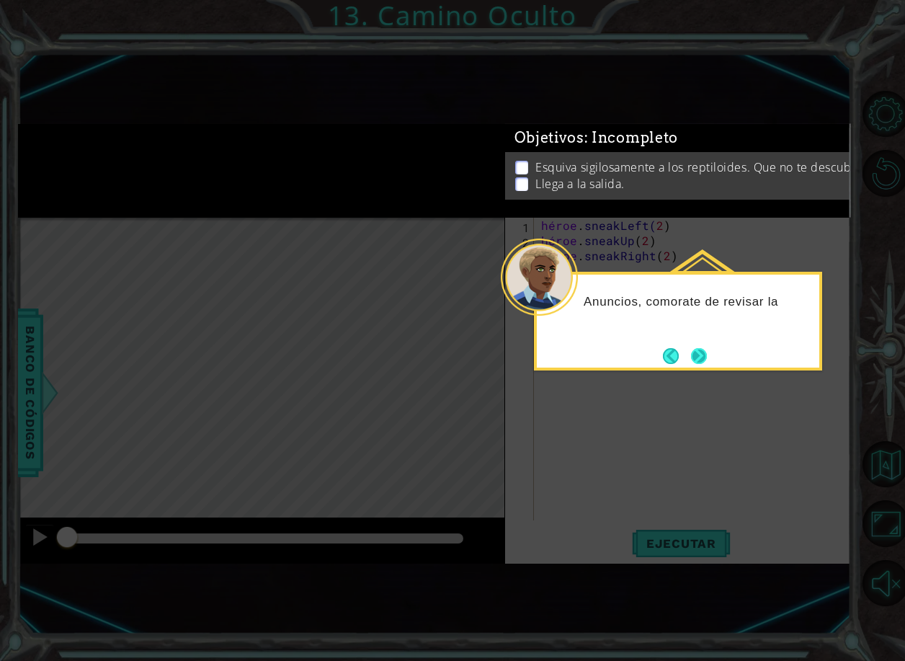
click at [706, 358] on button "Próximo" at bounding box center [698, 355] width 25 height 25
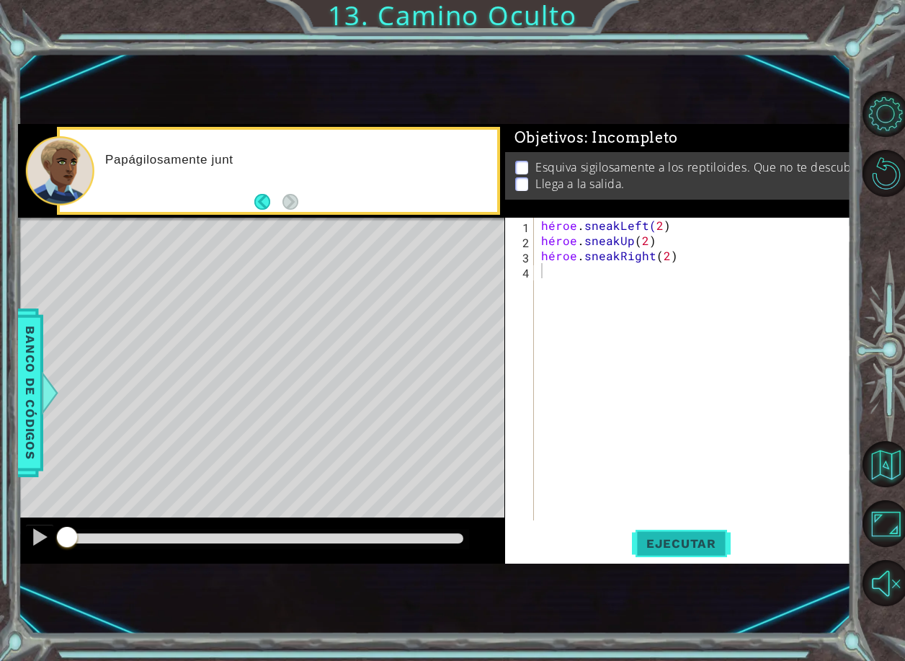
click at [652, 547] on span "Ejecutar" at bounding box center [681, 543] width 99 height 14
click at [656, 544] on span "Ejecutar" at bounding box center [681, 543] width 99 height 14
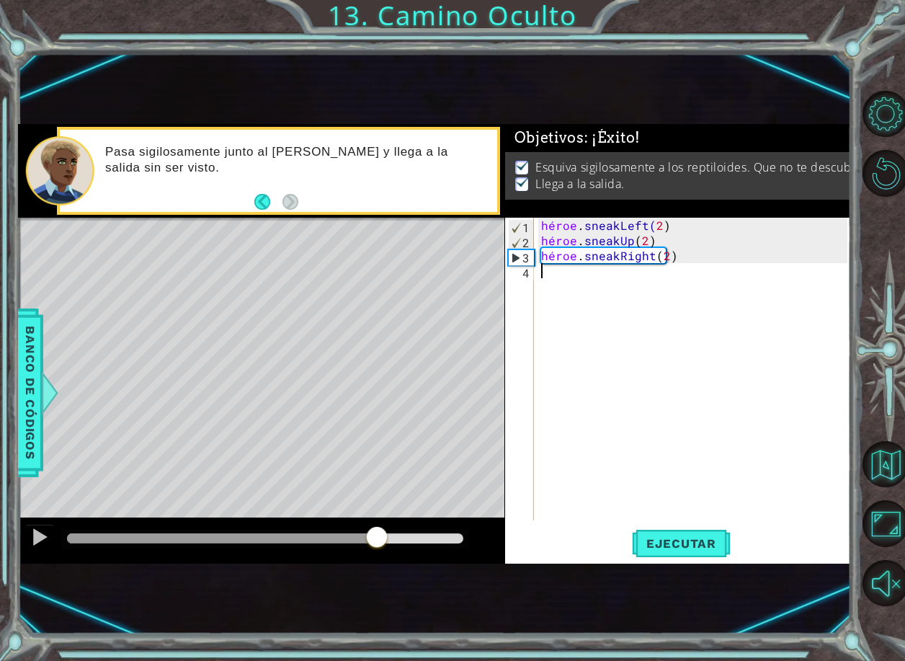
click at [381, 505] on div "methods hero moveDown(steps) moveUp(steps) moveLeft(steps) moveRight(steps) sne…" at bounding box center [434, 344] width 833 height 440
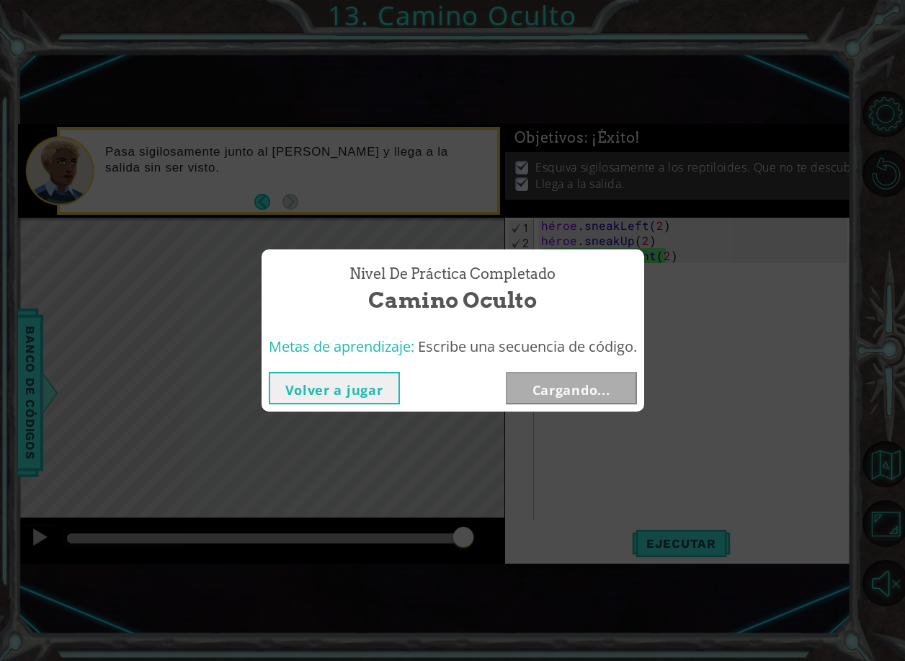
click at [308, 384] on button "Volver a jugar" at bounding box center [334, 388] width 131 height 32
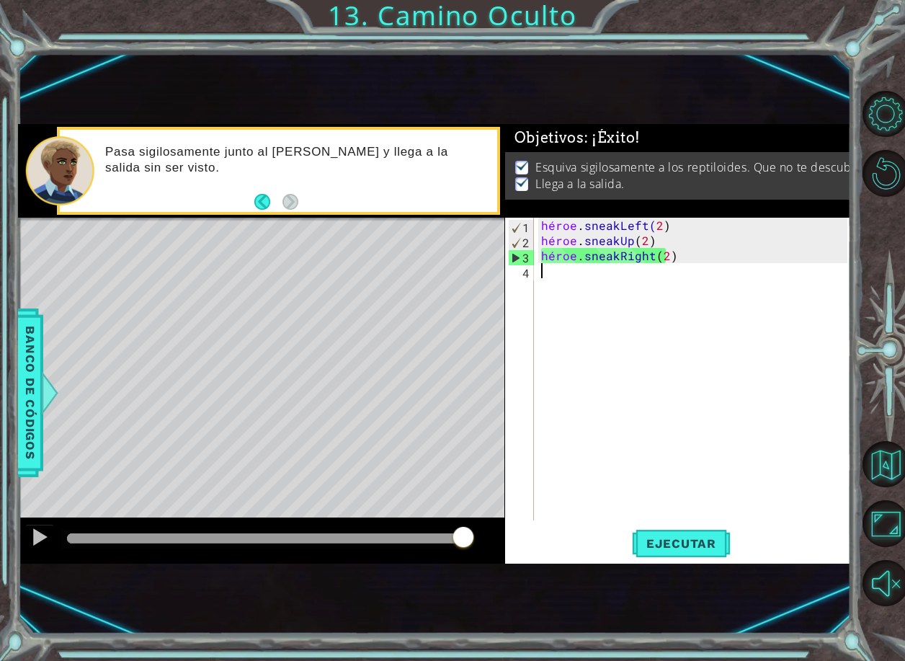
drag, startPoint x: 696, startPoint y: 547, endPoint x: 606, endPoint y: 547, distance: 90.8
click at [691, 547] on span "Ejecutar" at bounding box center [681, 543] width 99 height 14
drag, startPoint x: 492, startPoint y: 539, endPoint x: 479, endPoint y: 545, distance: 14.2
click at [489, 540] on div at bounding box center [261, 541] width 487 height 46
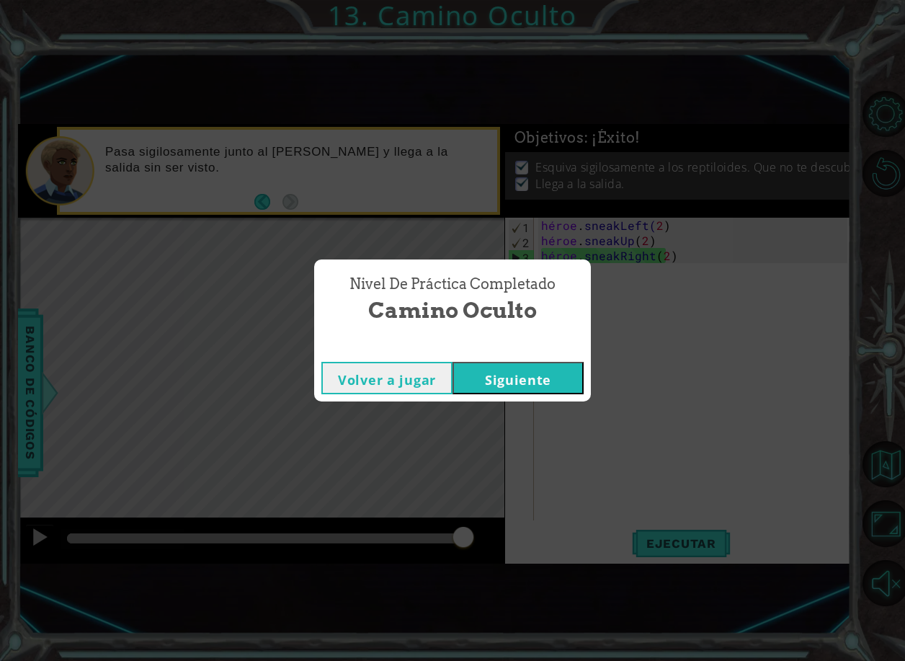
click at [502, 370] on button "Siguiente" at bounding box center [518, 378] width 131 height 32
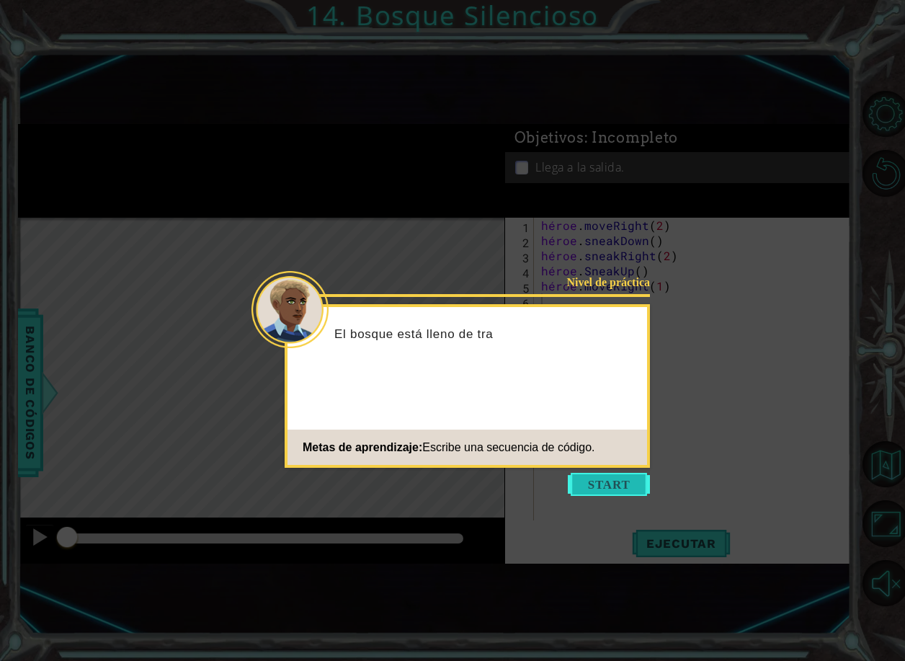
click at [613, 480] on button "Empezar" at bounding box center [609, 484] width 82 height 23
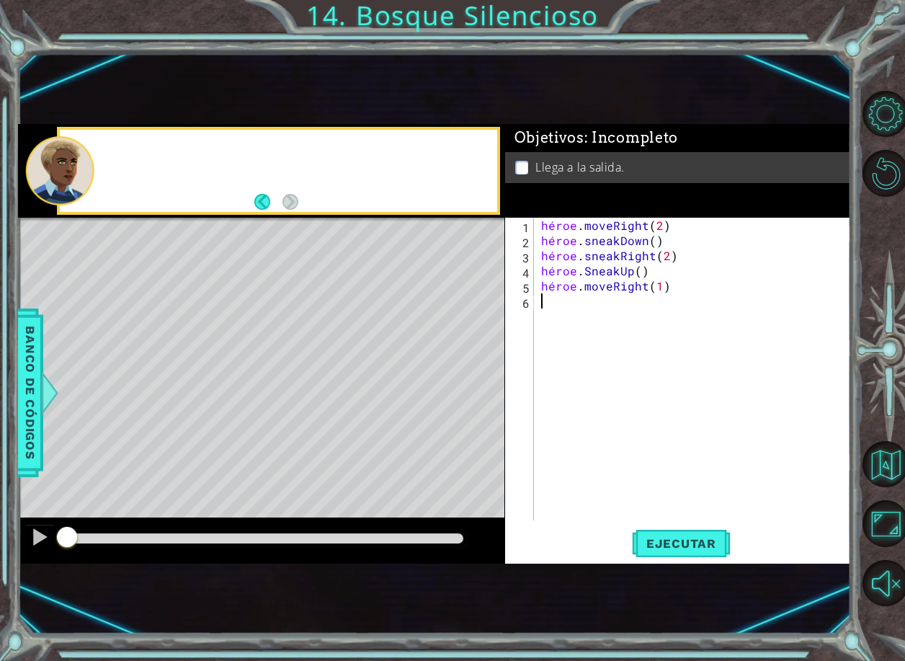
click at [613, 480] on div "héroe . moveRight ( 2 ) héroe . sneakDown ( ) héroe . sneakRight ( 2 ) héroe . …" at bounding box center [696, 384] width 316 height 333
click at [680, 562] on div "1 2 3 4 5 6 héroe . moveRight ( 2 ) héroe . sneakDown ( ) héroe . sneakRight ( …" at bounding box center [678, 391] width 346 height 346
click at [689, 546] on span "Ejecutar" at bounding box center [681, 543] width 99 height 14
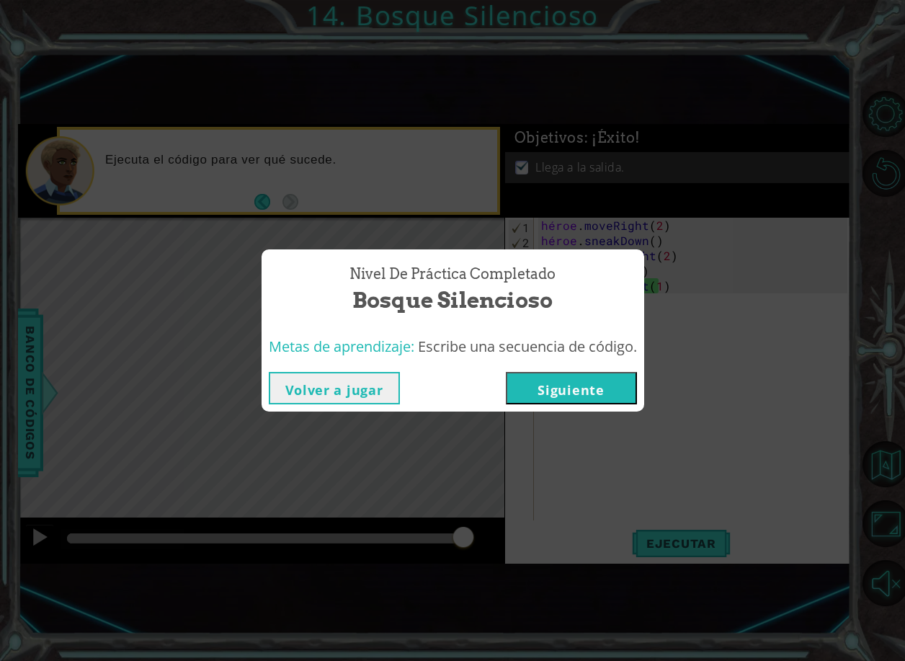
click at [371, 384] on button "Volver a jugar" at bounding box center [334, 388] width 131 height 32
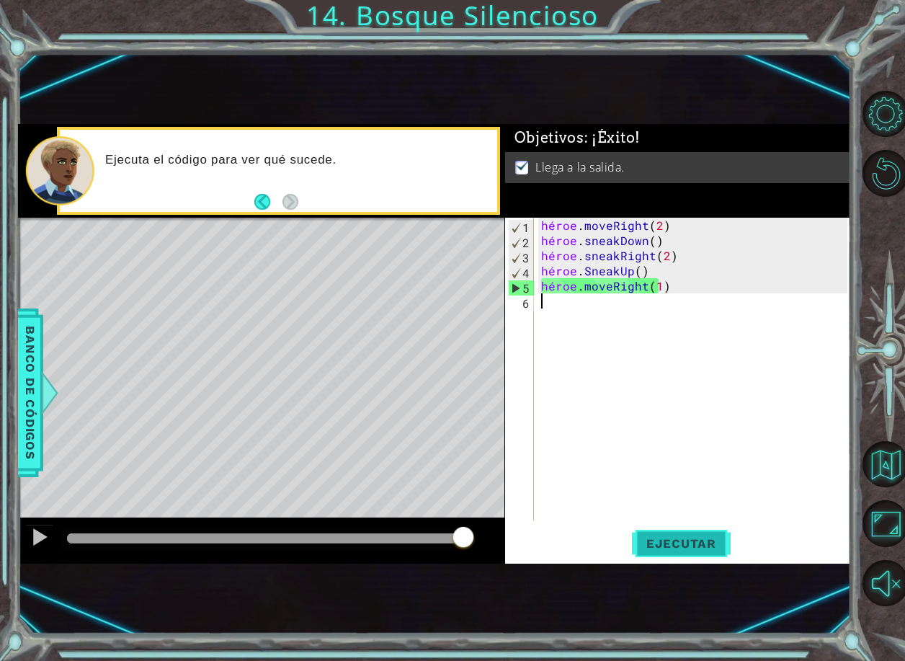
click at [656, 558] on button "Ejecutar" at bounding box center [681, 543] width 99 height 35
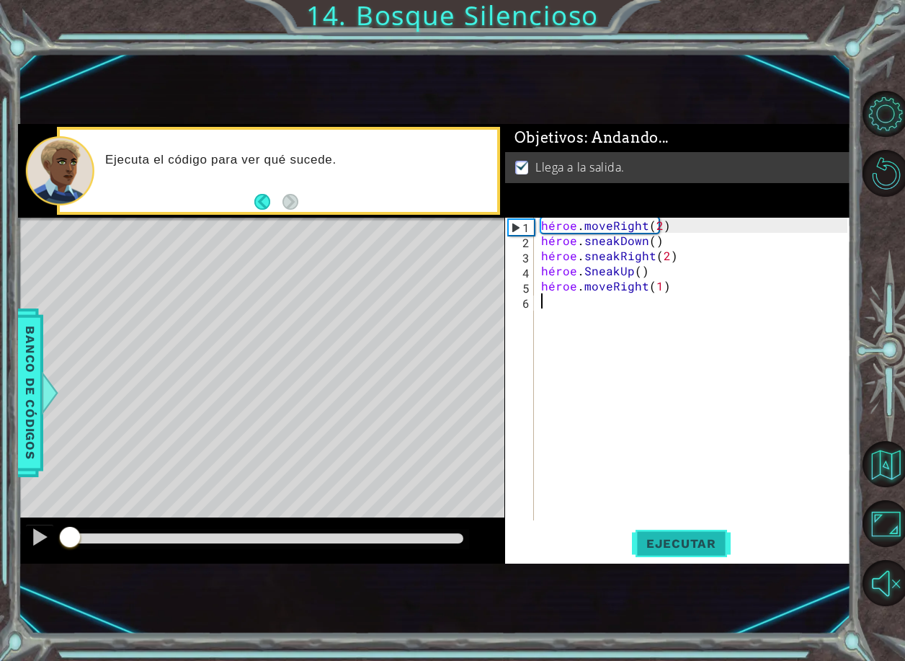
click at [667, 541] on span "Ejecutar" at bounding box center [681, 543] width 99 height 14
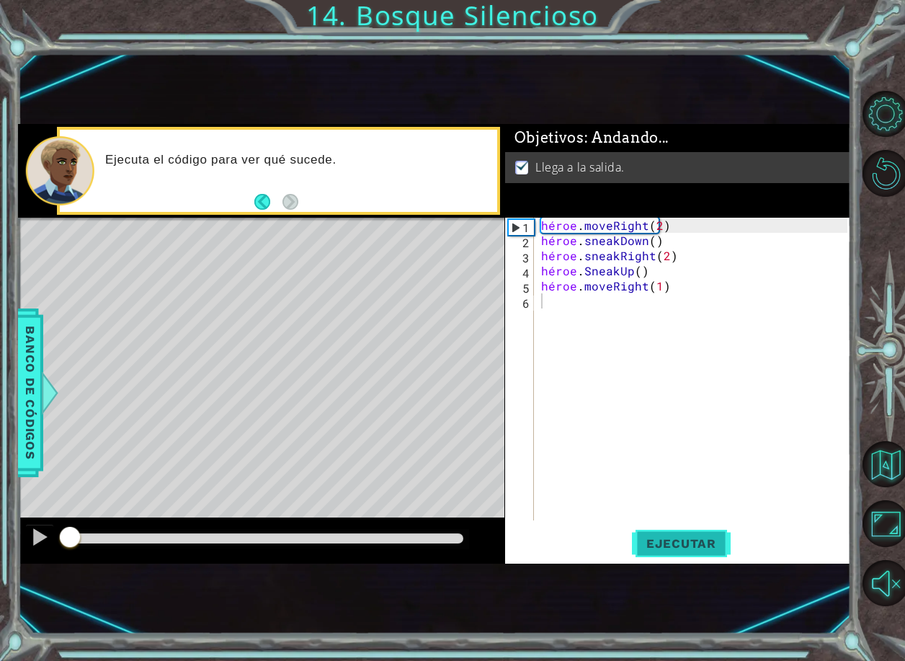
click at [667, 541] on span "Ejecutar" at bounding box center [681, 543] width 99 height 14
click at [684, 539] on span "Ejecutar" at bounding box center [681, 543] width 99 height 14
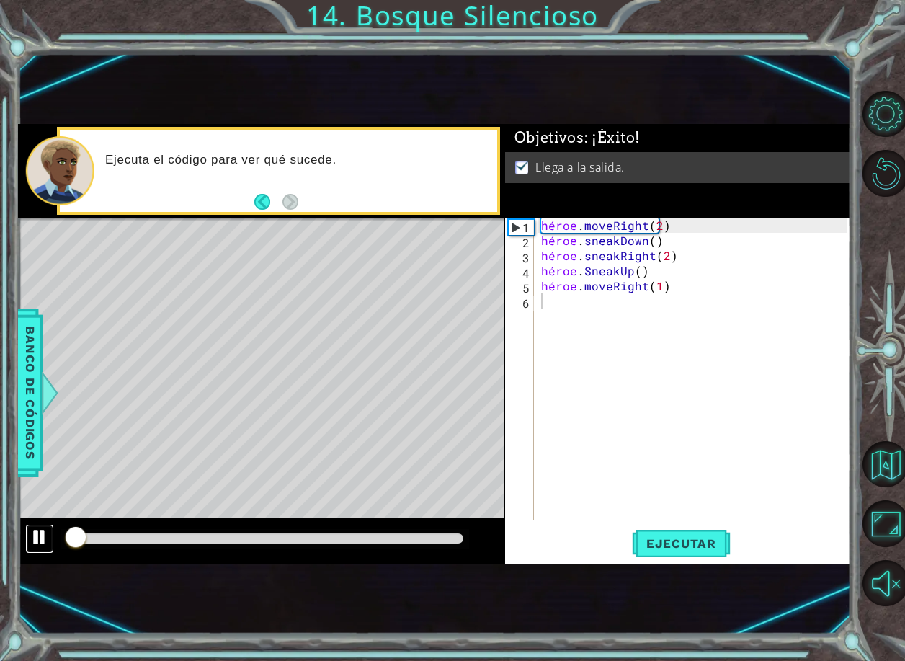
click at [50, 545] on button at bounding box center [39, 539] width 29 height 30
click at [48, 541] on div at bounding box center [39, 537] width 19 height 19
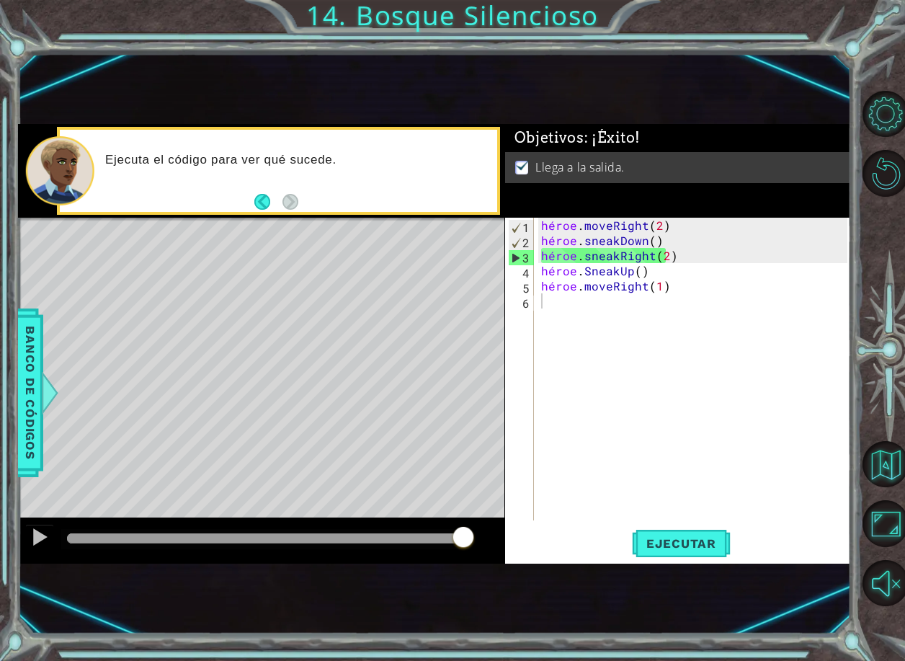
drag, startPoint x: 153, startPoint y: 539, endPoint x: 618, endPoint y: 553, distance: 465.9
click at [635, 540] on div "1 ההההההההההההההההההההההההההההההההההההההההההההההההההההההההההההההההההההההההההההה…" at bounding box center [434, 344] width 833 height 440
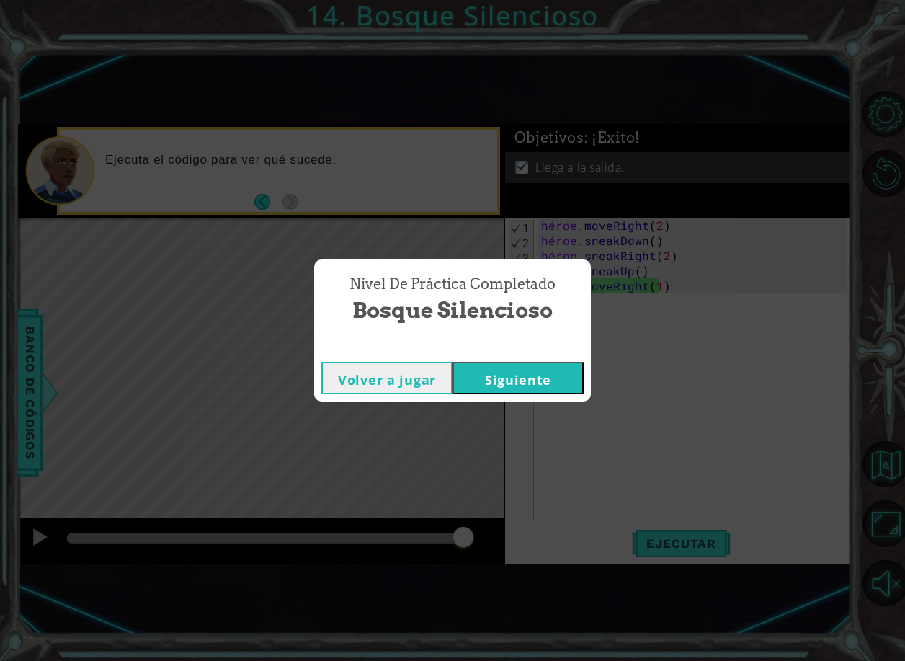
click at [528, 377] on button "Siguiente" at bounding box center [518, 378] width 131 height 32
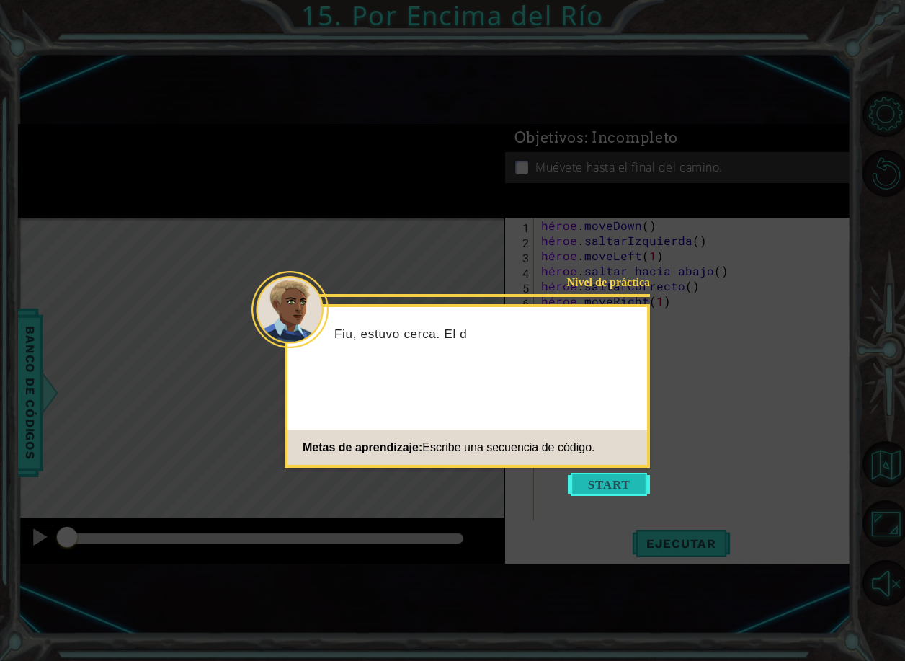
click at [644, 482] on button "Empezar" at bounding box center [609, 484] width 82 height 23
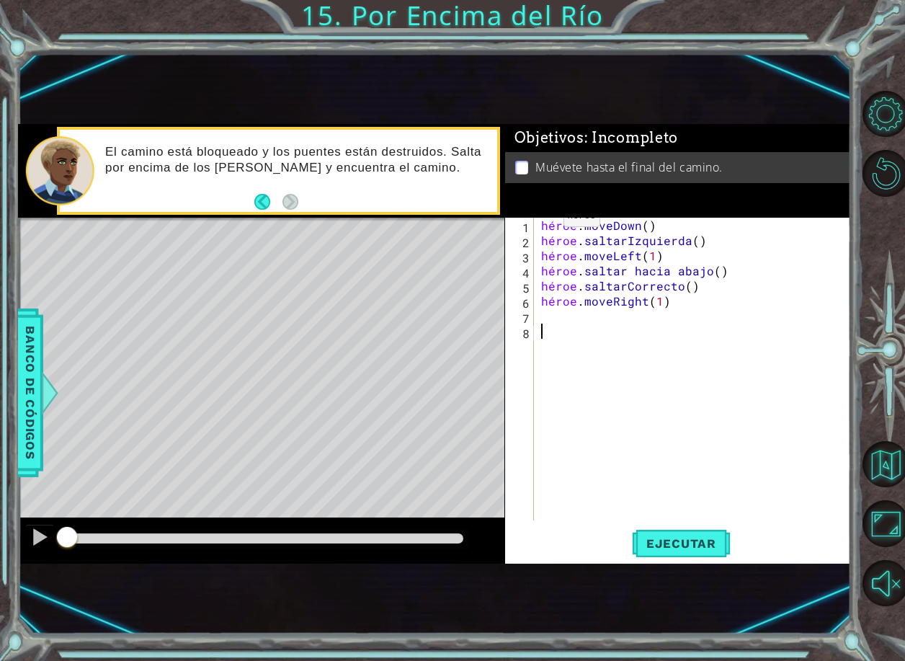
drag, startPoint x: 851, startPoint y: 0, endPoint x: 505, endPoint y: 338, distance: 483.7
click at [507, 337] on div "1 2 3 4 5 6 7 8 héroe . moveDown ( ) héroe . saltarIzquierda ( ) héroe . moveLe…" at bounding box center [676, 369] width 342 height 303
drag, startPoint x: 877, startPoint y: 0, endPoint x: 576, endPoint y: 440, distance: 533.2
click at [576, 440] on div "héroe . moveDown ( ) héroe . saltarIzquierda ( ) héroe . moveLeft ( 1 ) héroe .…" at bounding box center [696, 384] width 316 height 333
click at [696, 554] on button "Ejecutar" at bounding box center [681, 543] width 99 height 35
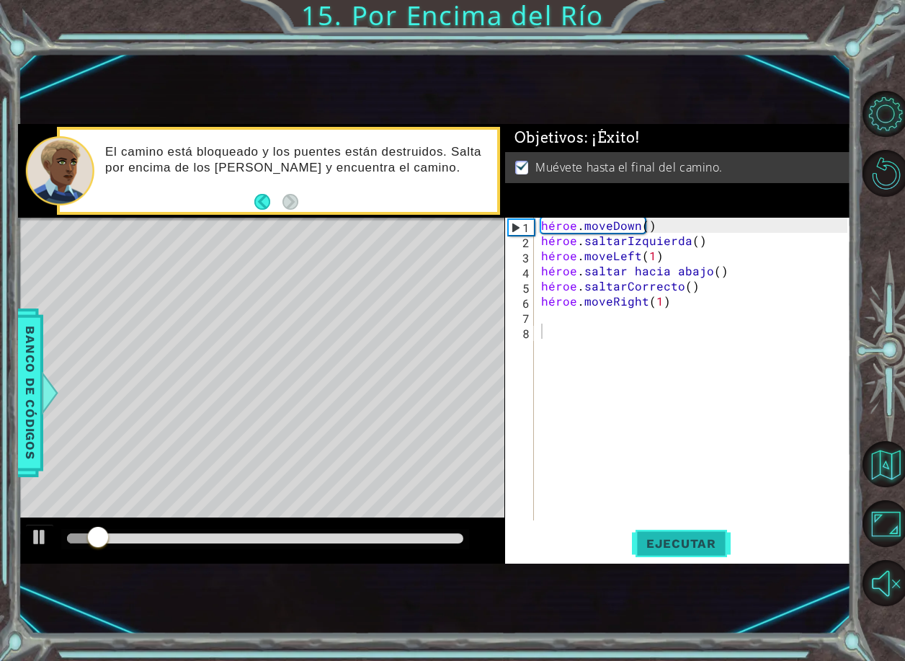
click at [693, 550] on span "Ejecutar" at bounding box center [681, 543] width 99 height 14
drag, startPoint x: 70, startPoint y: 528, endPoint x: 698, endPoint y: 531, distance: 628.6
click at [894, 528] on html "1 ההההההההההההההההההההההההההההההההההההההההההההההההההההההההההההההההההההההההההההה…" at bounding box center [452, 330] width 905 height 661
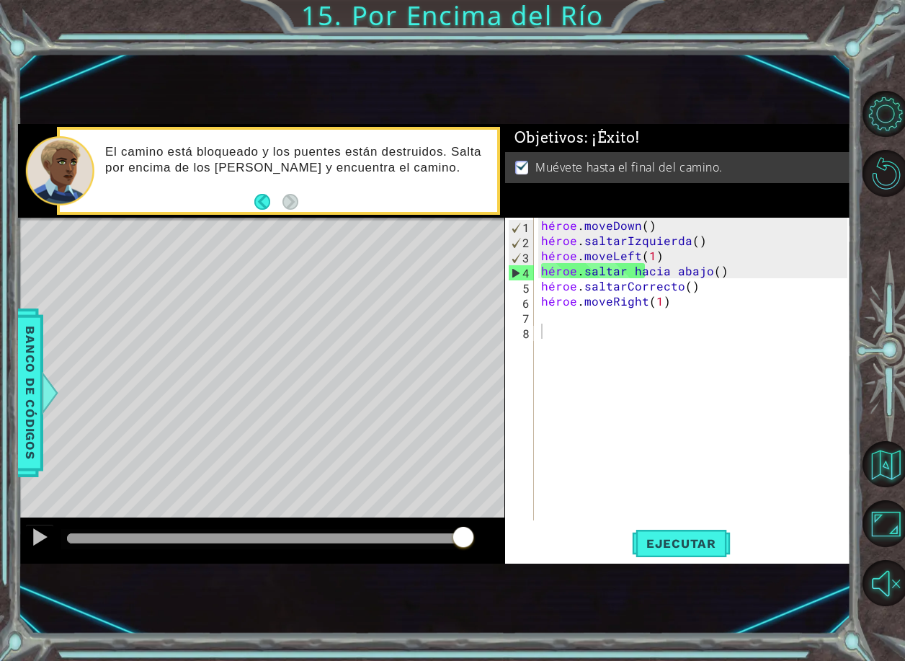
drag, startPoint x: 244, startPoint y: 541, endPoint x: 984, endPoint y: 376, distance: 758.5
click at [894, 376] on html "1 ההההההההההההההההההההההההההההההההההההההההההההההההההההההההההההההההההההההההההההה…" at bounding box center [452, 330] width 905 height 661
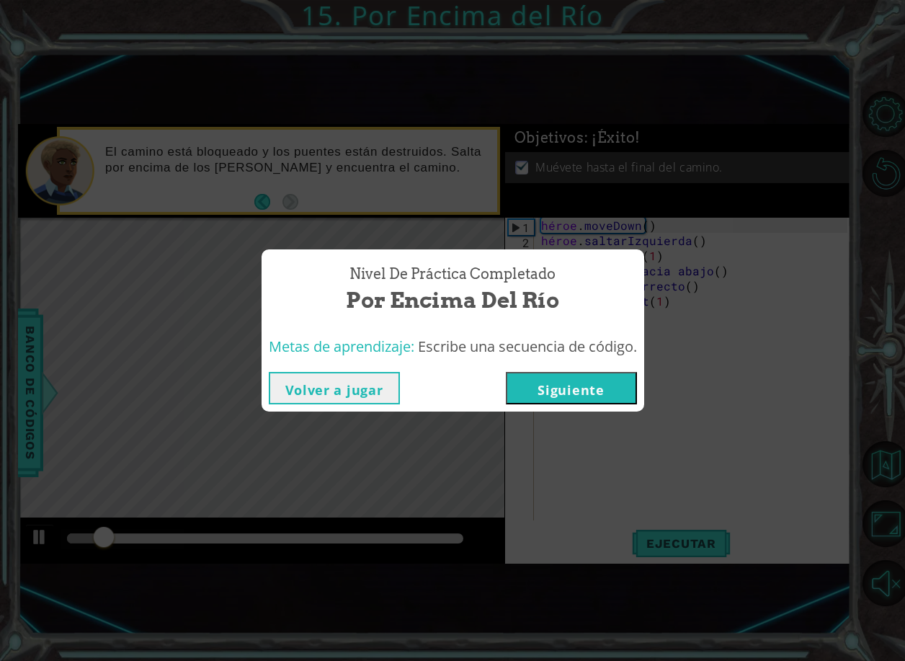
drag, startPoint x: 524, startPoint y: 352, endPoint x: 531, endPoint y: 381, distance: 29.7
click at [528, 371] on div "Nivel de práctica Completado Por Encima del Río Metas de aprendizaje: Escribe u…" at bounding box center [453, 330] width 383 height 162
click at [531, 381] on button "Siguiente" at bounding box center [571, 388] width 131 height 32
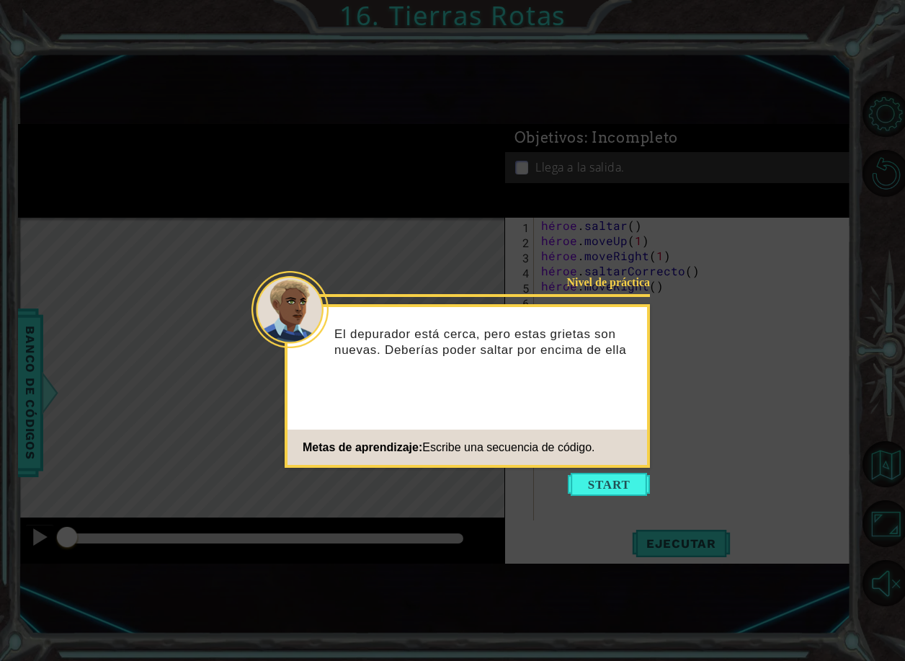
click at [612, 491] on button "Empezar" at bounding box center [609, 484] width 82 height 23
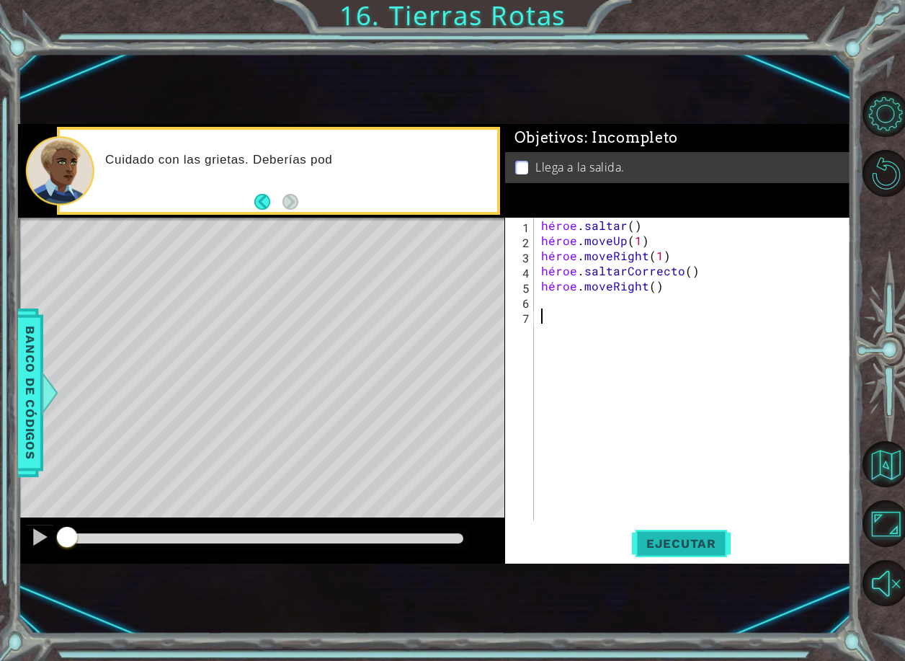
click at [659, 526] on button "Ejecutar" at bounding box center [681, 543] width 99 height 35
click at [664, 535] on button "Ejecutar" at bounding box center [681, 543] width 99 height 35
click at [669, 534] on button "Ejecutar" at bounding box center [681, 543] width 99 height 35
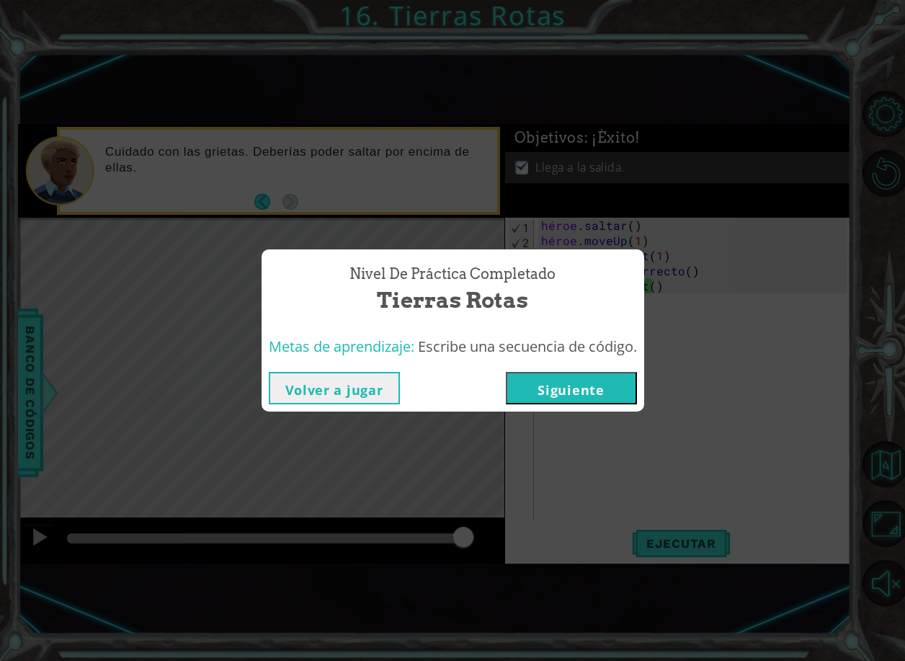
click at [344, 409] on div "Volver a jugar [GEOGRAPHIC_DATA]" at bounding box center [453, 388] width 383 height 47
click at [358, 399] on button "Volver a jugar" at bounding box center [334, 388] width 131 height 32
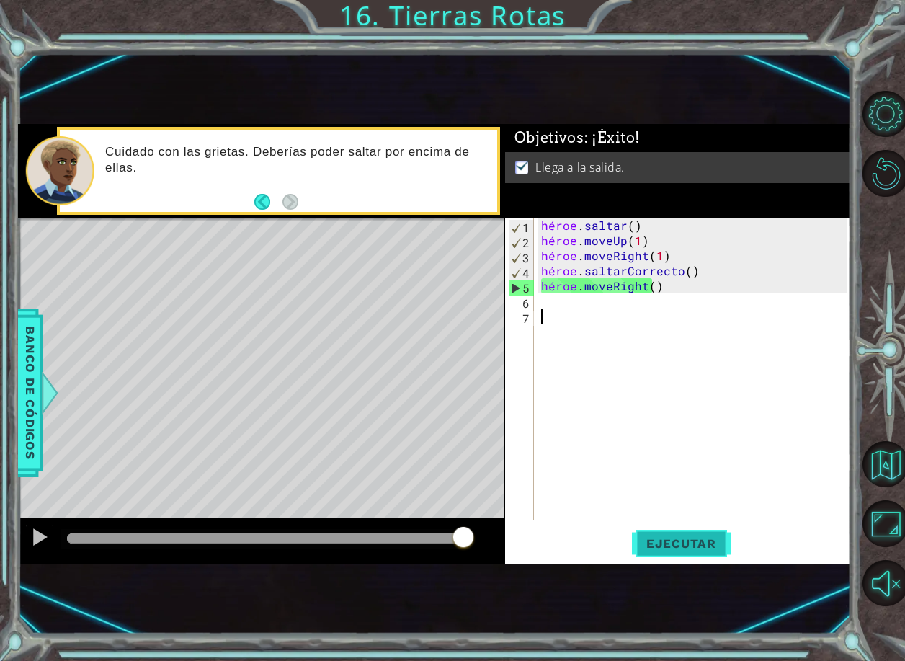
drag, startPoint x: 731, startPoint y: 534, endPoint x: 721, endPoint y: 537, distance: 10.5
click at [728, 535] on div "Ejecutar" at bounding box center [681, 543] width 346 height 35
click at [721, 537] on span "Ejecutar" at bounding box center [681, 543] width 99 height 14
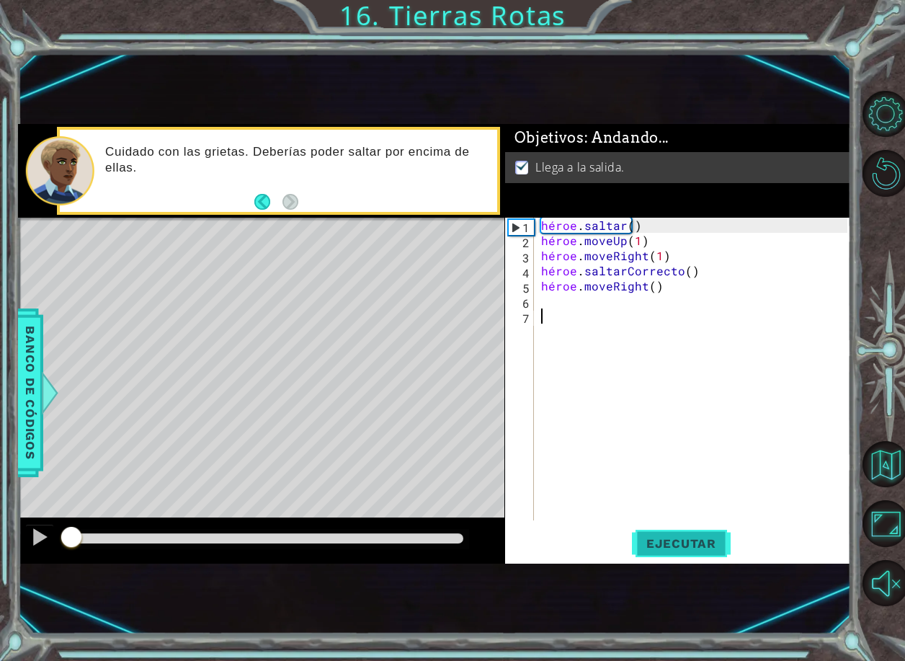
click at [701, 531] on button "Ejecutar" at bounding box center [681, 543] width 99 height 35
click at [701, 540] on span "Ejecutar" at bounding box center [681, 543] width 99 height 14
click at [696, 542] on span "Ejecutar" at bounding box center [681, 543] width 99 height 14
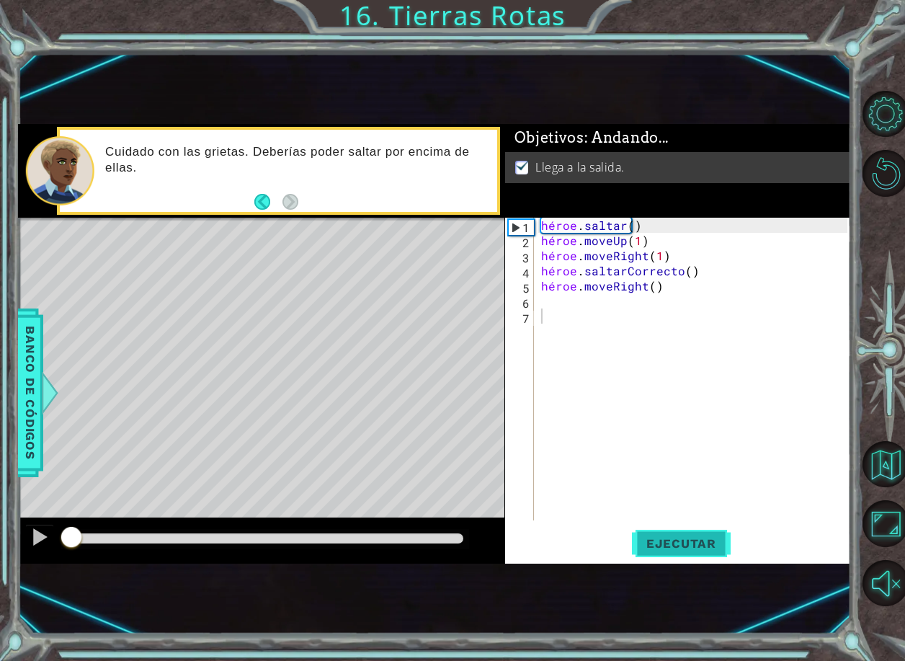
click at [696, 542] on span "Ejecutar" at bounding box center [681, 543] width 99 height 14
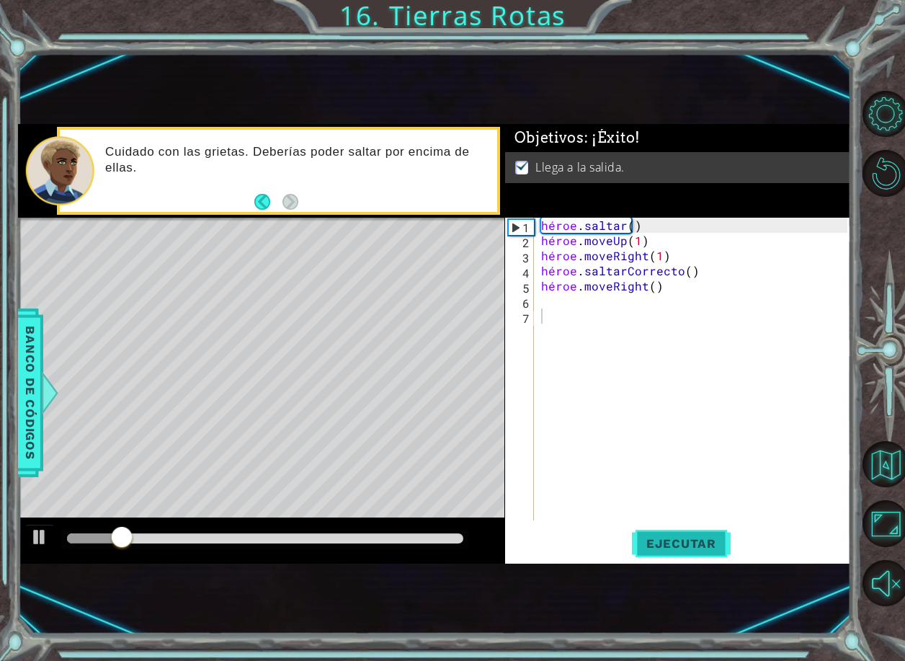
click at [696, 542] on span "Ejecutar" at bounding box center [681, 543] width 99 height 14
click at [47, 535] on div at bounding box center [39, 537] width 19 height 19
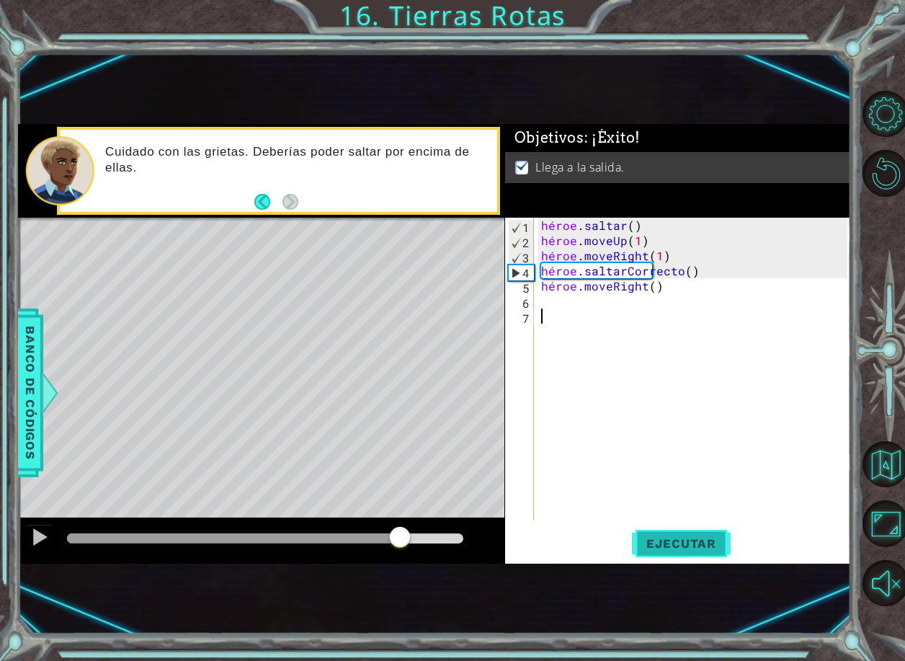
drag, startPoint x: 154, startPoint y: 530, endPoint x: 665, endPoint y: 536, distance: 511.1
click at [673, 536] on div "1 ההההההההההההההההההההההההההההההההההההההההההההההההההההההההההההההההההההההההההההה…" at bounding box center [434, 344] width 833 height 440
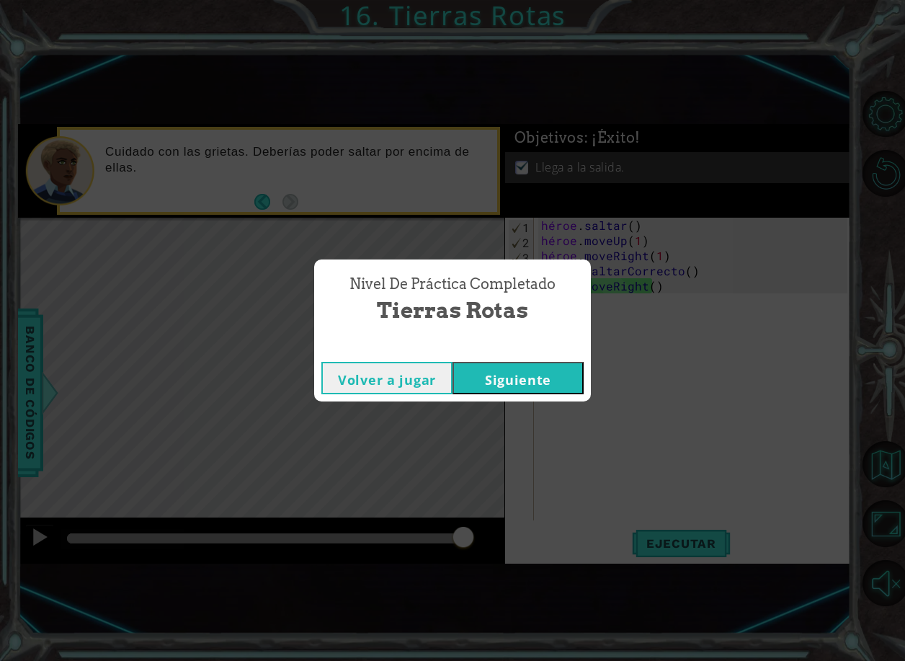
click at [507, 377] on button "Siguiente" at bounding box center [518, 378] width 131 height 32
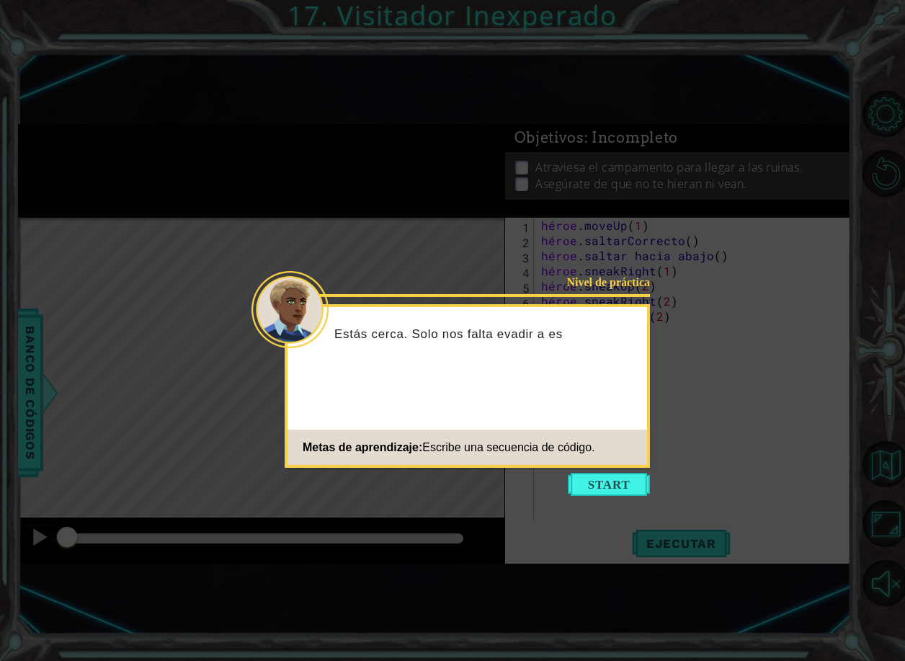
click at [629, 487] on button "Empezar" at bounding box center [609, 484] width 82 height 23
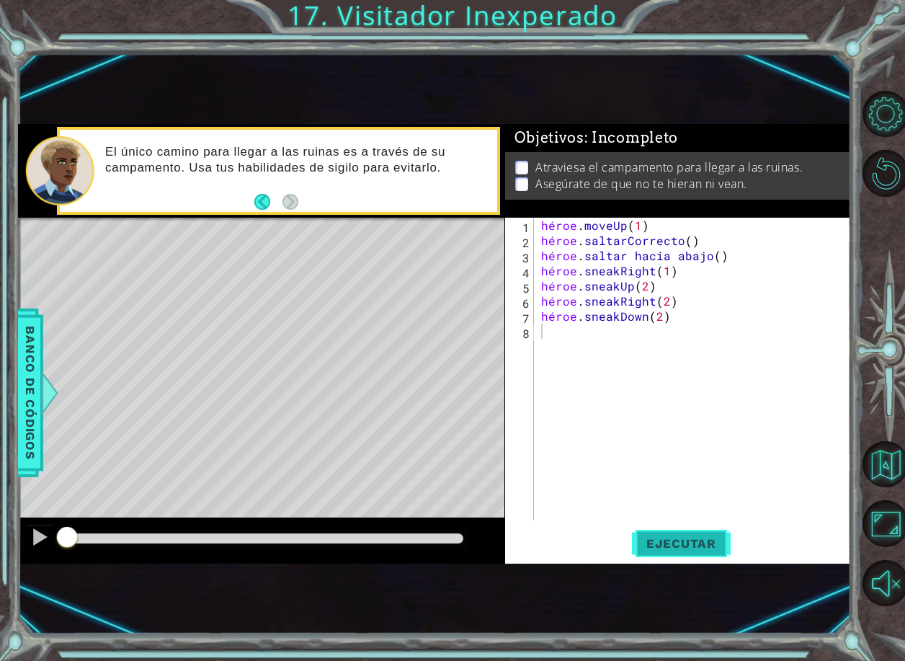
click at [702, 554] on button "Ejecutar" at bounding box center [681, 543] width 99 height 35
click at [702, 541] on span "Ejecutar" at bounding box center [681, 543] width 99 height 14
drag, startPoint x: 77, startPoint y: 535, endPoint x: 797, endPoint y: 599, distance: 723.0
click at [791, 601] on div "1 ההההההההההההההההההההההההההההההההההההההההההההההההההההההההההההההההההההההההההההה…" at bounding box center [434, 344] width 833 height 582
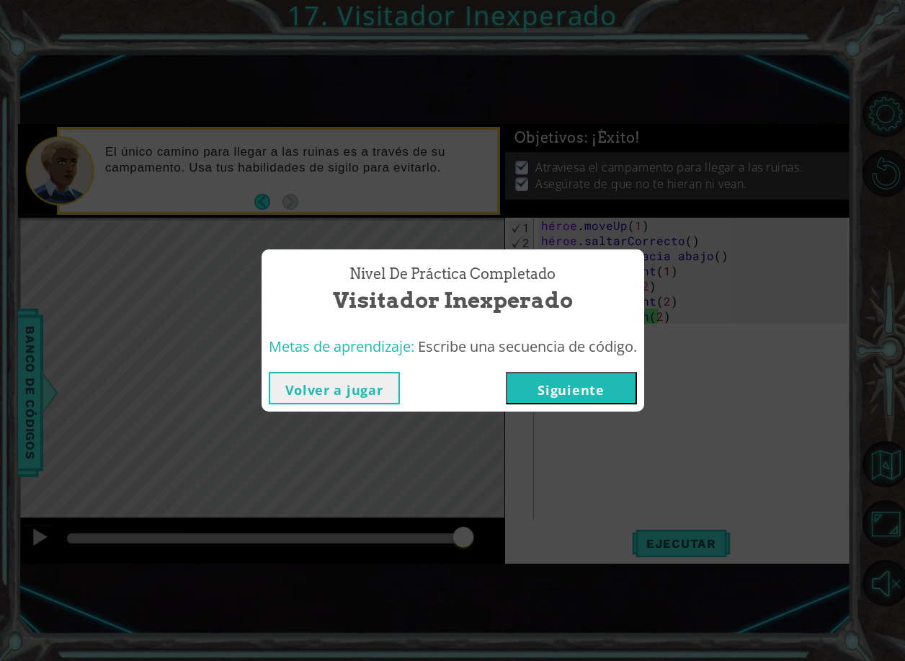
click at [624, 391] on button "Siguiente" at bounding box center [571, 388] width 131 height 32
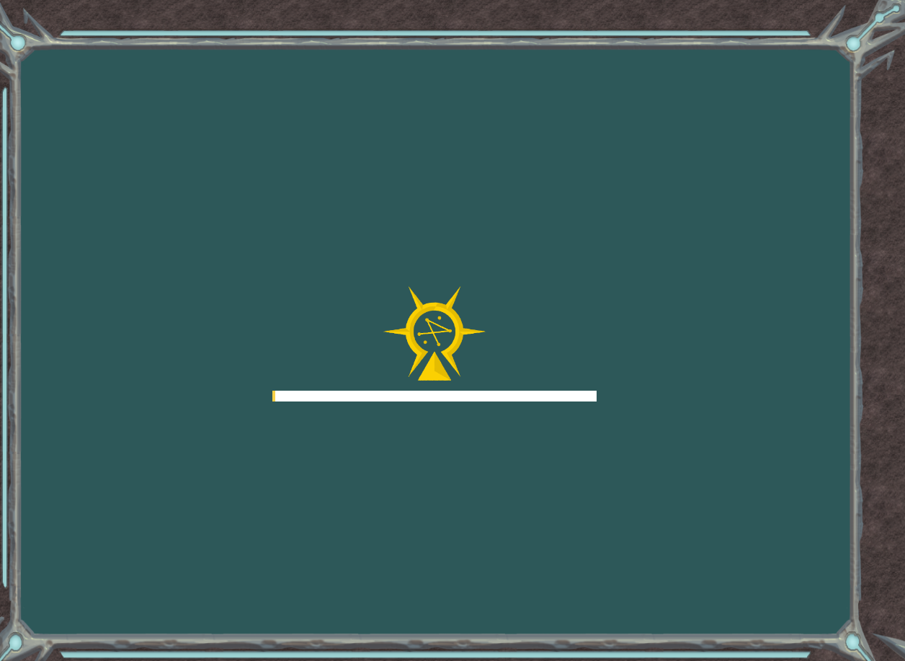
click at [624, 391] on div "Goals Error cargando del servidor Deberás unirte a un curso para jugar a este n…" at bounding box center [452, 330] width 905 height 661
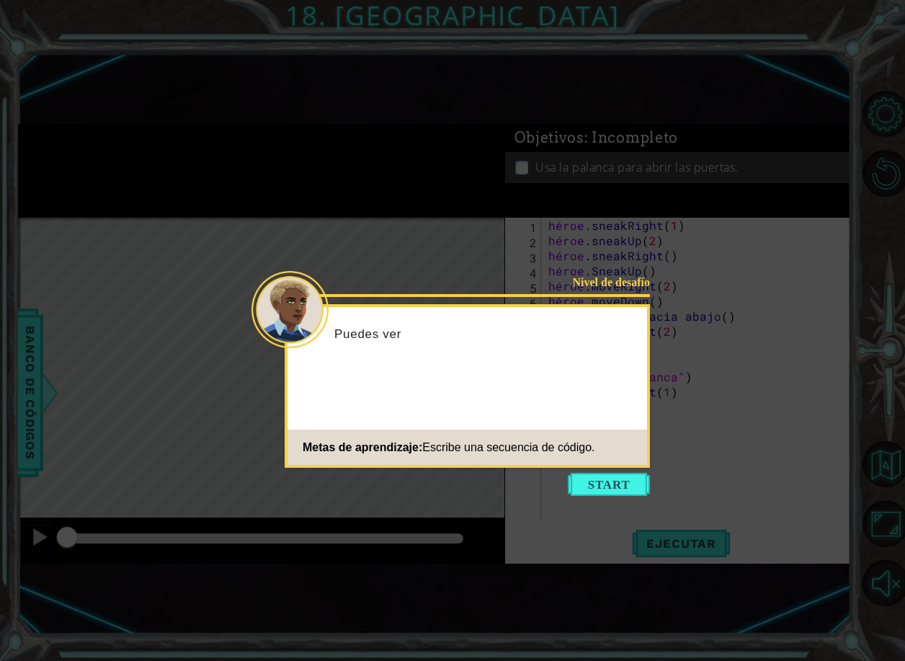
click at [613, 494] on button "Empezar" at bounding box center [609, 484] width 82 height 23
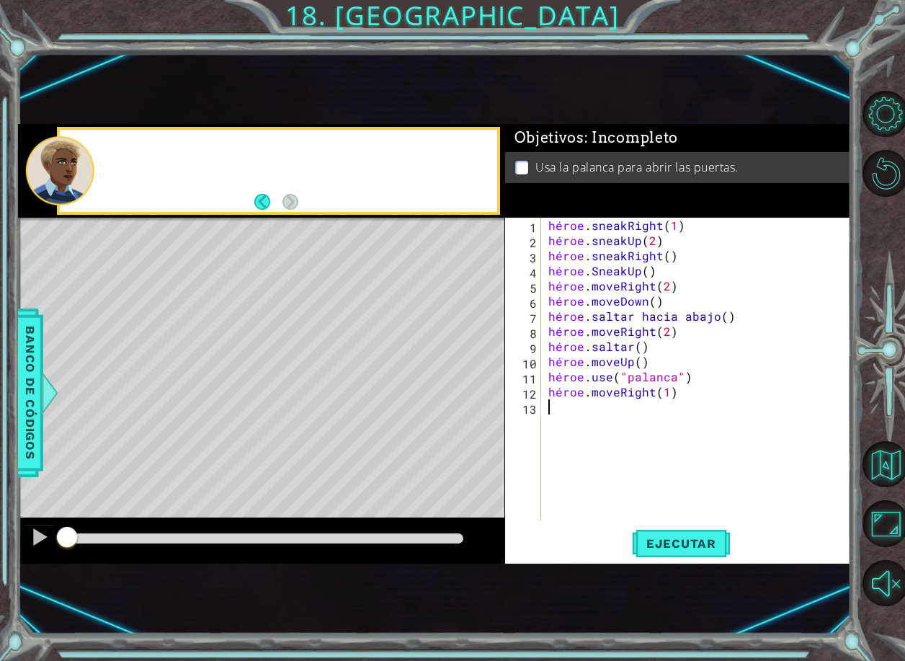
click at [613, 488] on div "héroe . sneakRight ( 1 ) héroe . sneakUp ( 2 ) héroe . sneakRight ( ) héroe . […" at bounding box center [700, 384] width 309 height 333
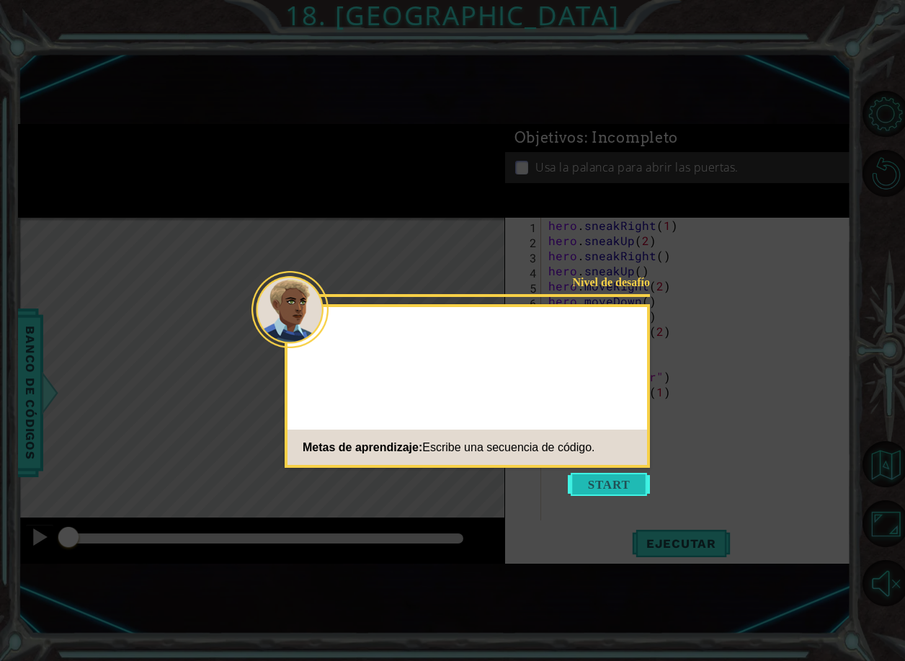
click at [611, 486] on button "Start" at bounding box center [609, 484] width 82 height 23
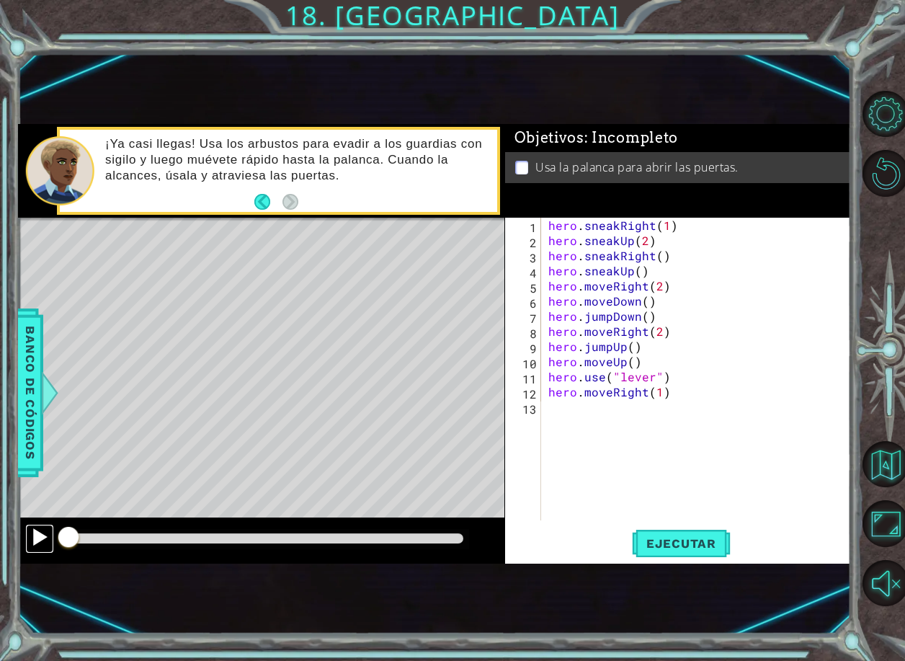
drag, startPoint x: 38, startPoint y: 540, endPoint x: 52, endPoint y: 540, distance: 13.7
click at [45, 540] on div at bounding box center [39, 537] width 19 height 19
drag, startPoint x: 74, startPoint y: 542, endPoint x: 218, endPoint y: 554, distance: 143.9
click at [293, 554] on div at bounding box center [261, 541] width 487 height 46
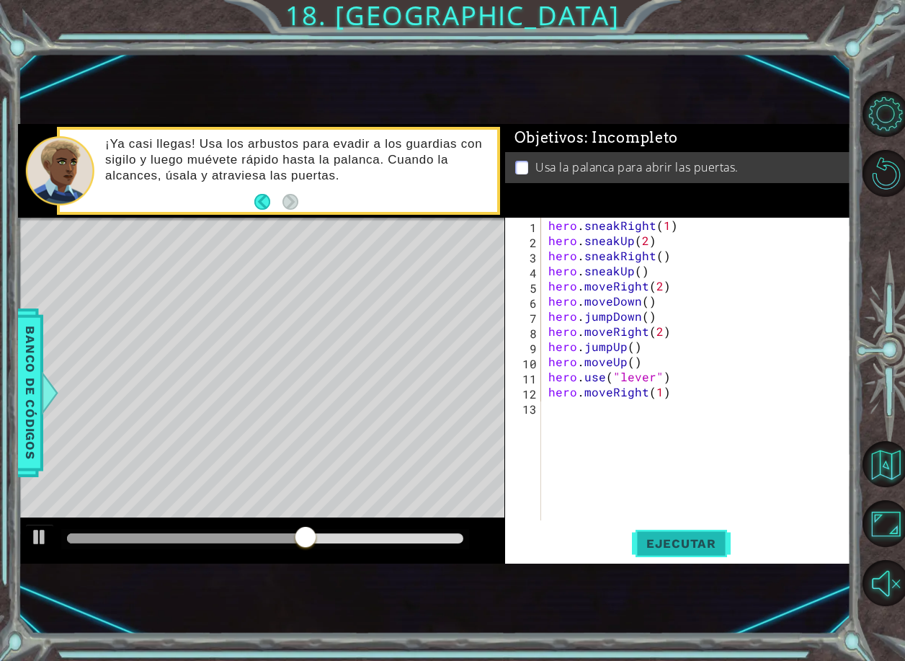
click at [699, 537] on span "Ejecutar" at bounding box center [681, 543] width 99 height 14
click at [655, 549] on span "Ejecutar" at bounding box center [681, 543] width 99 height 14
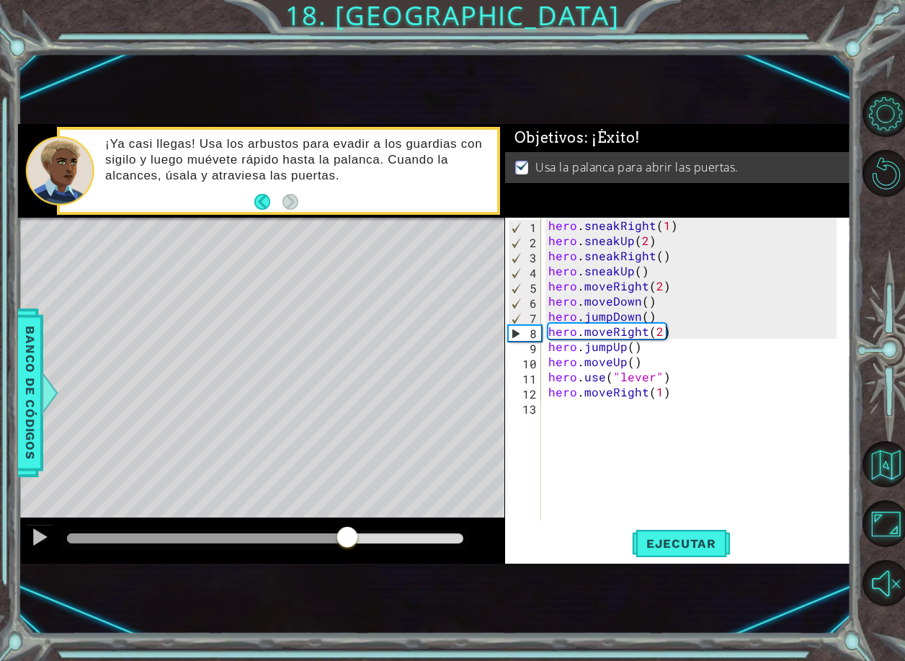
drag, startPoint x: 81, startPoint y: 538, endPoint x: 350, endPoint y: 527, distance: 269.1
click at [347, 538] on div at bounding box center [347, 538] width 26 height 26
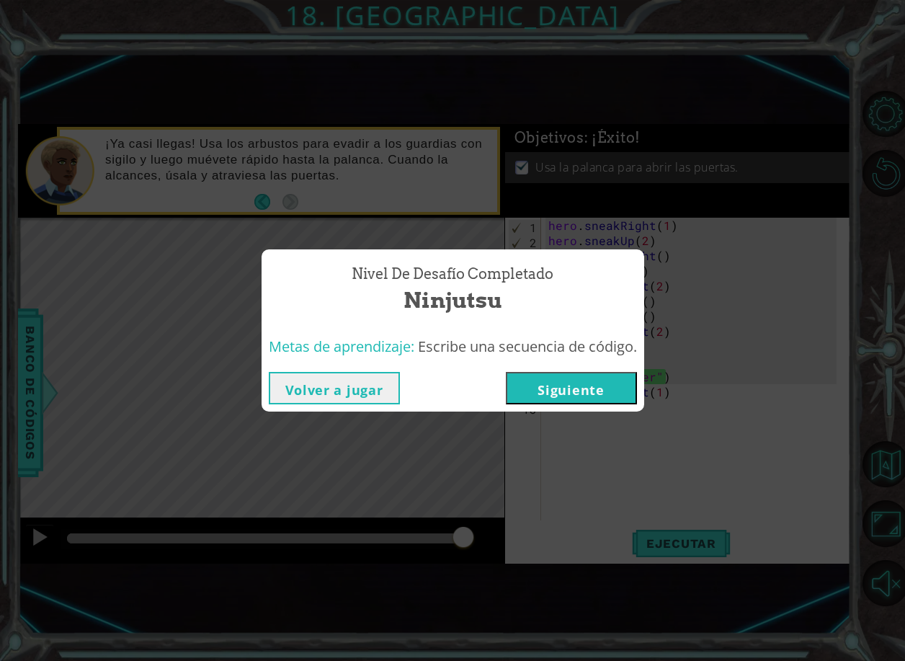
click at [316, 388] on button "Volver a jugar" at bounding box center [334, 388] width 131 height 32
